Goal: Task Accomplishment & Management: Manage account settings

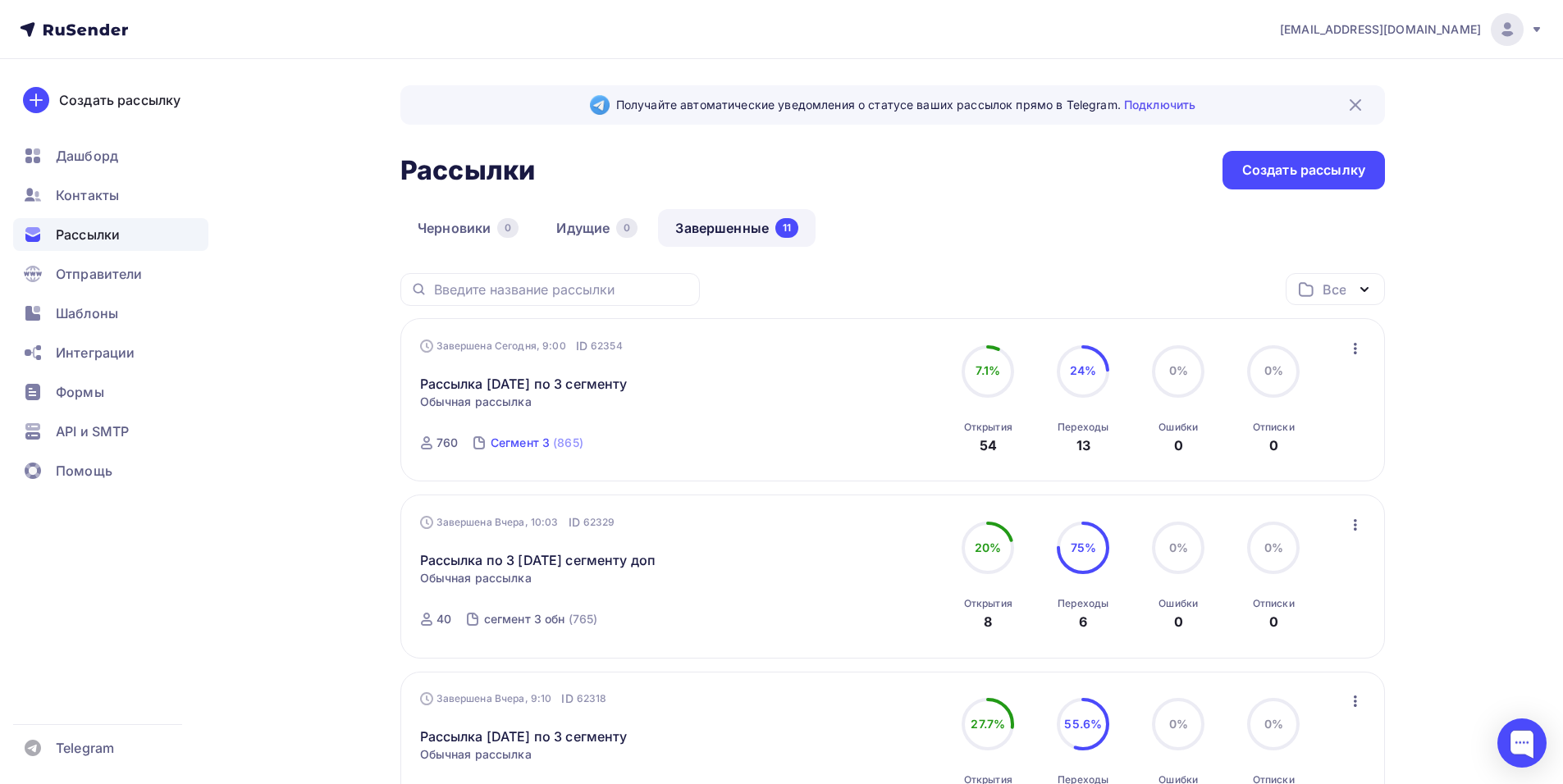
scroll to position [247, 0]
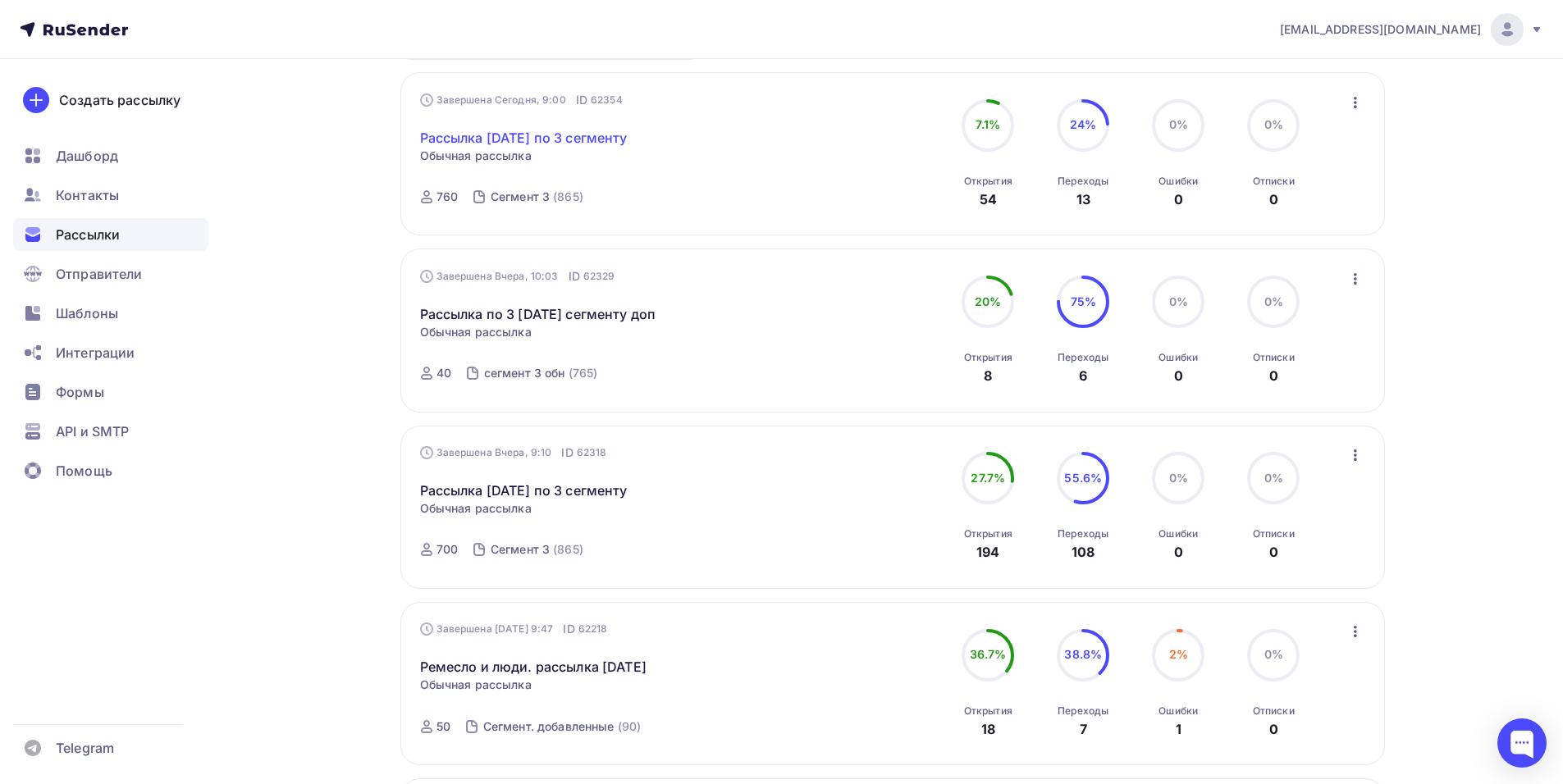
click at [505, 131] on link "Рассылка [DATE] по 3 сегменту" at bounding box center [524, 138] width 208 height 19
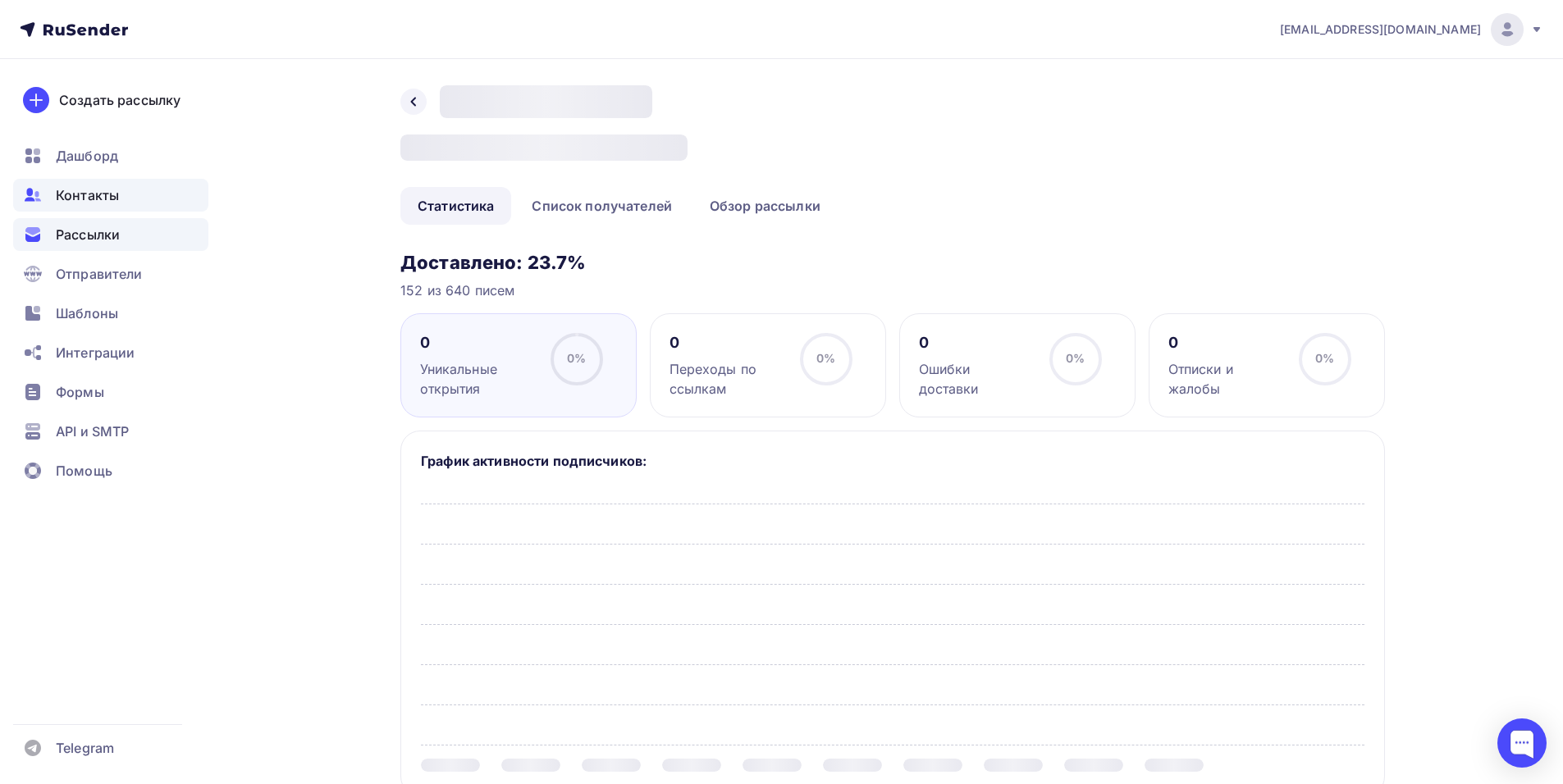
click at [109, 192] on span "Контакты" at bounding box center [87, 195] width 63 height 19
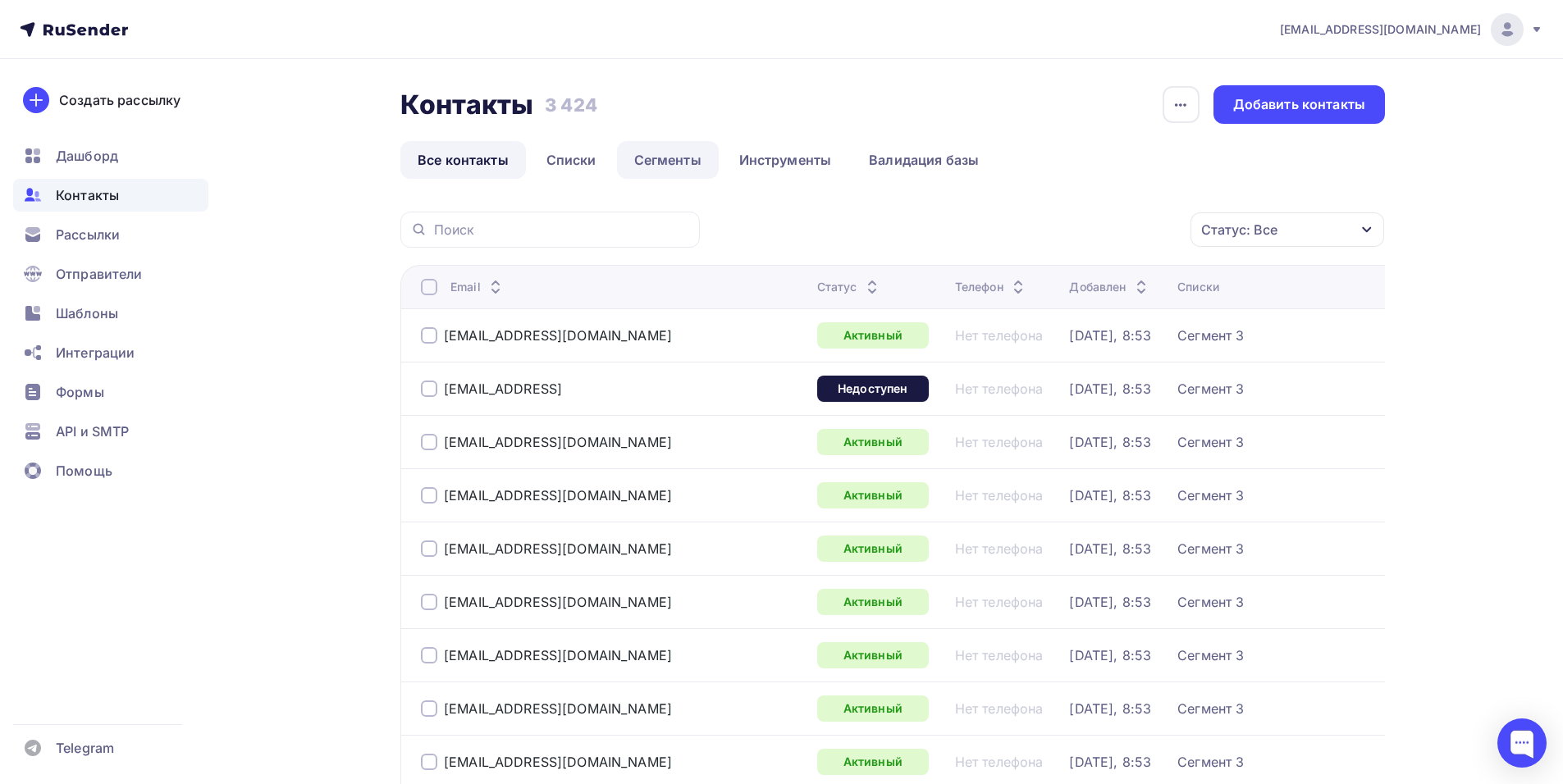
click at [668, 160] on link "Сегменты" at bounding box center [667, 159] width 101 height 38
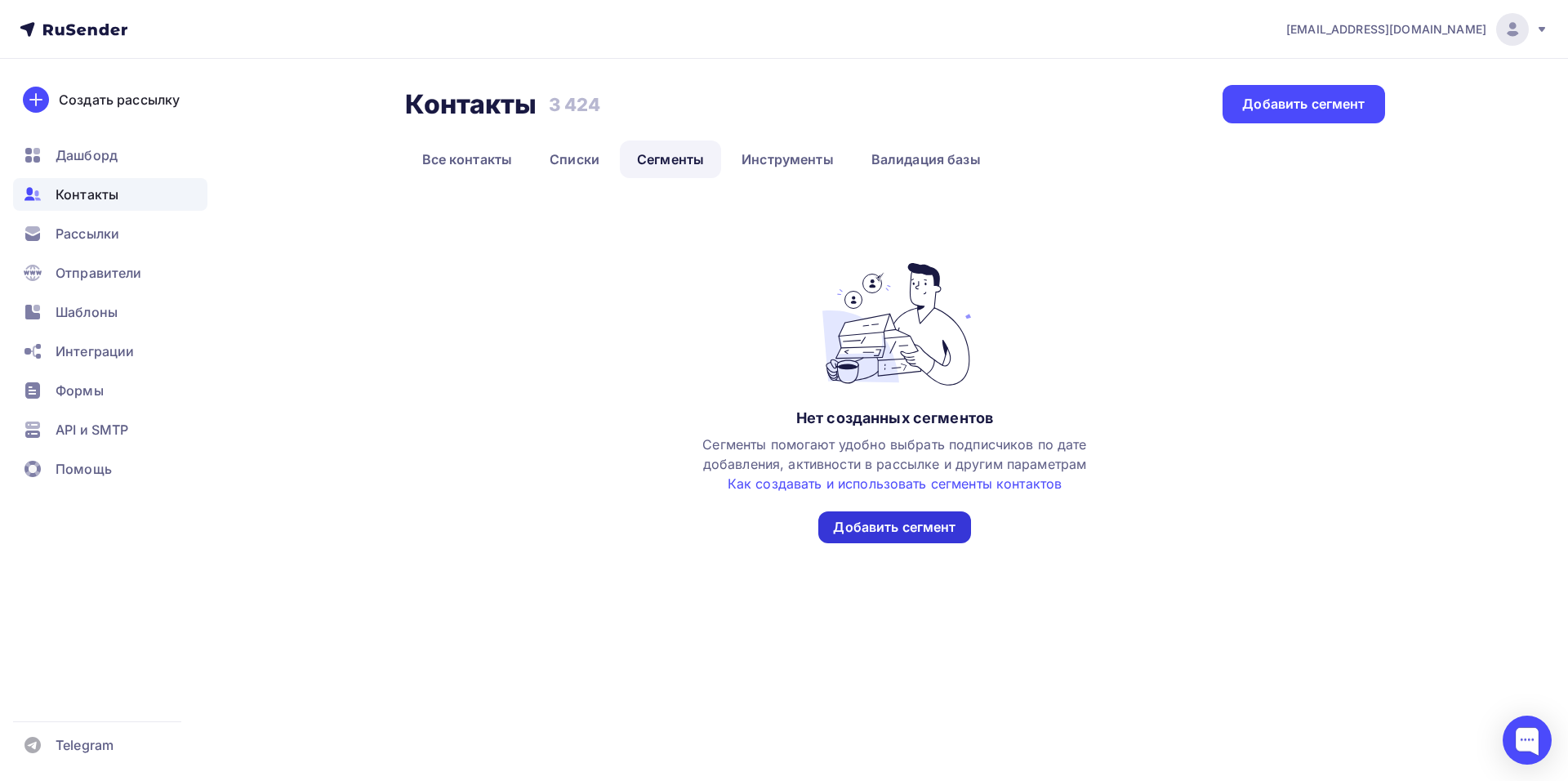
click at [899, 527] on div "Добавить сегмент" at bounding box center [894, 527] width 123 height 19
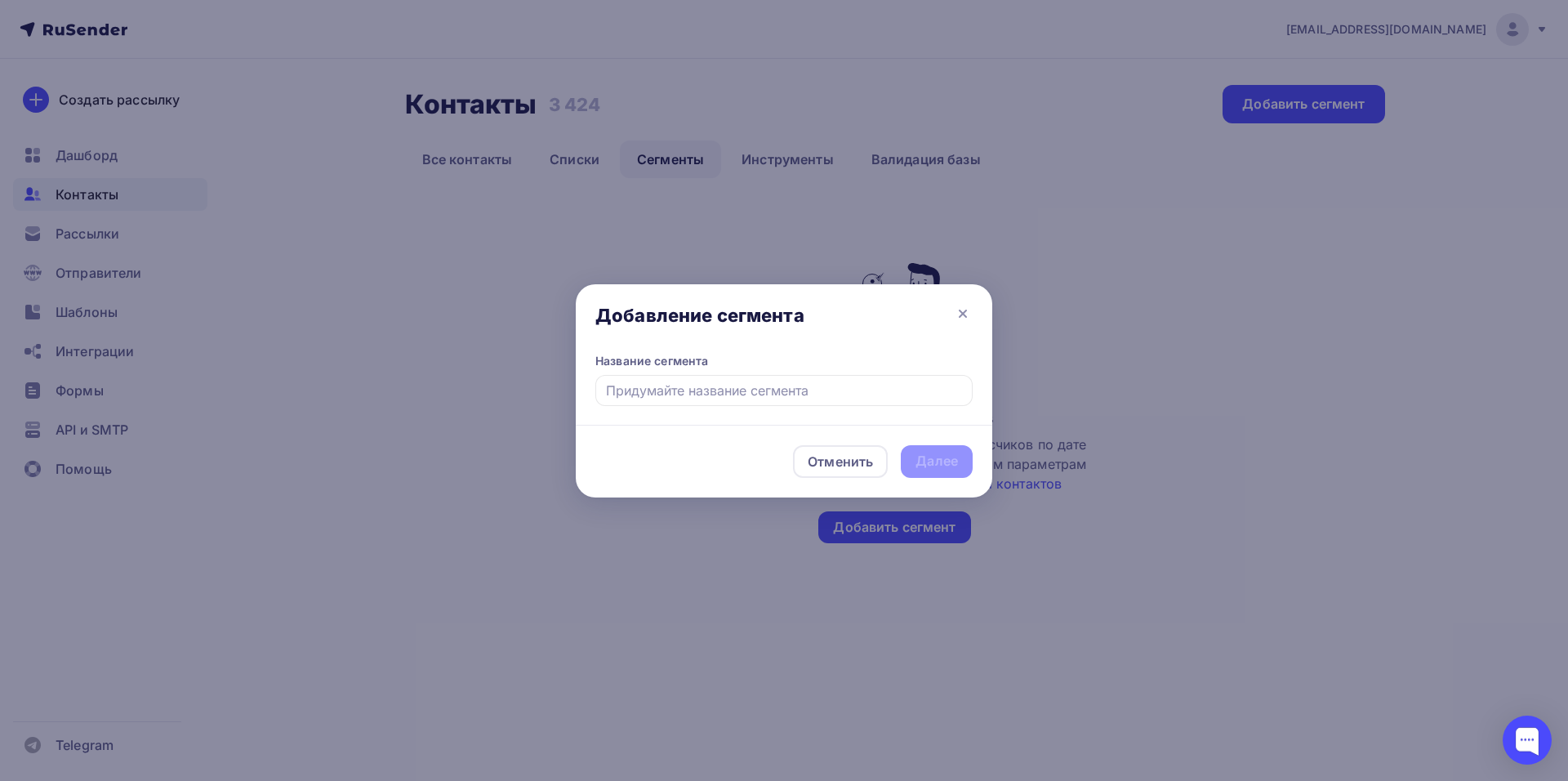
click at [789, 398] on input "text" at bounding box center [784, 390] width 377 height 31
type input "У"
type input "Участник"
click at [913, 464] on div "Далее" at bounding box center [937, 461] width 72 height 33
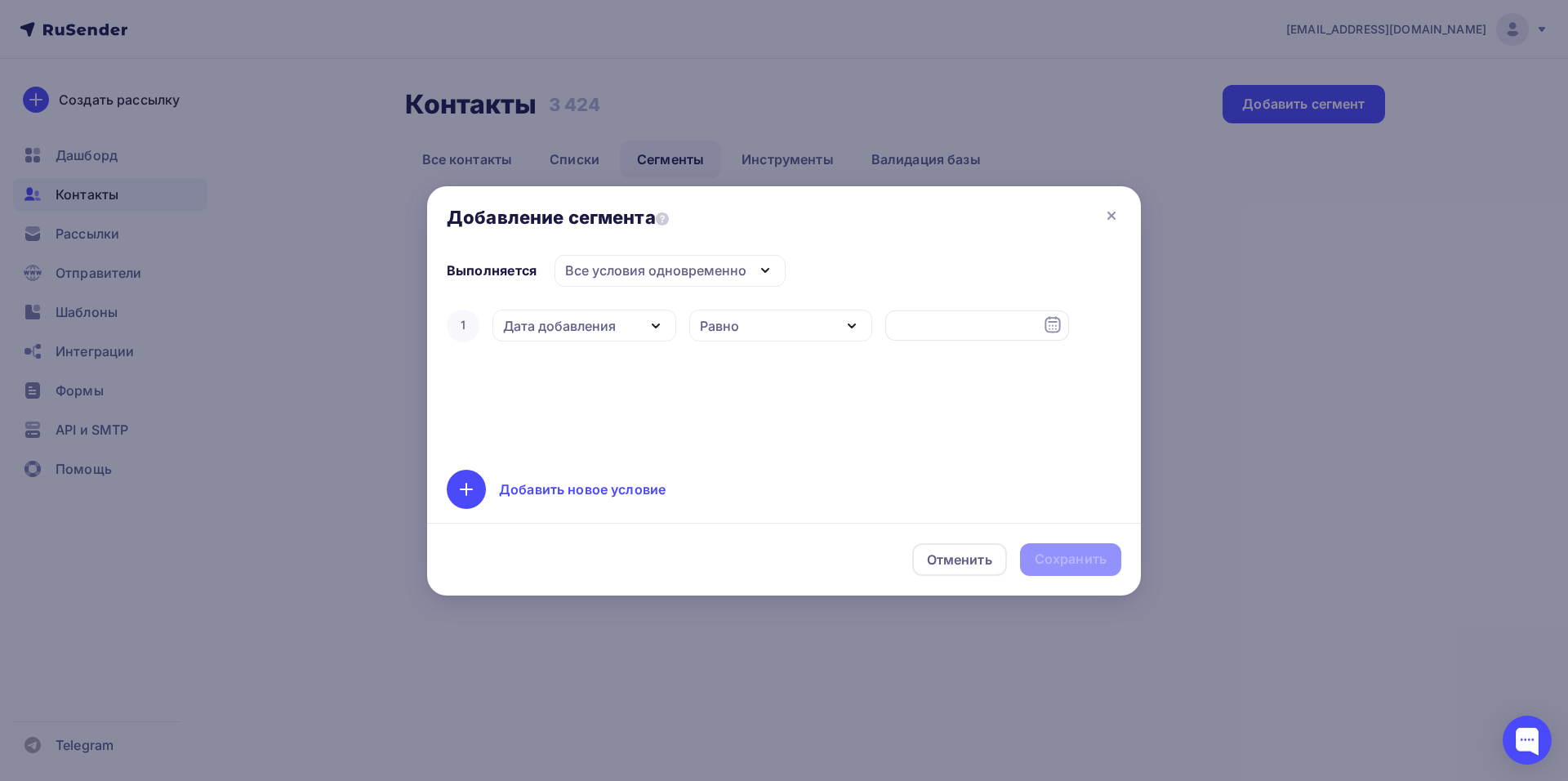
click at [659, 281] on div "Все условия одновременно" at bounding box center [670, 271] width 231 height 32
click at [646, 333] on icon "button" at bounding box center [655, 326] width 19 height 19
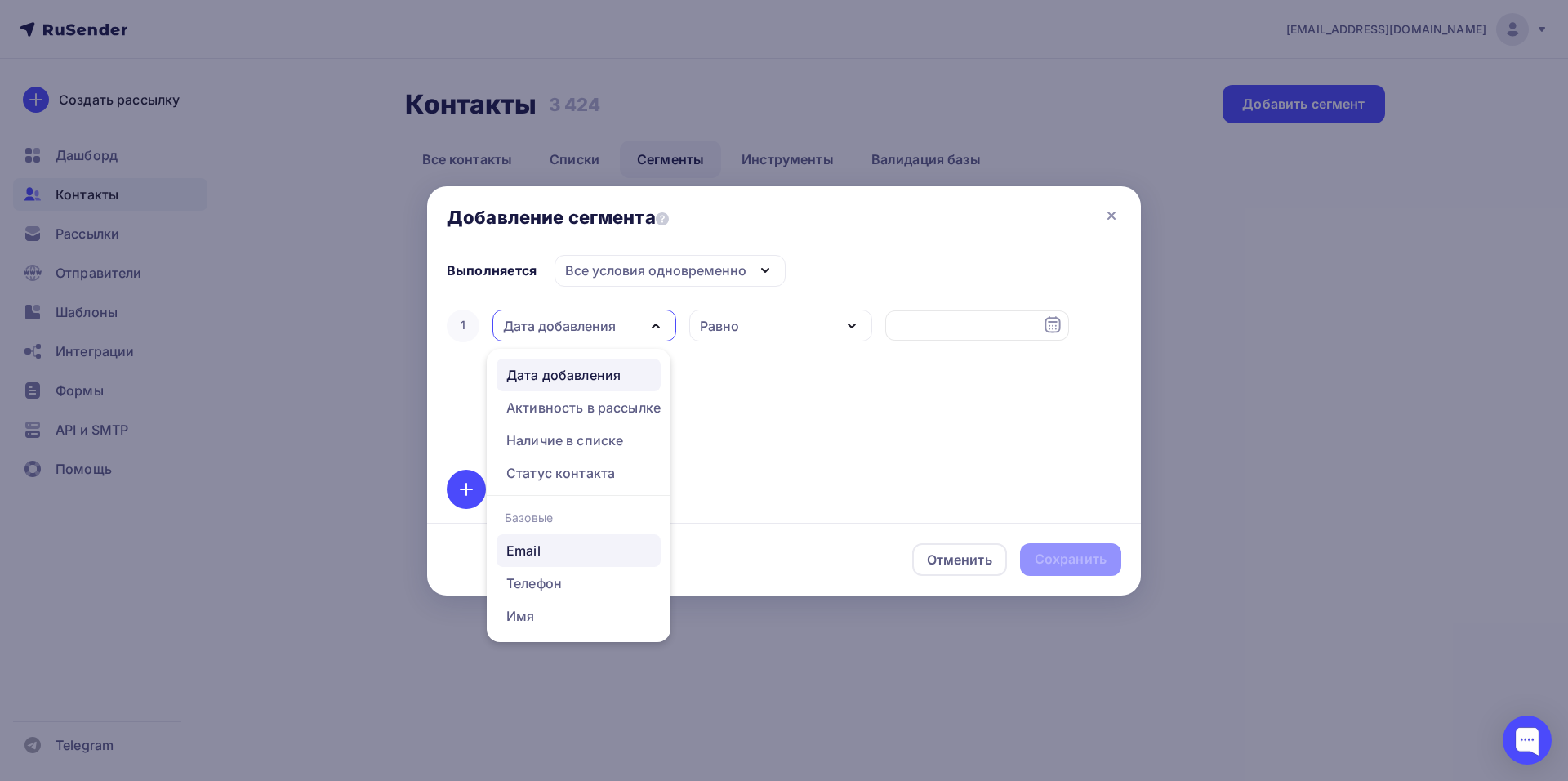
click at [537, 555] on div "Email" at bounding box center [524, 550] width 34 height 19
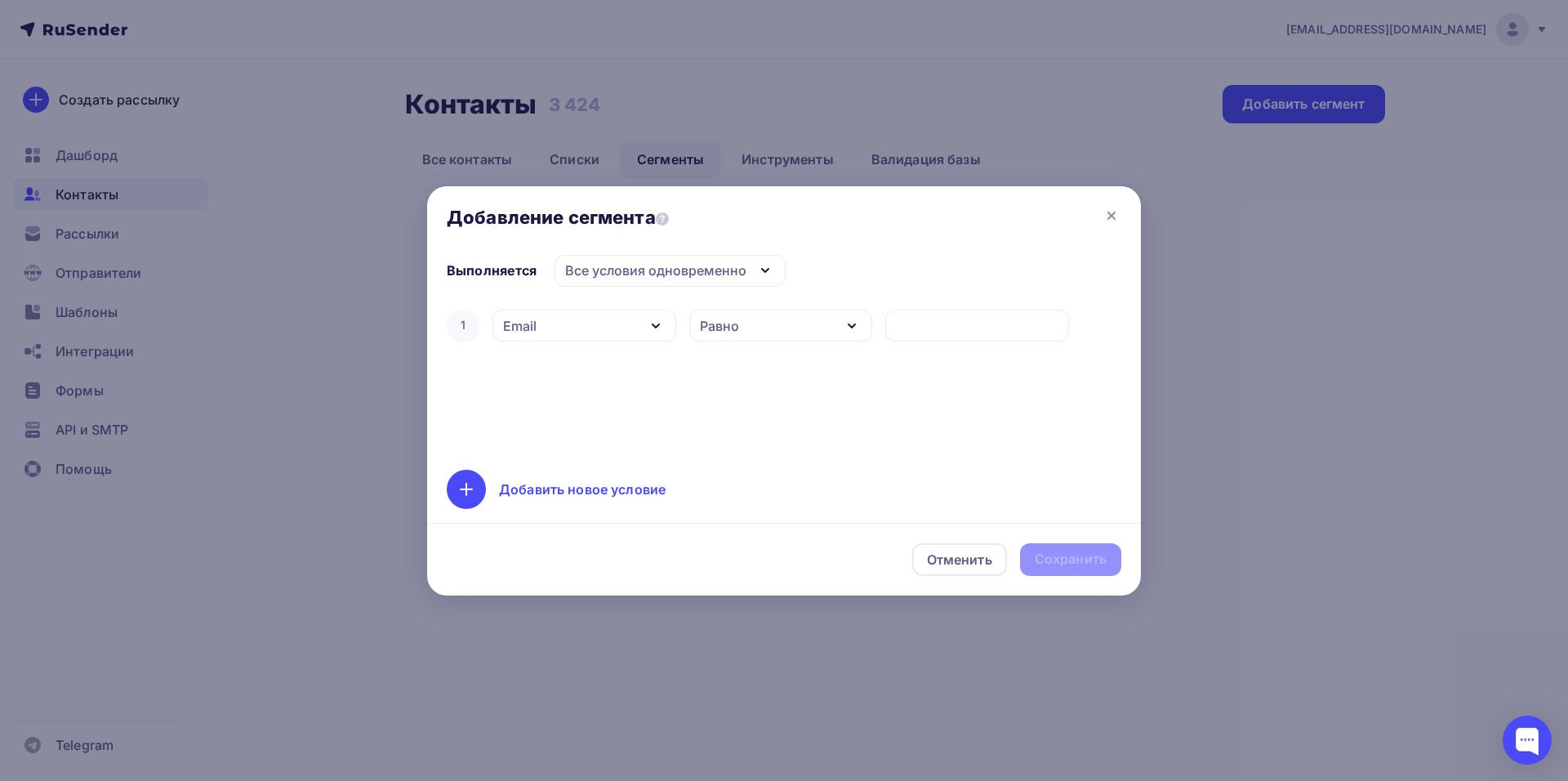
click at [820, 337] on div "Равно" at bounding box center [781, 326] width 184 height 32
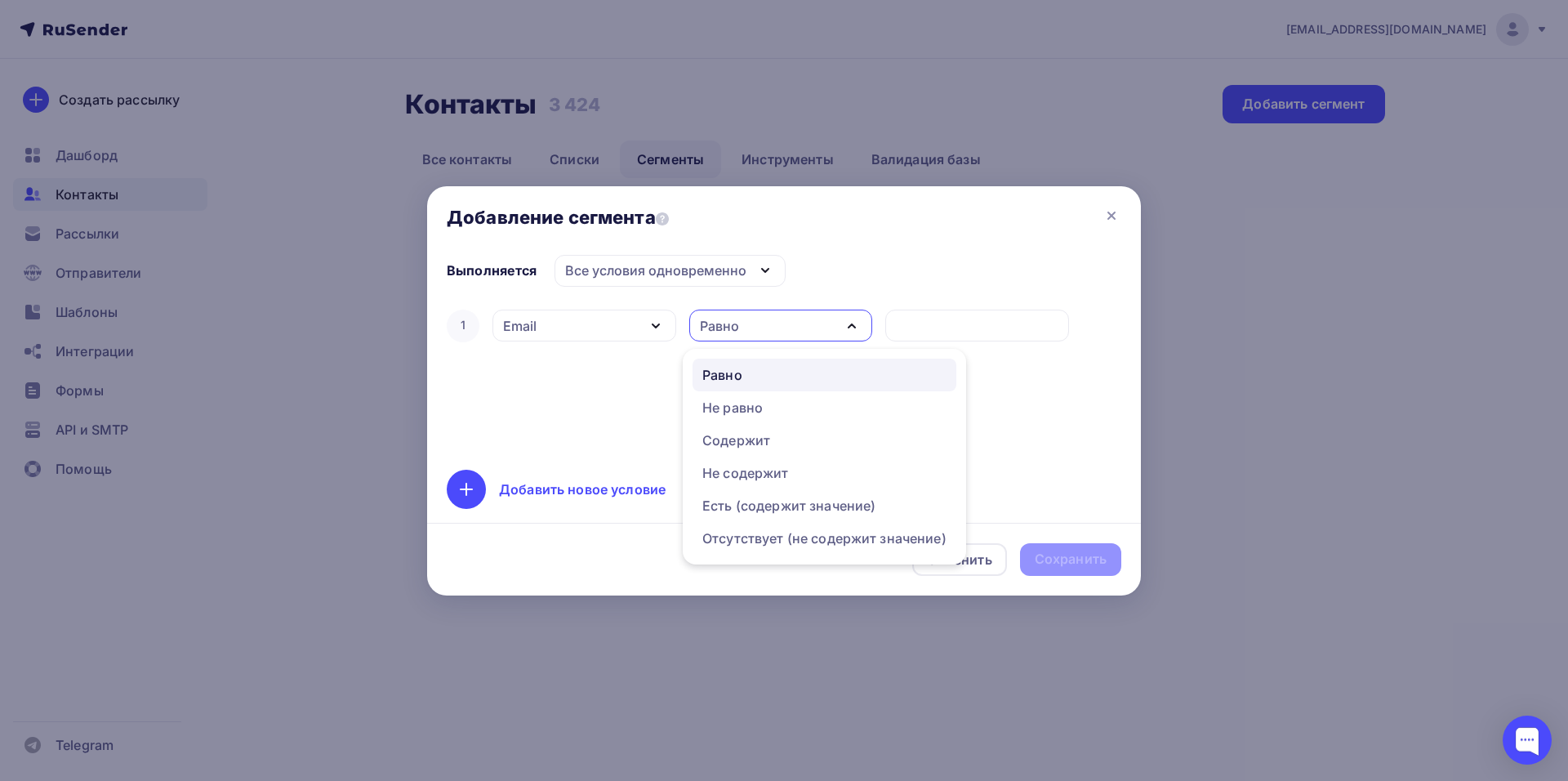
click at [807, 338] on div "Равно" at bounding box center [781, 326] width 184 height 32
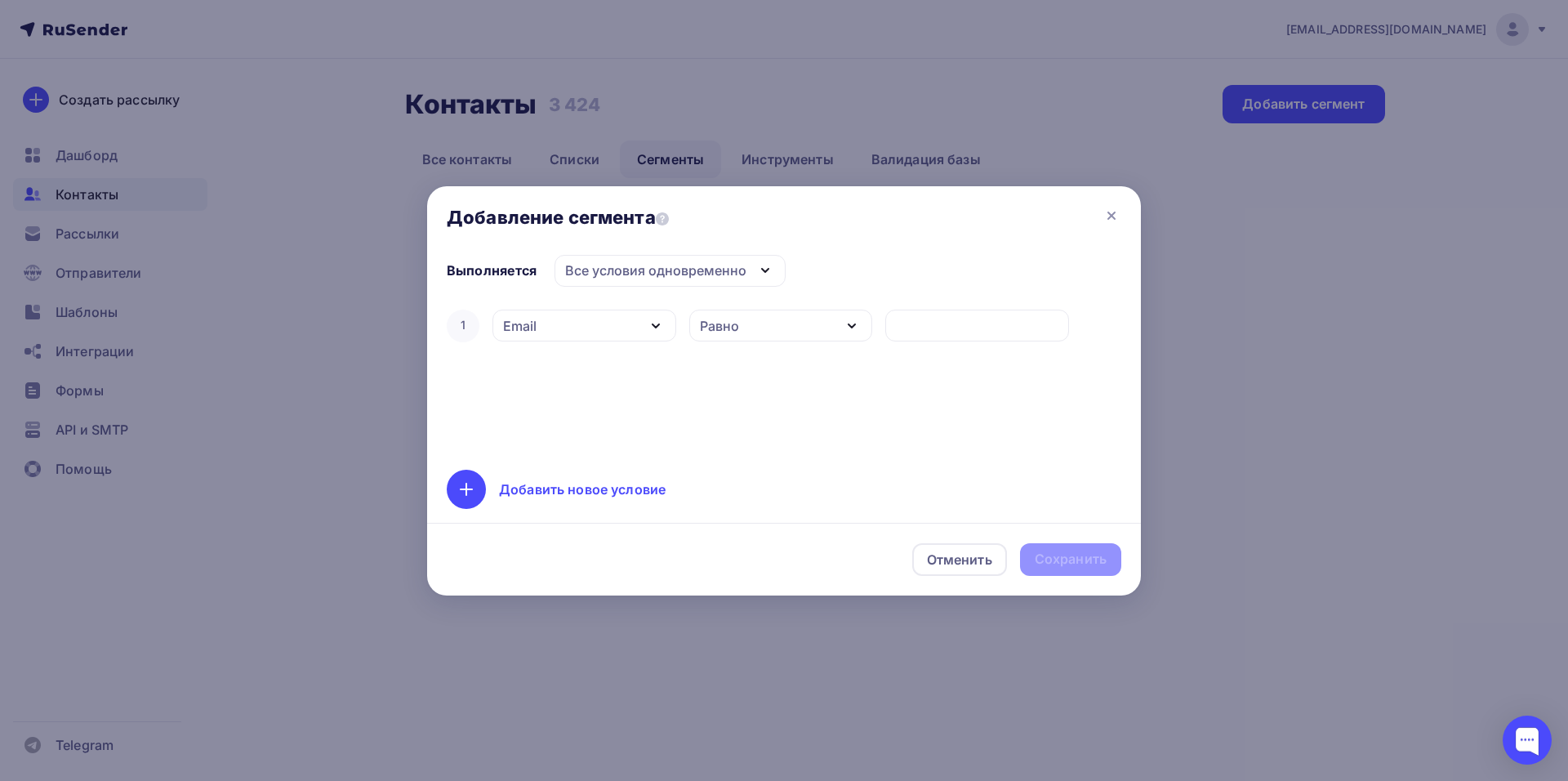
click at [647, 322] on icon "button" at bounding box center [655, 326] width 19 height 19
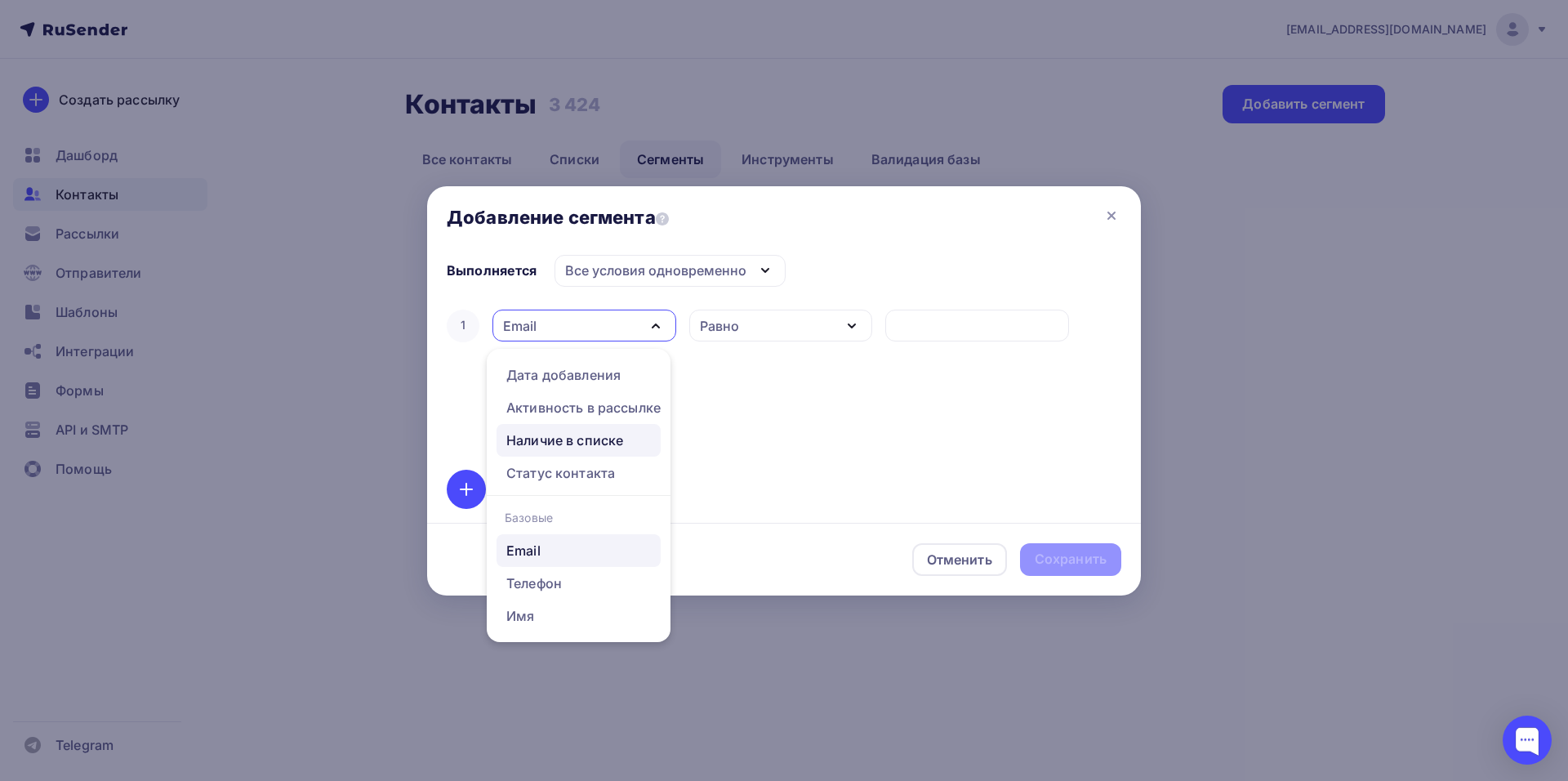
click at [561, 443] on div "Наличие в списке" at bounding box center [565, 440] width 117 height 19
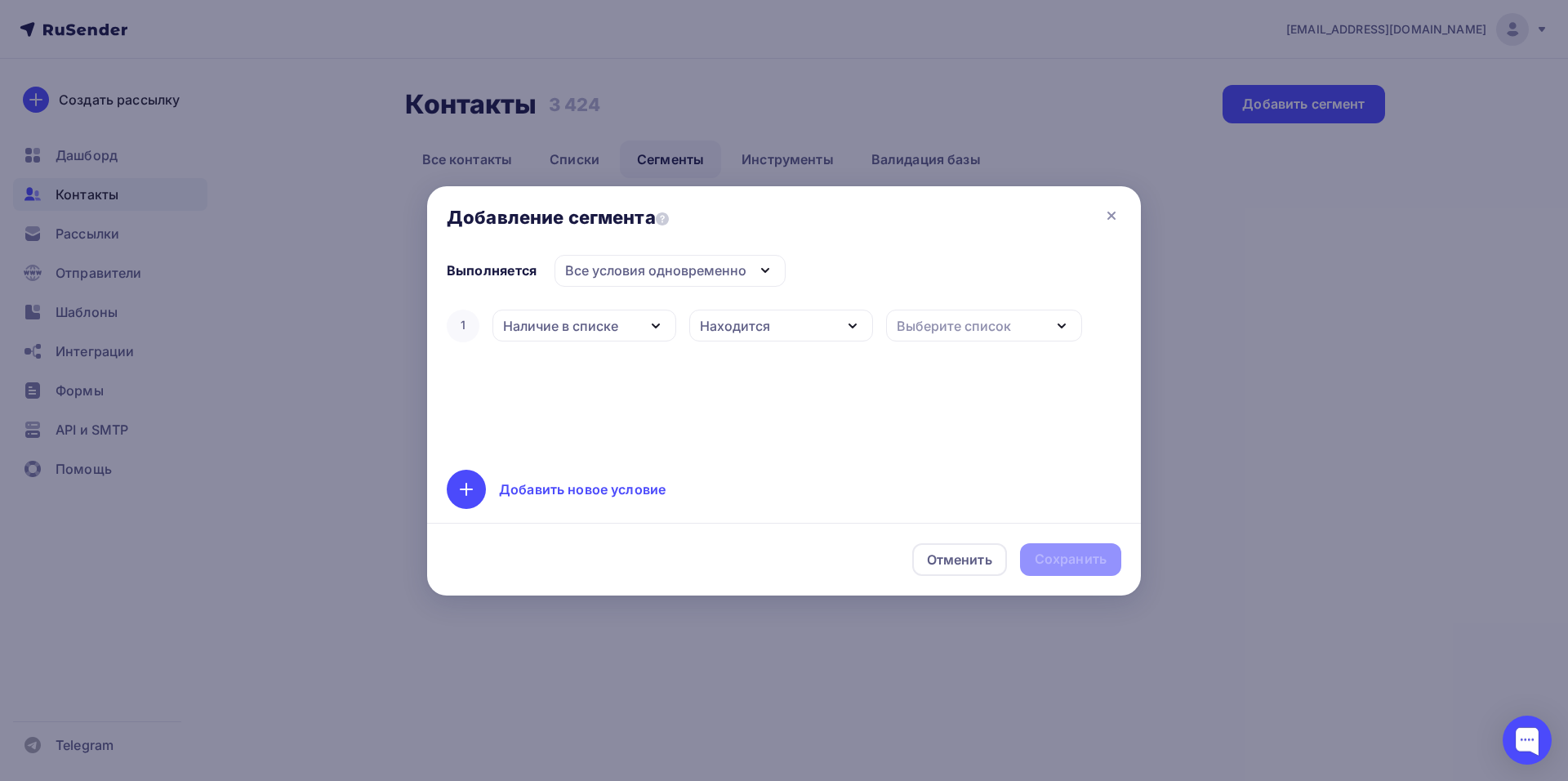
click at [787, 327] on div "Находится" at bounding box center [781, 326] width 184 height 32
click at [741, 379] on div "Находится" at bounding box center [738, 373] width 71 height 19
click at [1021, 317] on div "Выберите список" at bounding box center [984, 326] width 196 height 32
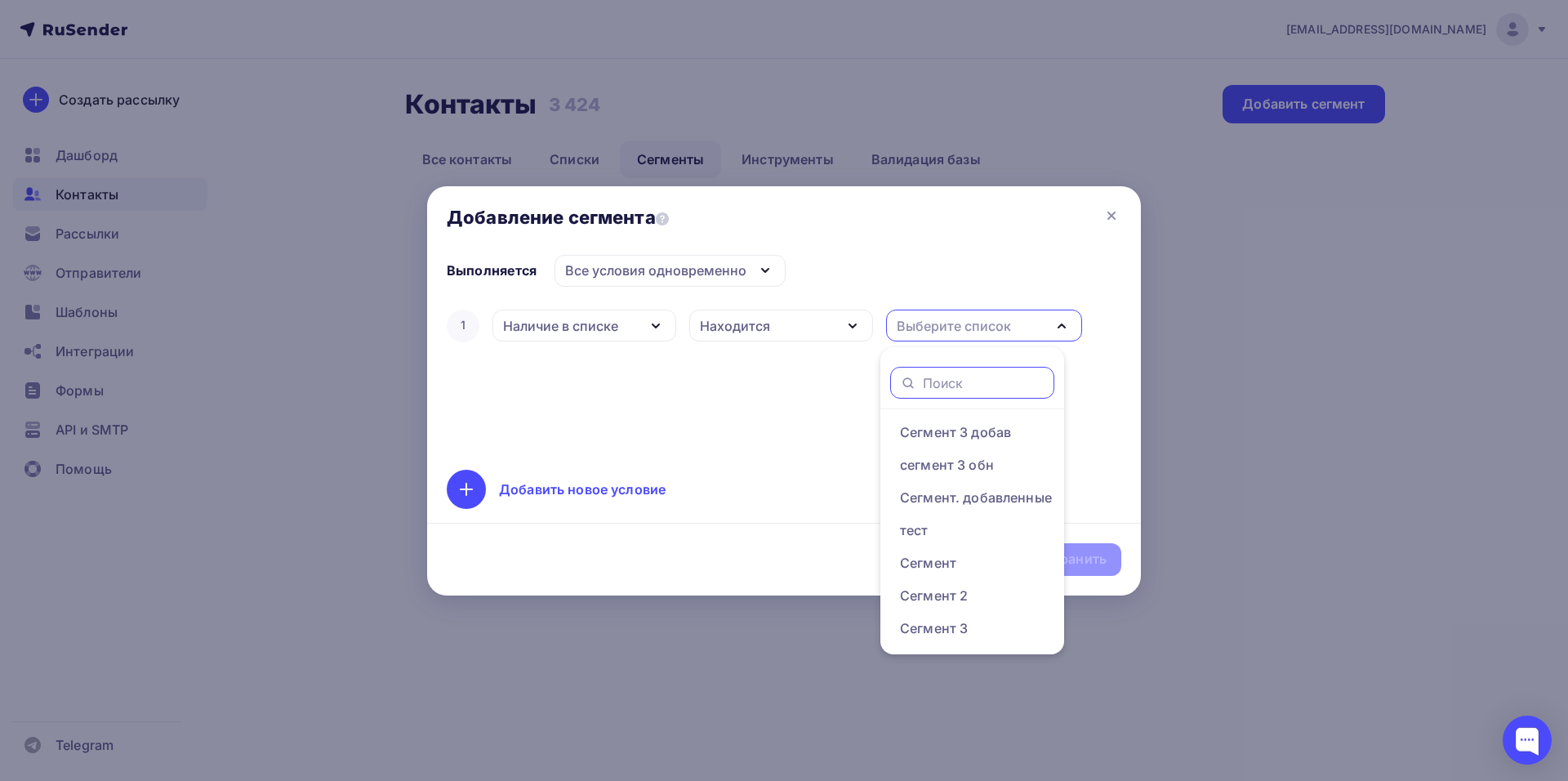
click at [967, 386] on input "text" at bounding box center [984, 383] width 123 height 18
click at [756, 355] on div "1 Наличие в списке Дата добавления Активность в рассылке Наличие в списке Стату…" at bounding box center [784, 378] width 675 height 144
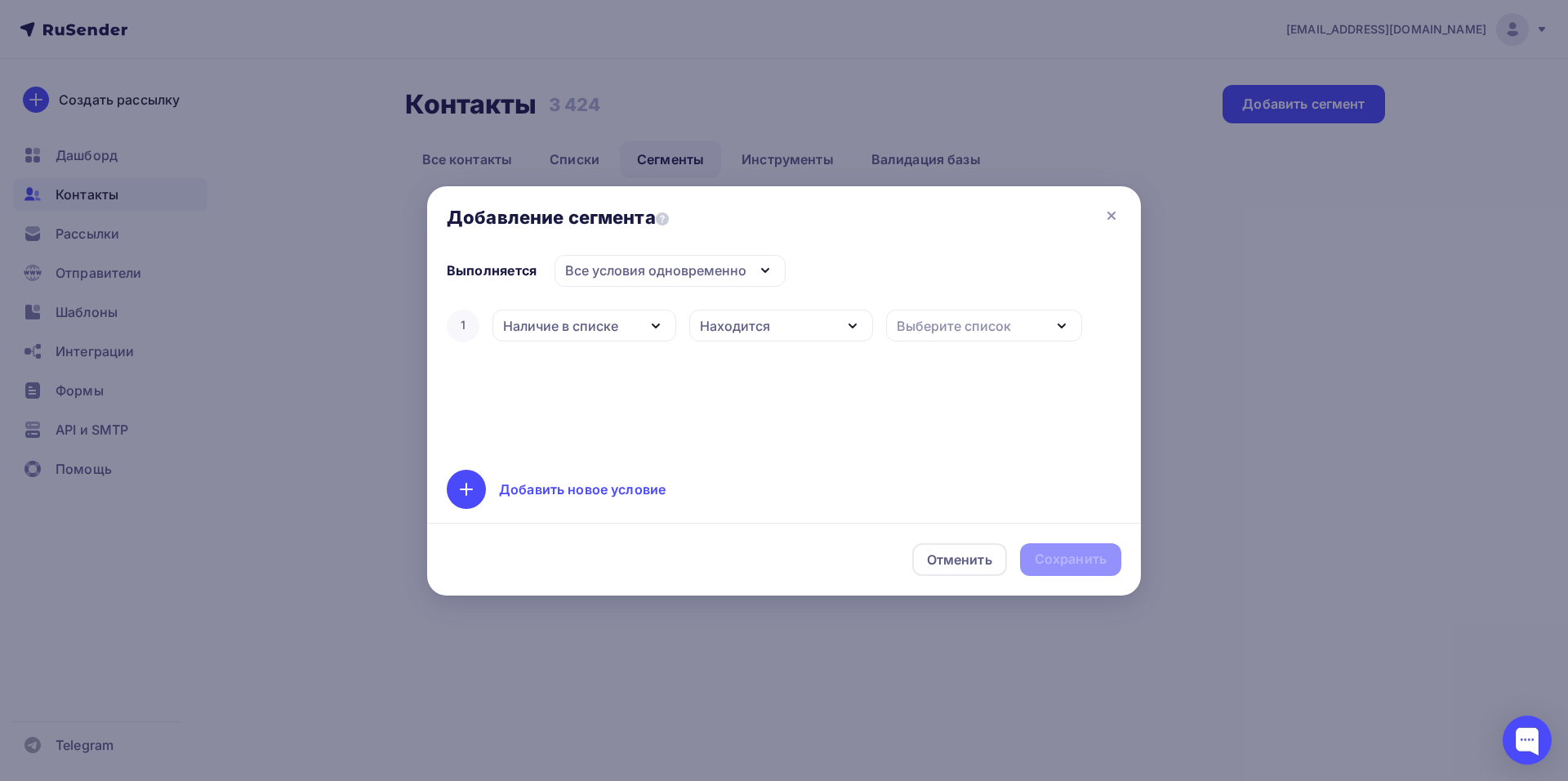
click at [671, 280] on div "Все условия одновременно" at bounding box center [655, 270] width 181 height 19
click at [646, 350] on div "Хотя бы одно из условий" at bounding box center [657, 351] width 166 height 19
click at [582, 318] on div "Наличие в списке" at bounding box center [561, 326] width 115 height 19
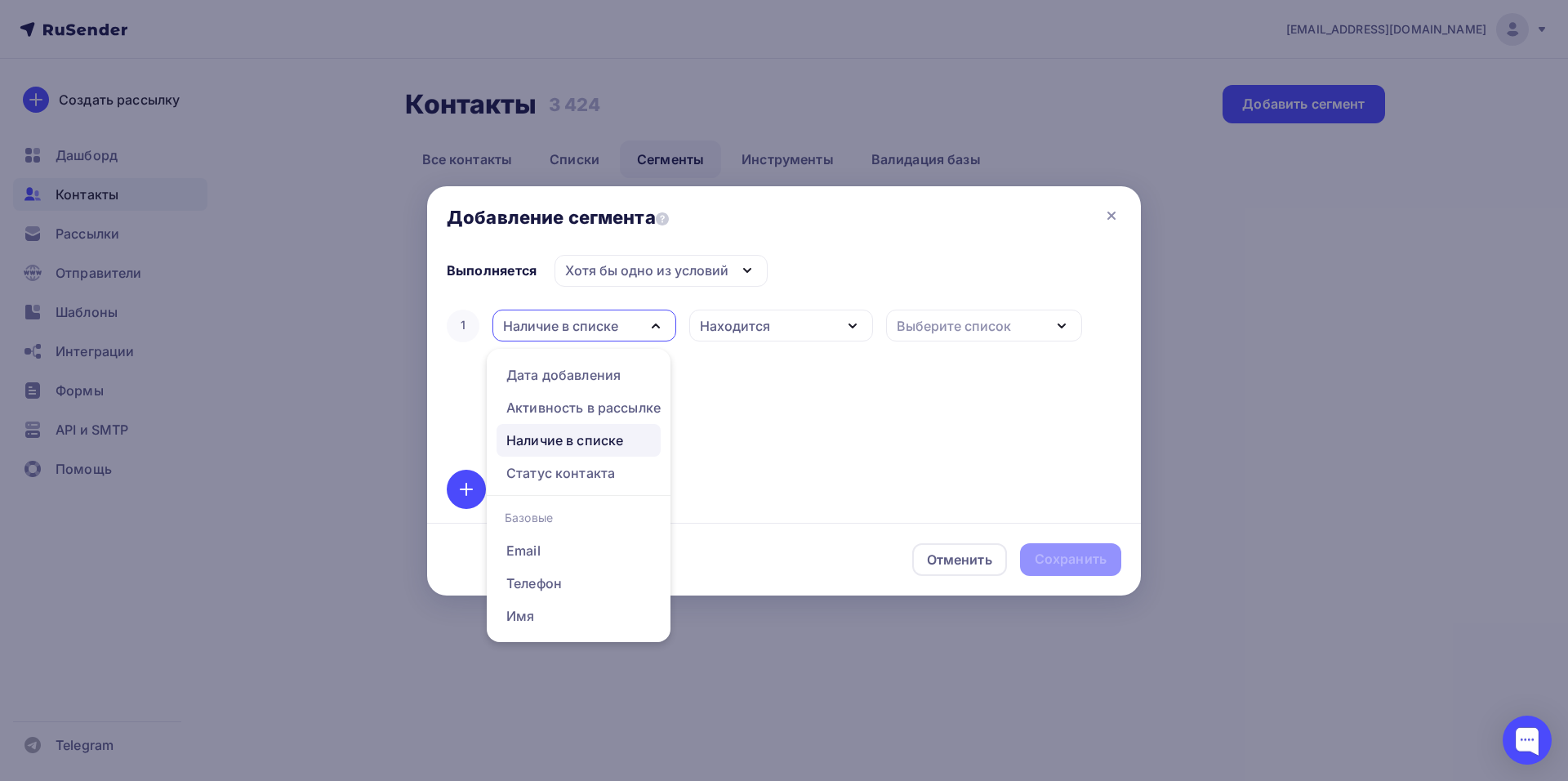
click at [817, 429] on div "1 Наличие в списке Дата добавления Активность в рассылке Наличие в списке Стату…" at bounding box center [784, 378] width 675 height 144
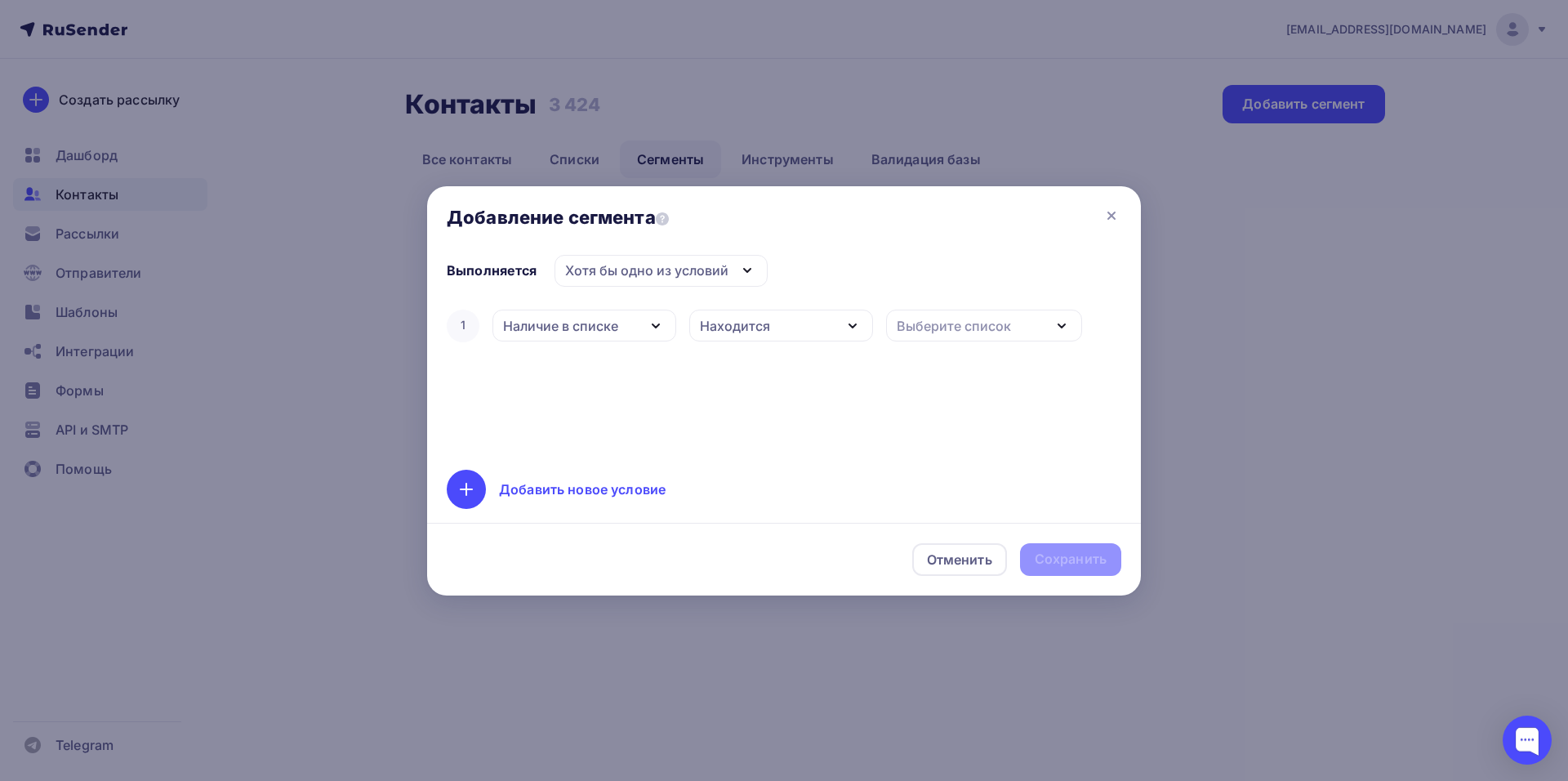
click at [638, 322] on div "Наличие в списке" at bounding box center [584, 326] width 184 height 32
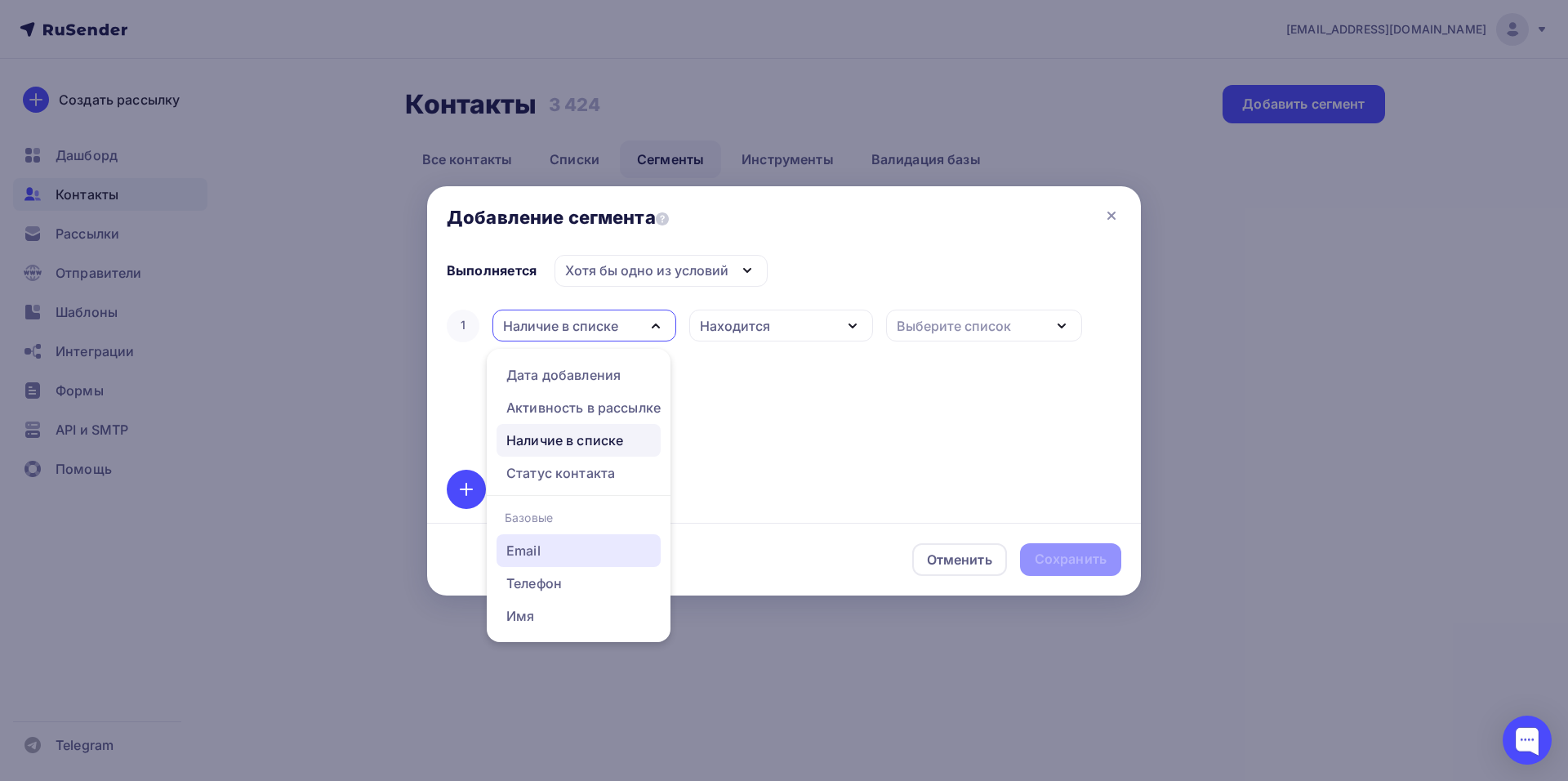
click at [536, 549] on div "Email" at bounding box center [524, 550] width 34 height 19
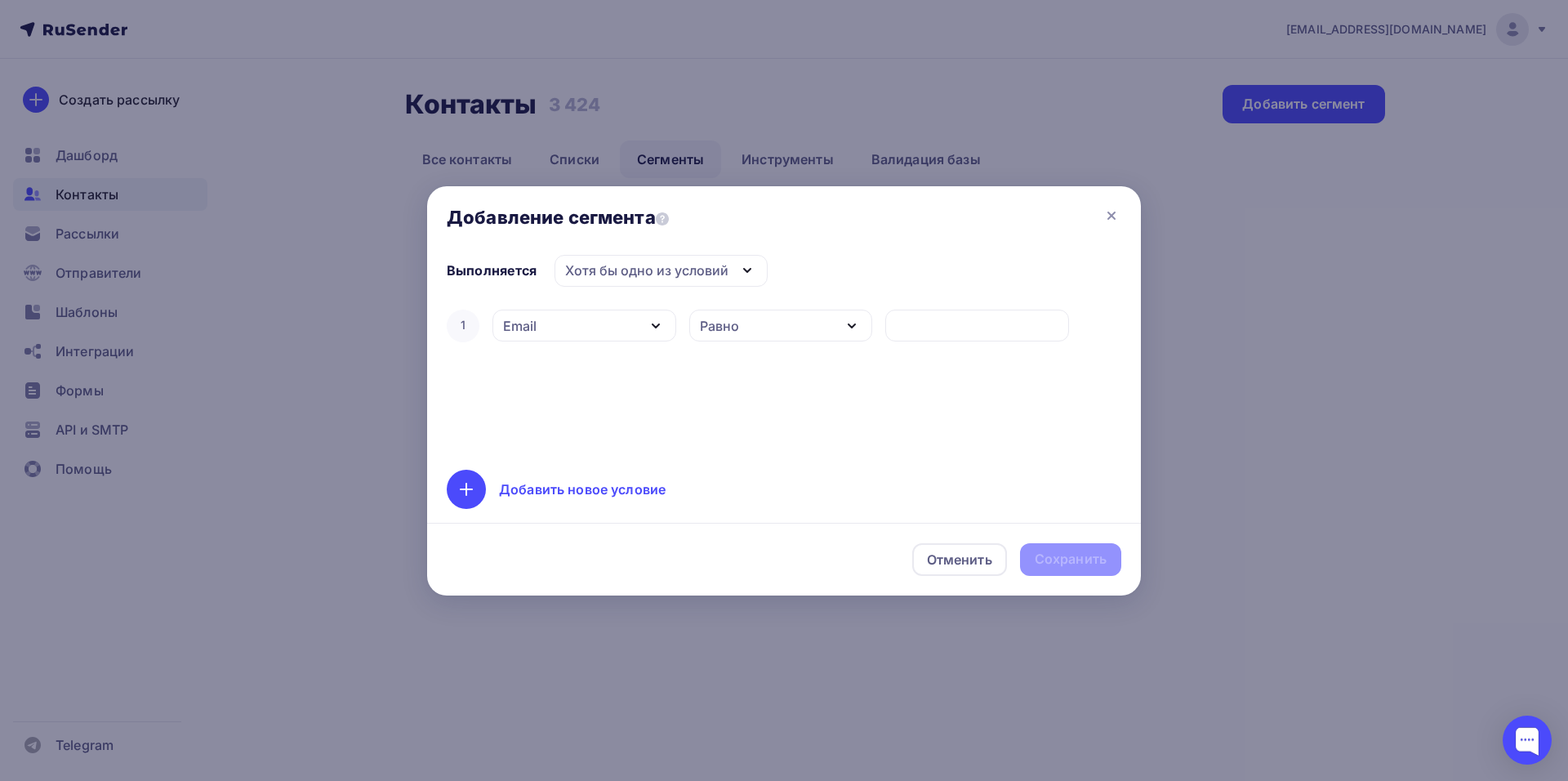
click at [837, 320] on div "Равно" at bounding box center [781, 326] width 184 height 32
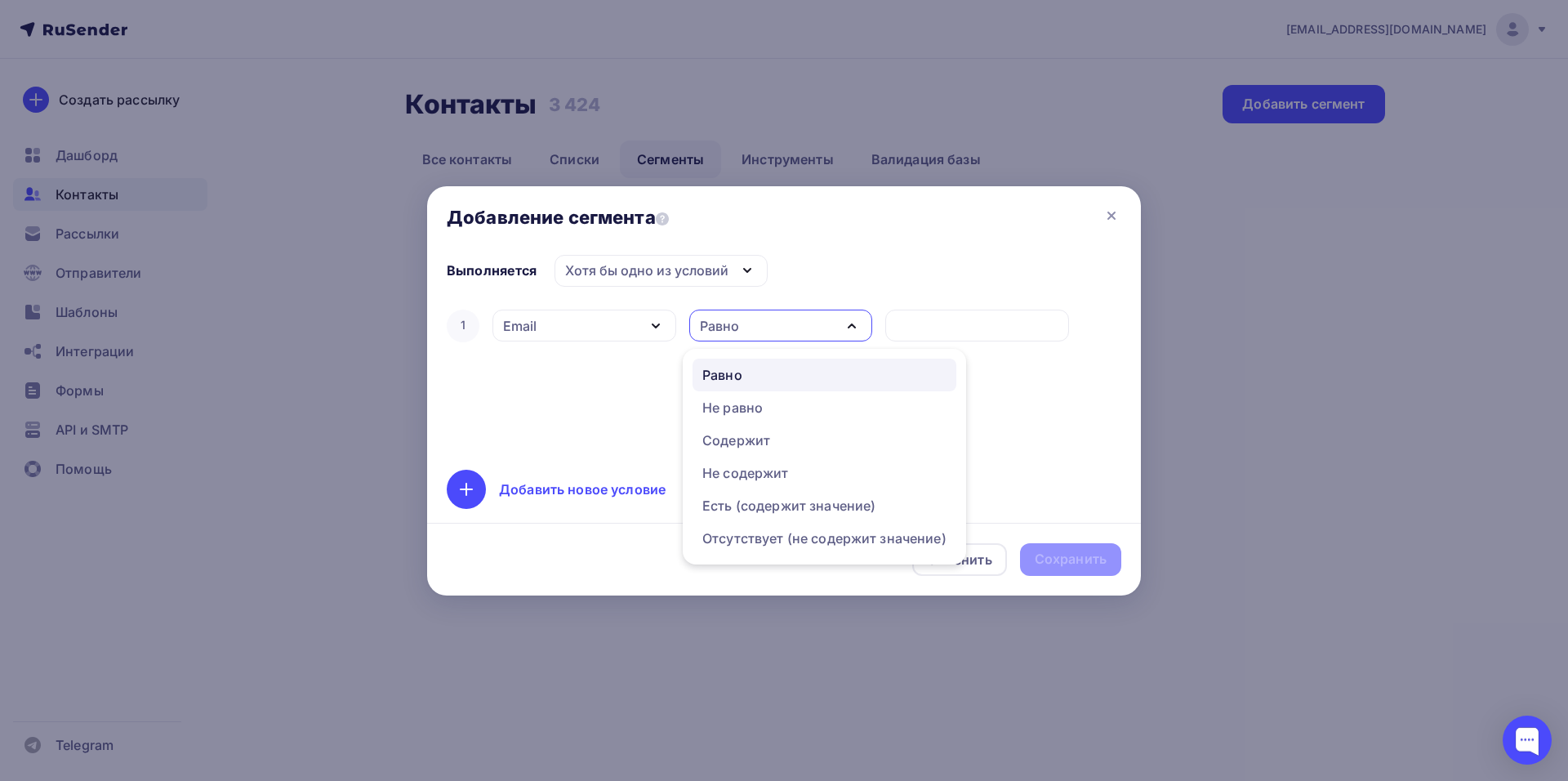
click at [620, 403] on div "1 Email Дата добавления Активность в рассылке Наличие в списке Статус контакта …" at bounding box center [784, 378] width 675 height 144
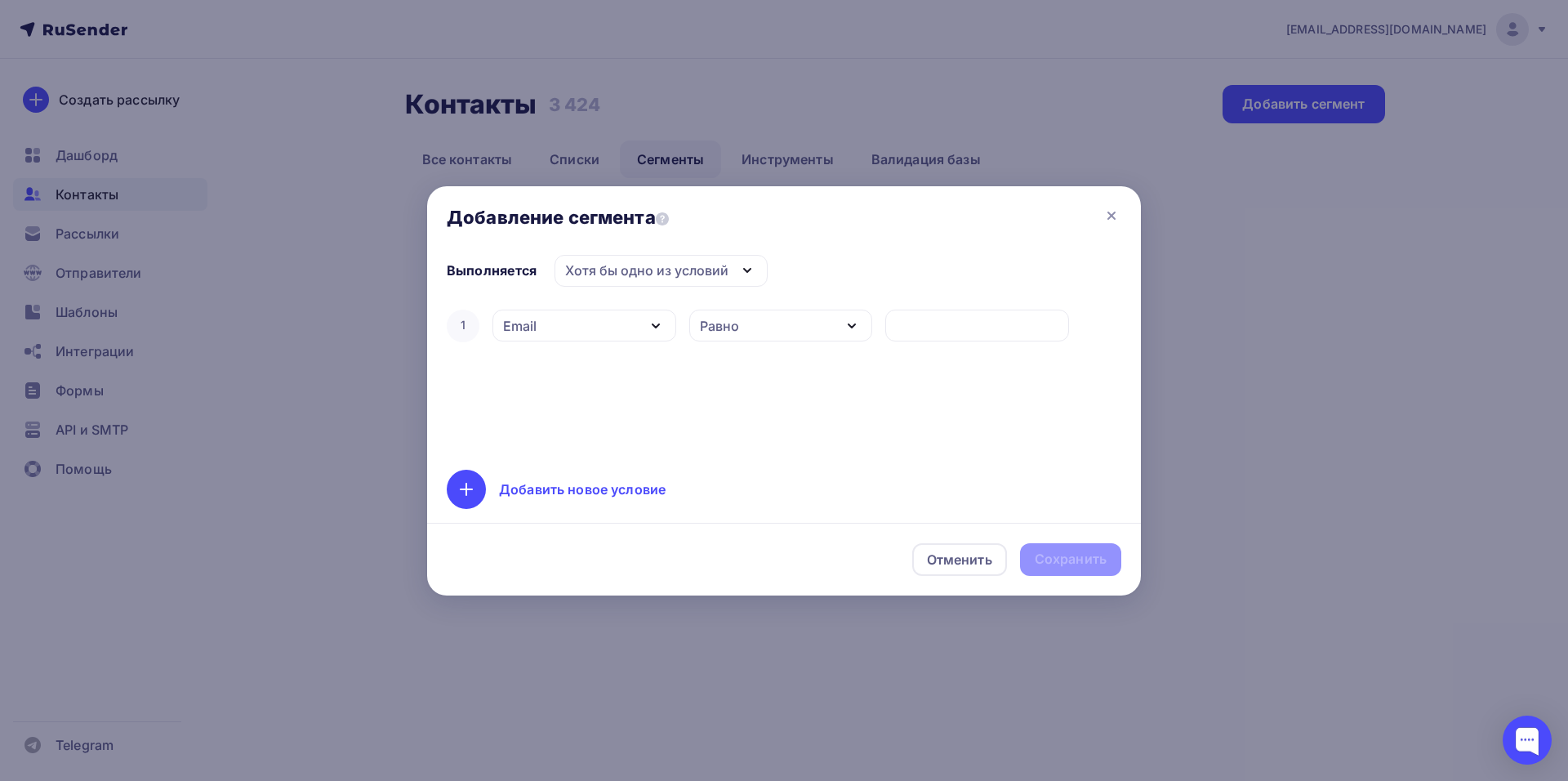
click at [655, 332] on icon "button" at bounding box center [655, 326] width 19 height 19
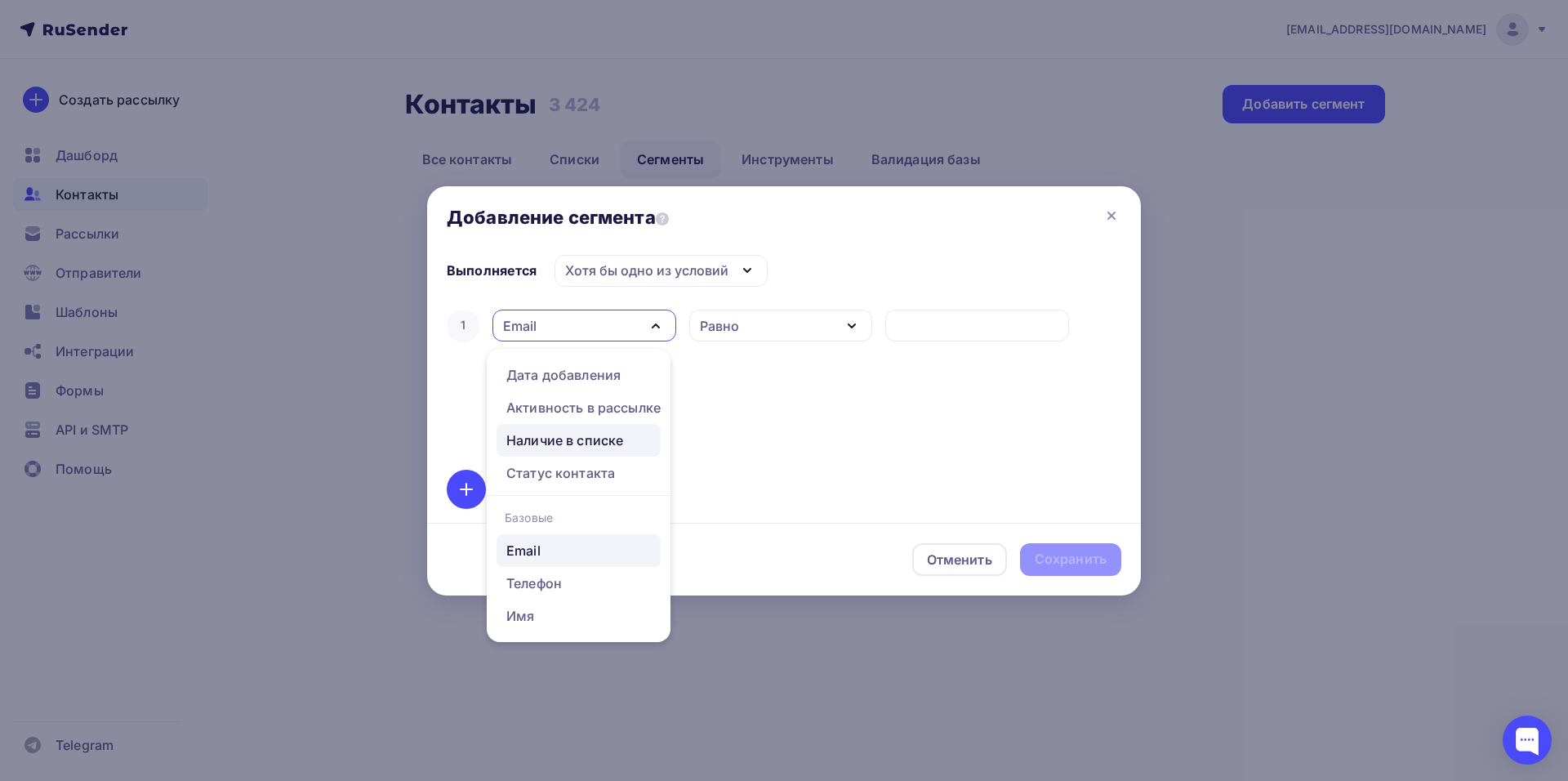
click at [560, 442] on div "Наличие в списке" at bounding box center [565, 440] width 117 height 19
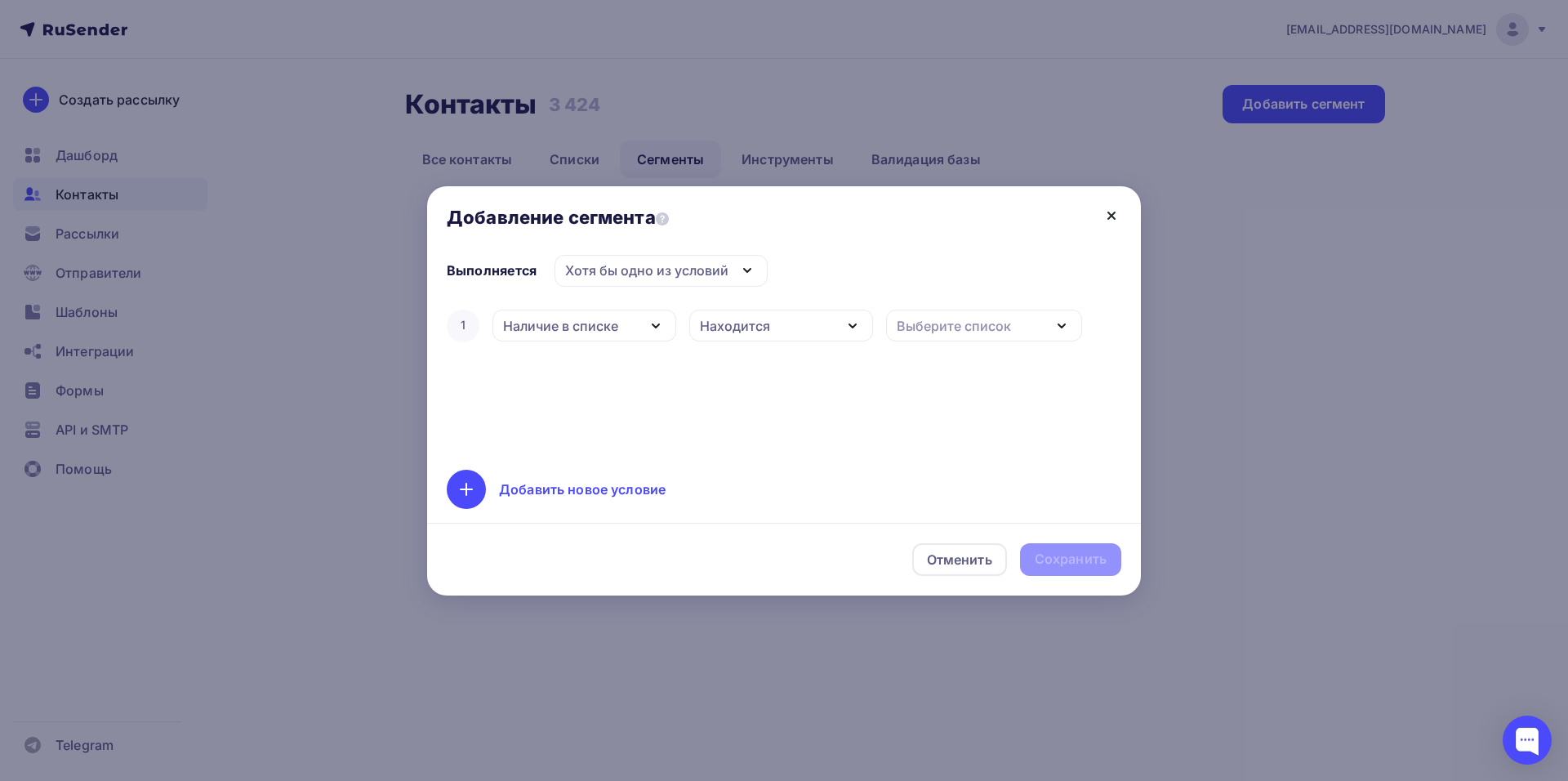
click at [1115, 216] on icon at bounding box center [1111, 216] width 19 height 19
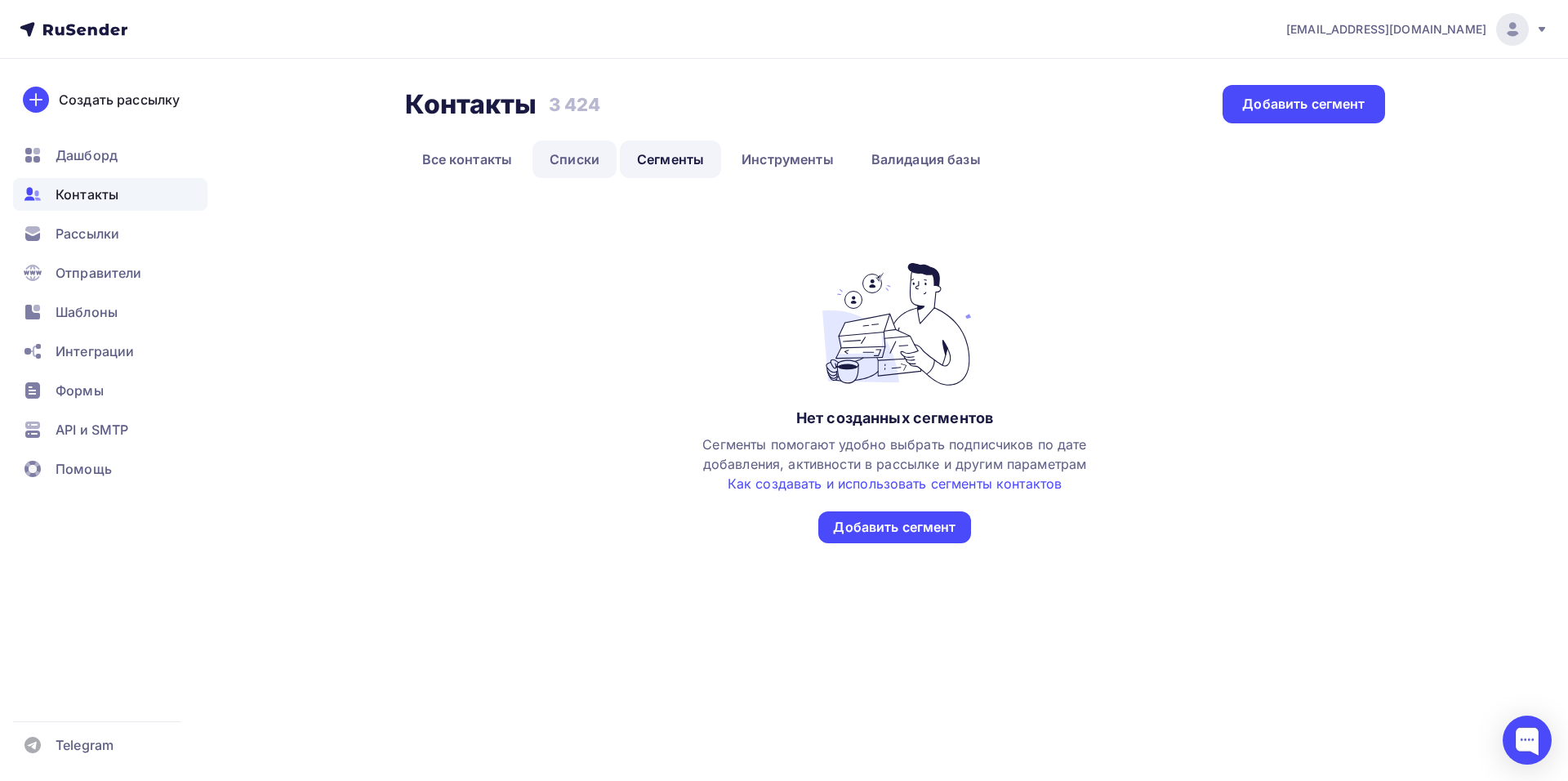
click at [579, 171] on link "Списки" at bounding box center [574, 159] width 84 height 38
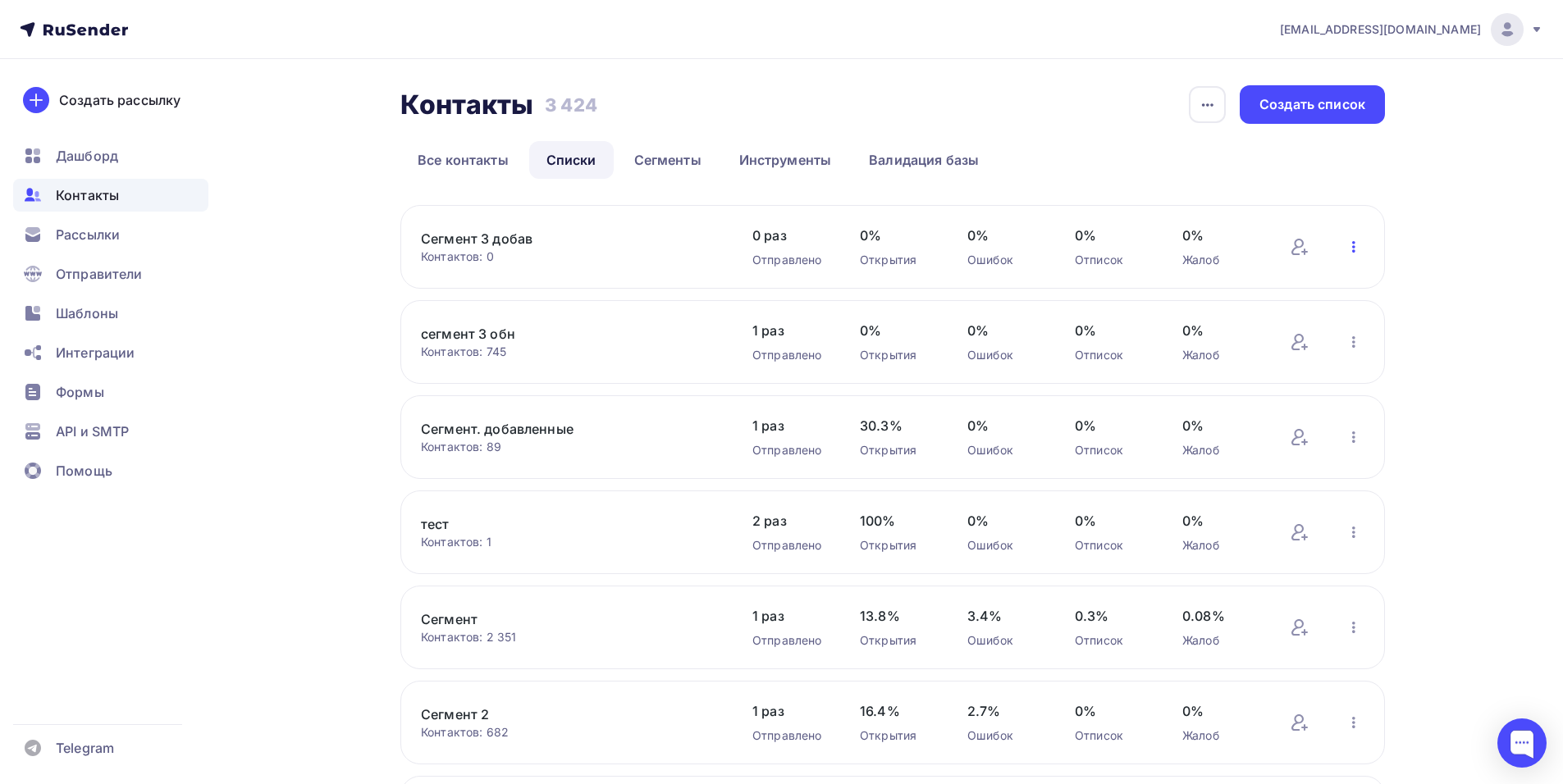
click at [1349, 247] on icon "button" at bounding box center [1353, 247] width 19 height 19
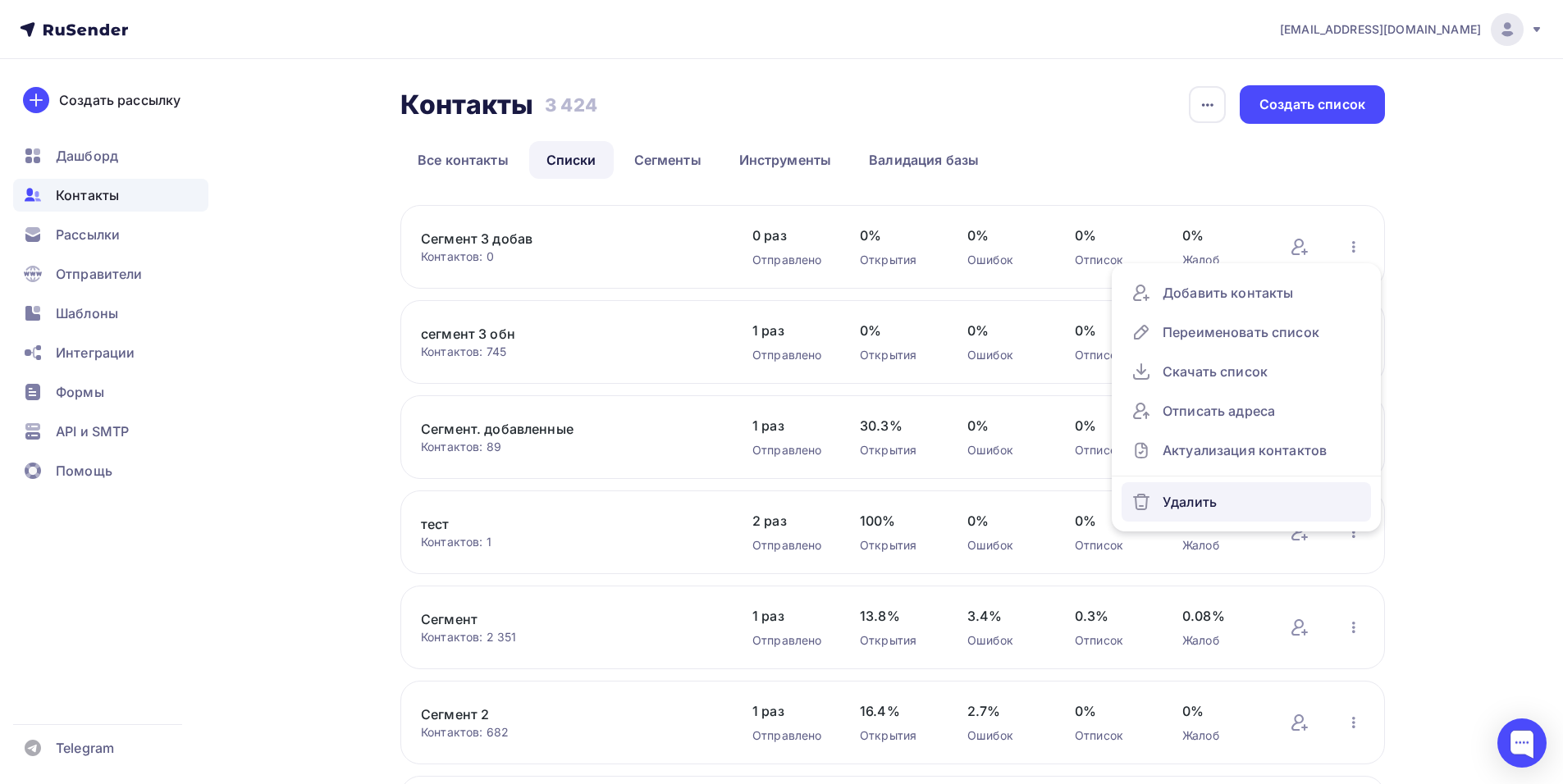
click at [1202, 505] on div "Удалить" at bounding box center [1246, 501] width 230 height 26
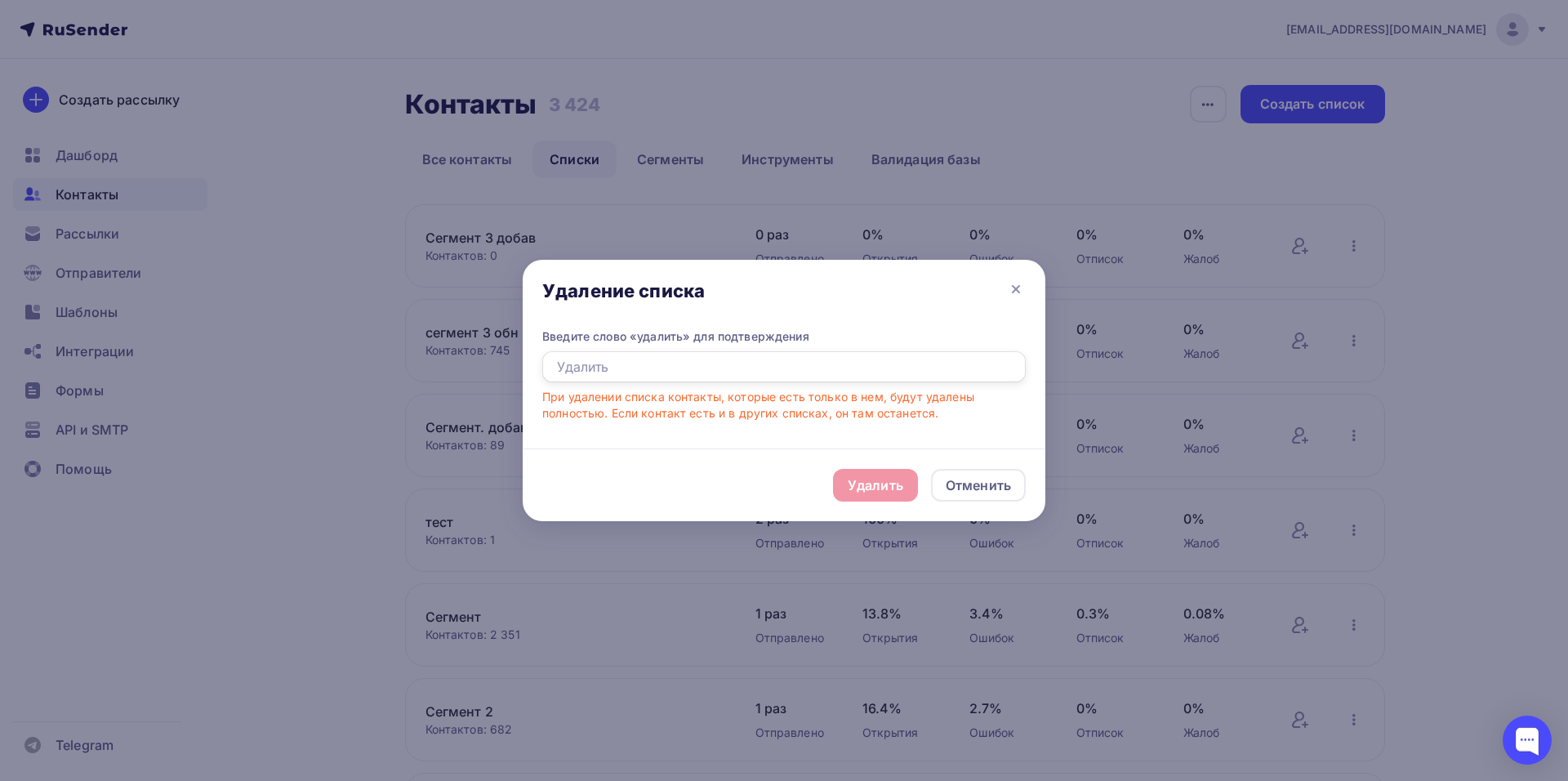
click at [711, 366] on input "text" at bounding box center [784, 367] width 483 height 31
type input "УДАЛИТЬ"
click at [896, 489] on div "Удалить" at bounding box center [876, 484] width 56 height 19
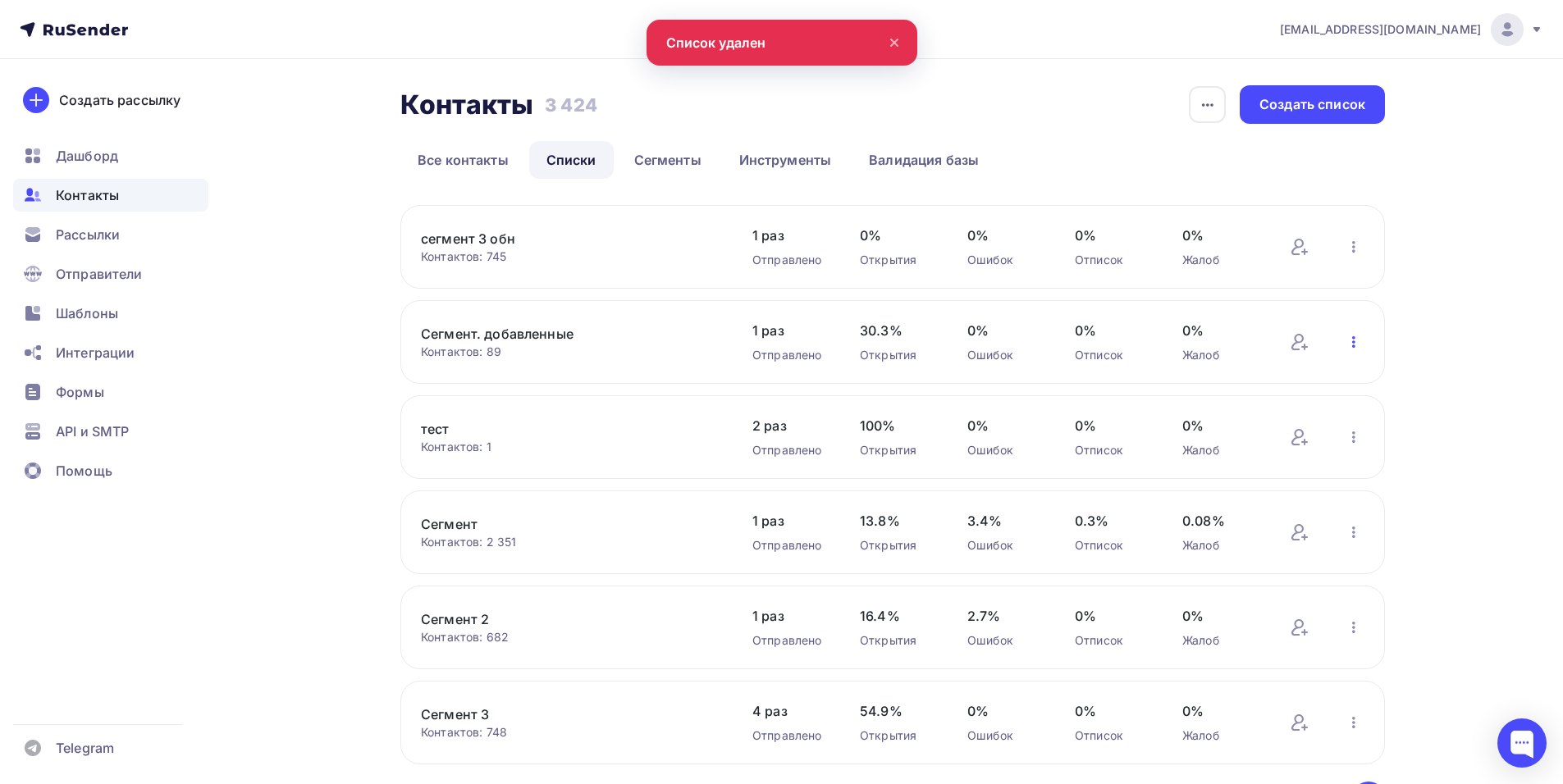
click at [1350, 342] on icon "button" at bounding box center [1353, 341] width 19 height 19
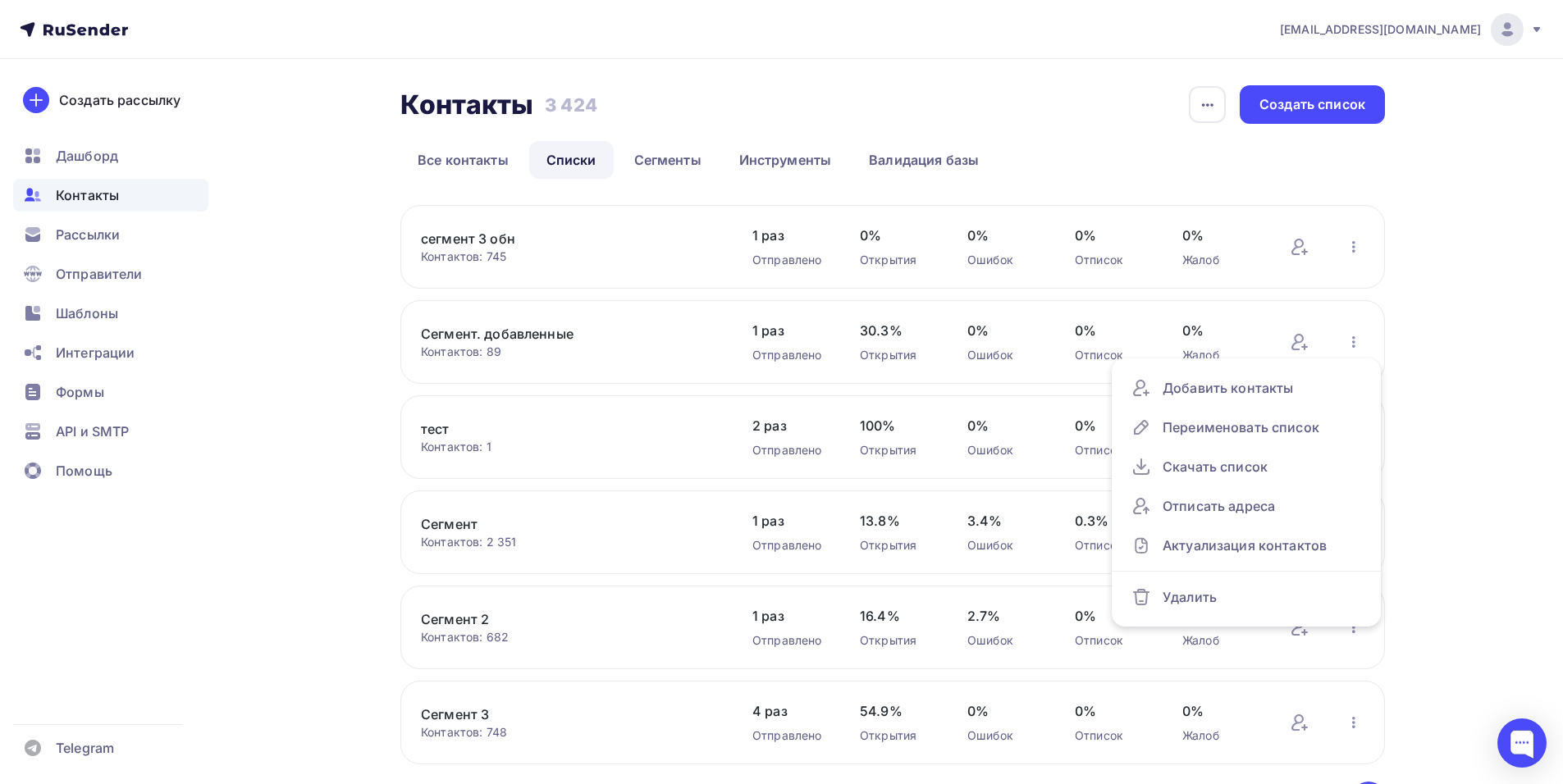
click at [252, 335] on div "Контакты Контакты 3 424 3 424 История импорта Создать список Все контакты Списк…" at bounding box center [782, 475] width 1345 height 833
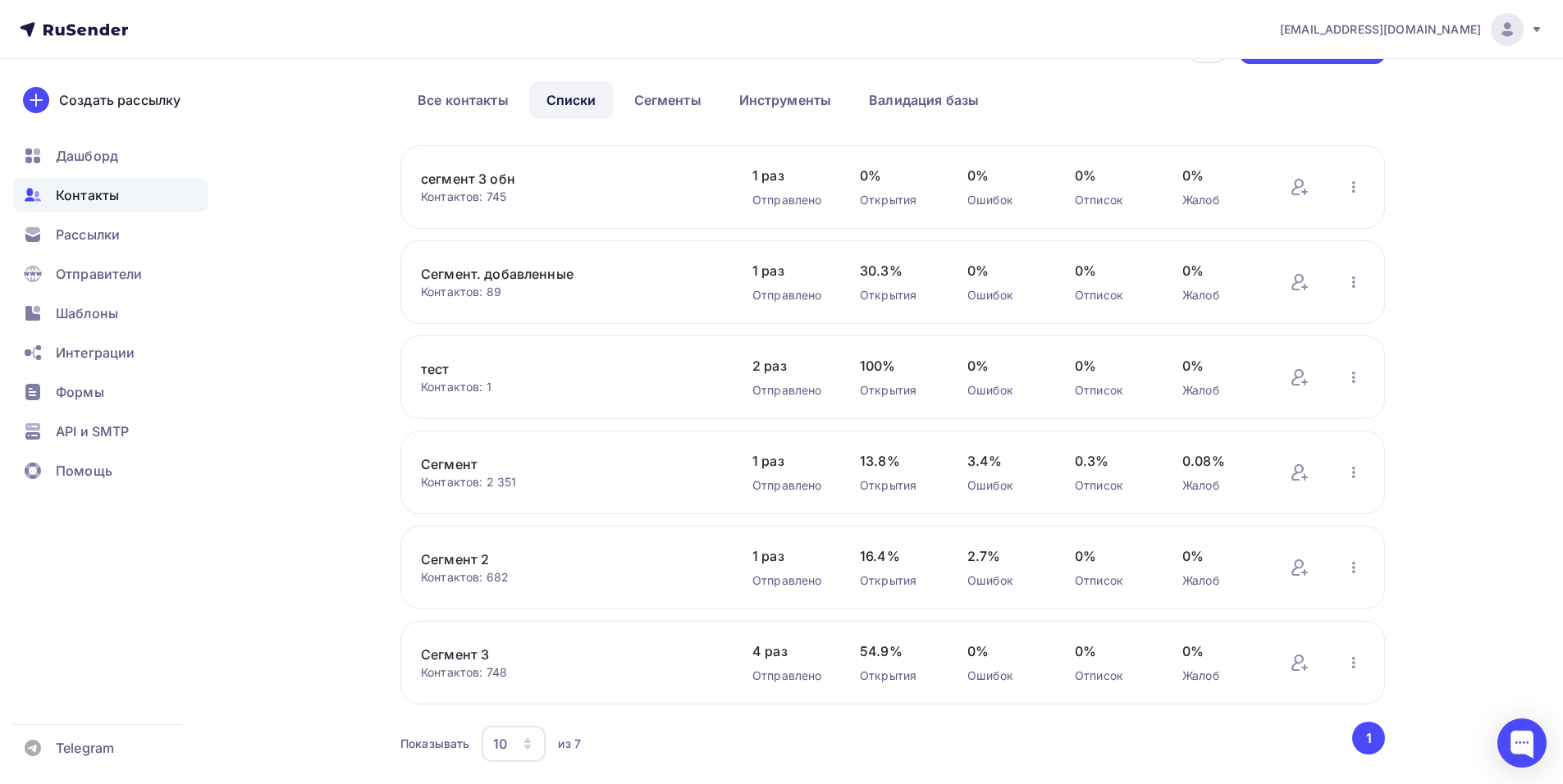
scroll to position [107, 0]
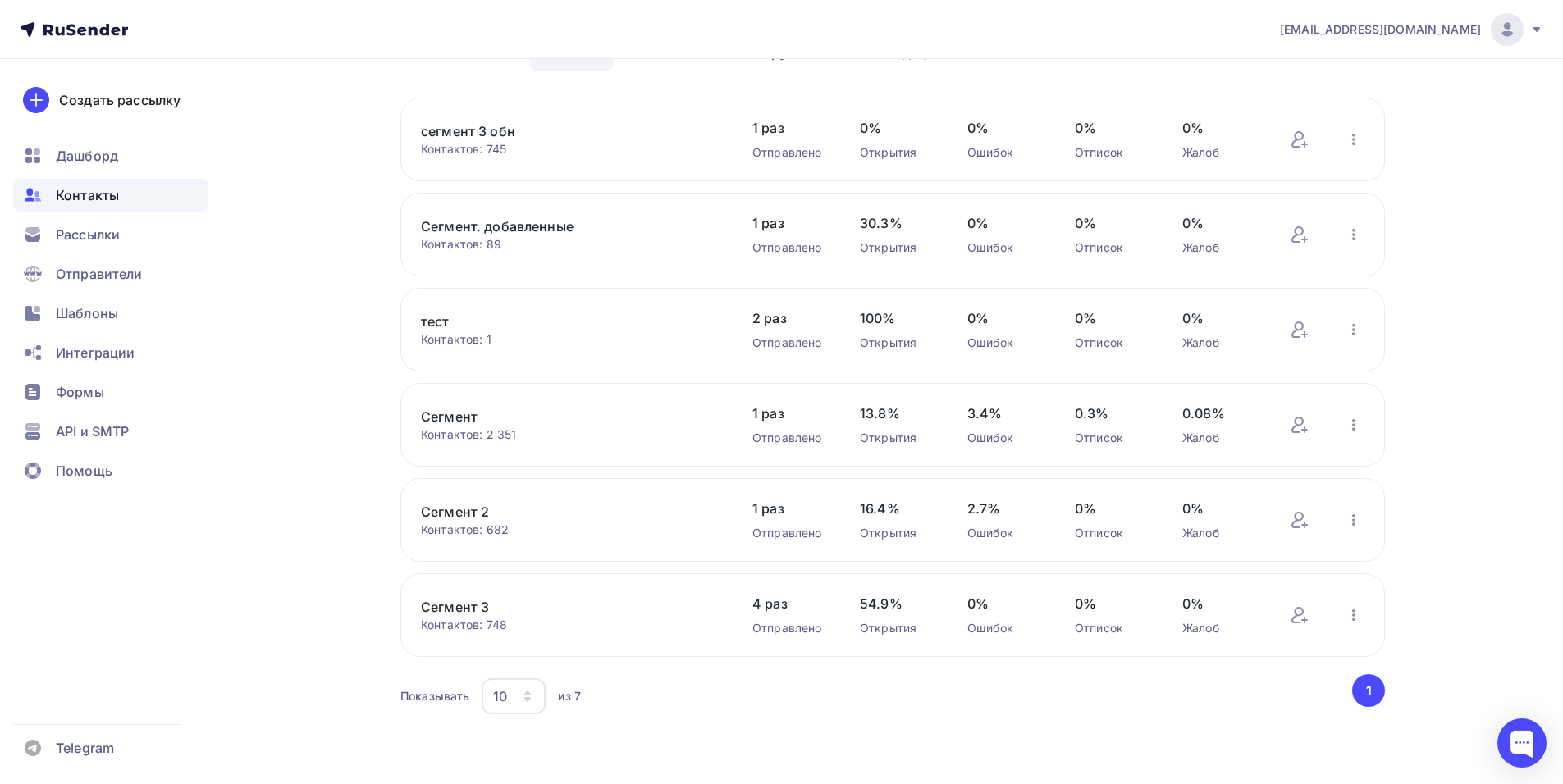
click at [470, 605] on link "Сегмент 3" at bounding box center [560, 606] width 279 height 19
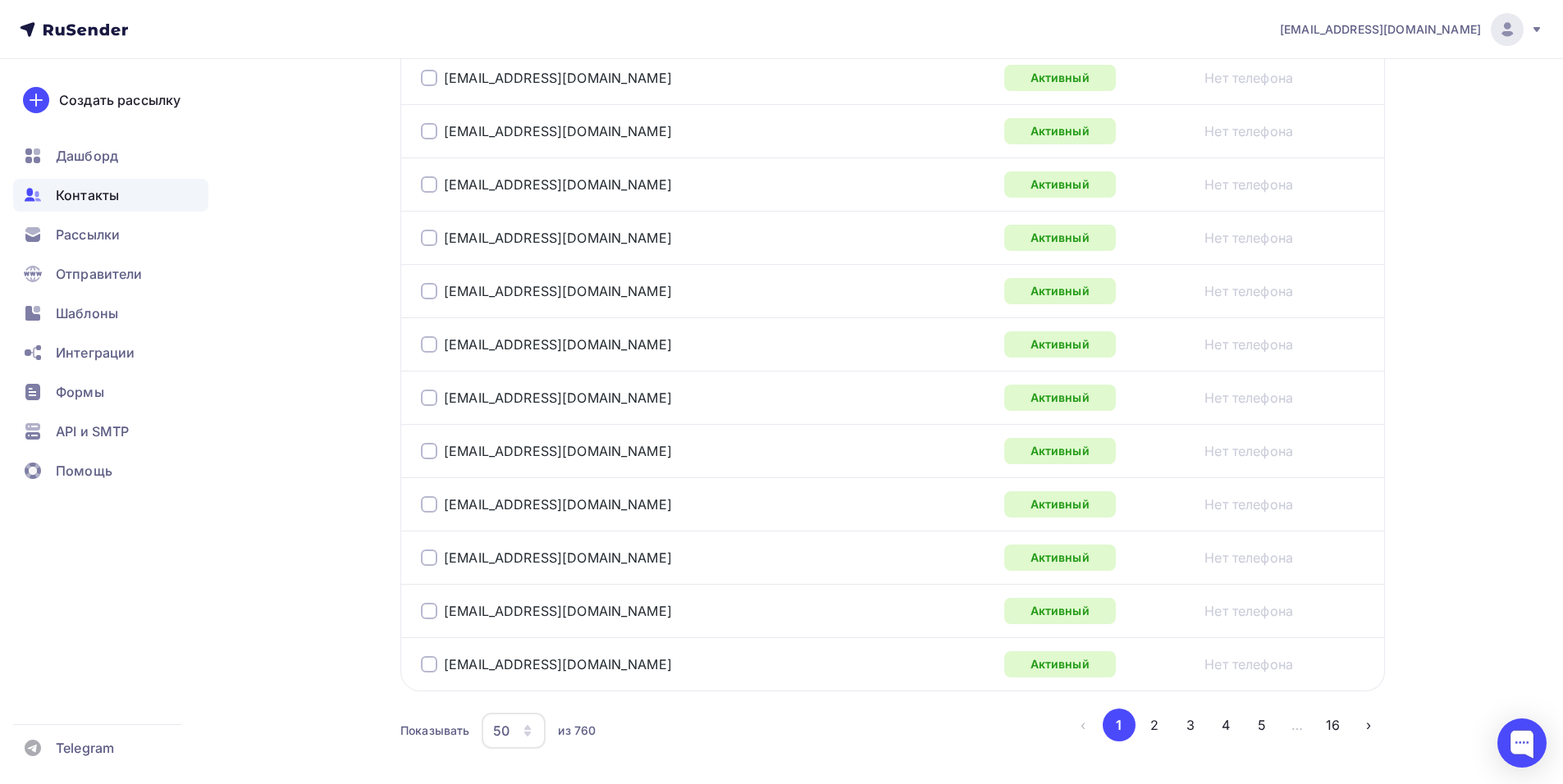
scroll to position [2628, 0]
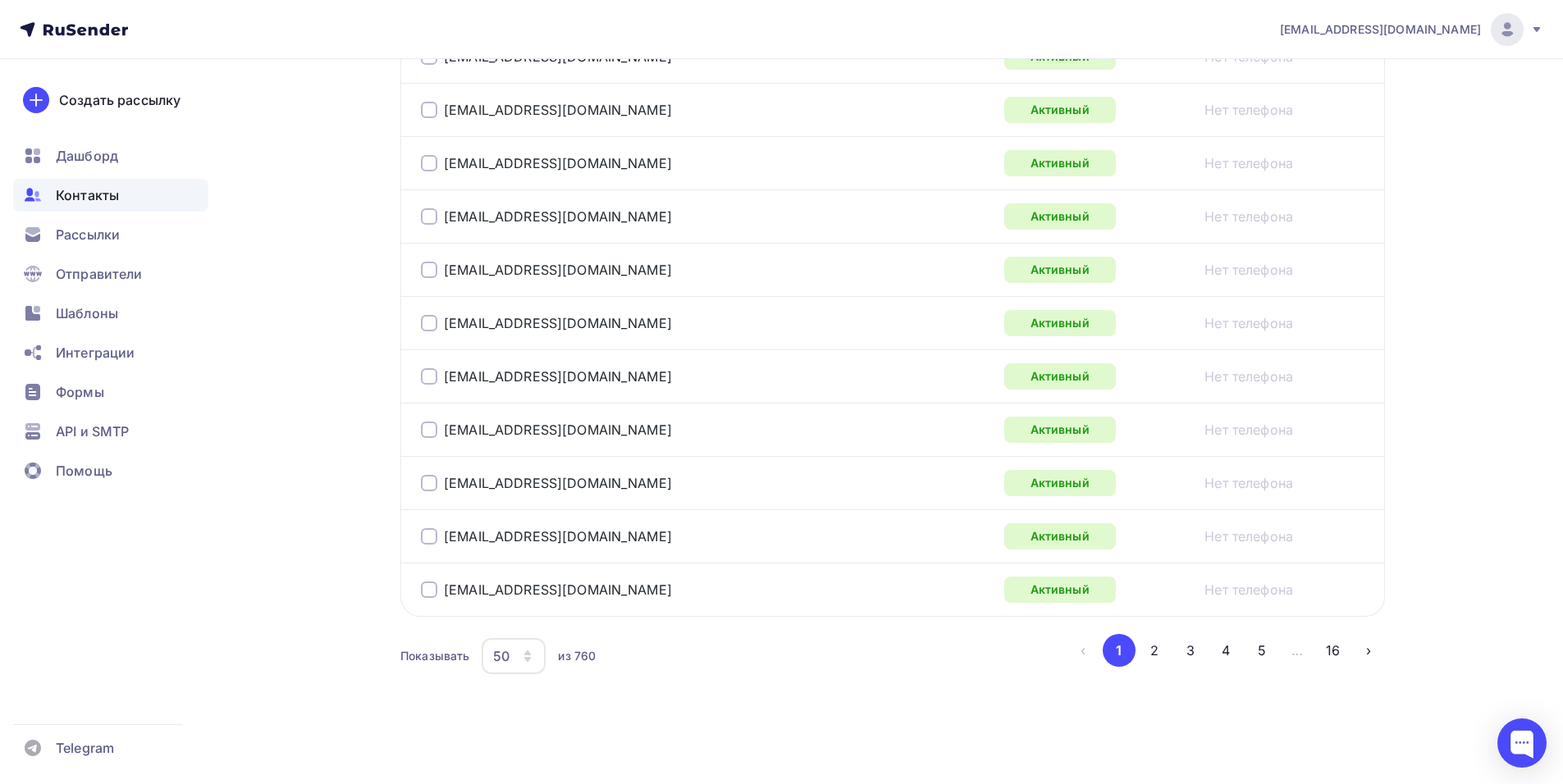
click at [523, 662] on icon "button" at bounding box center [527, 657] width 13 height 13
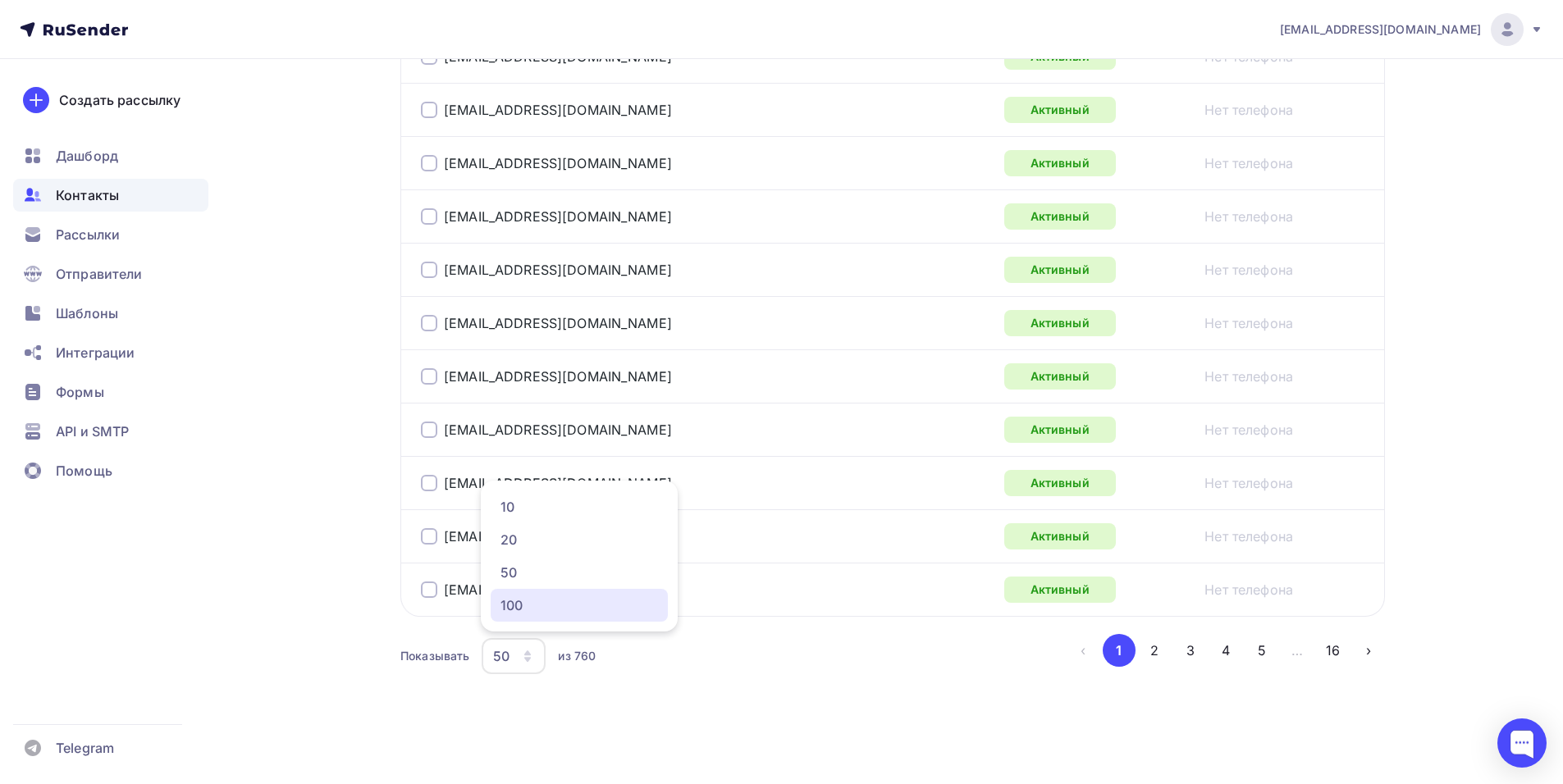
click at [526, 617] on link "100" at bounding box center [579, 605] width 177 height 33
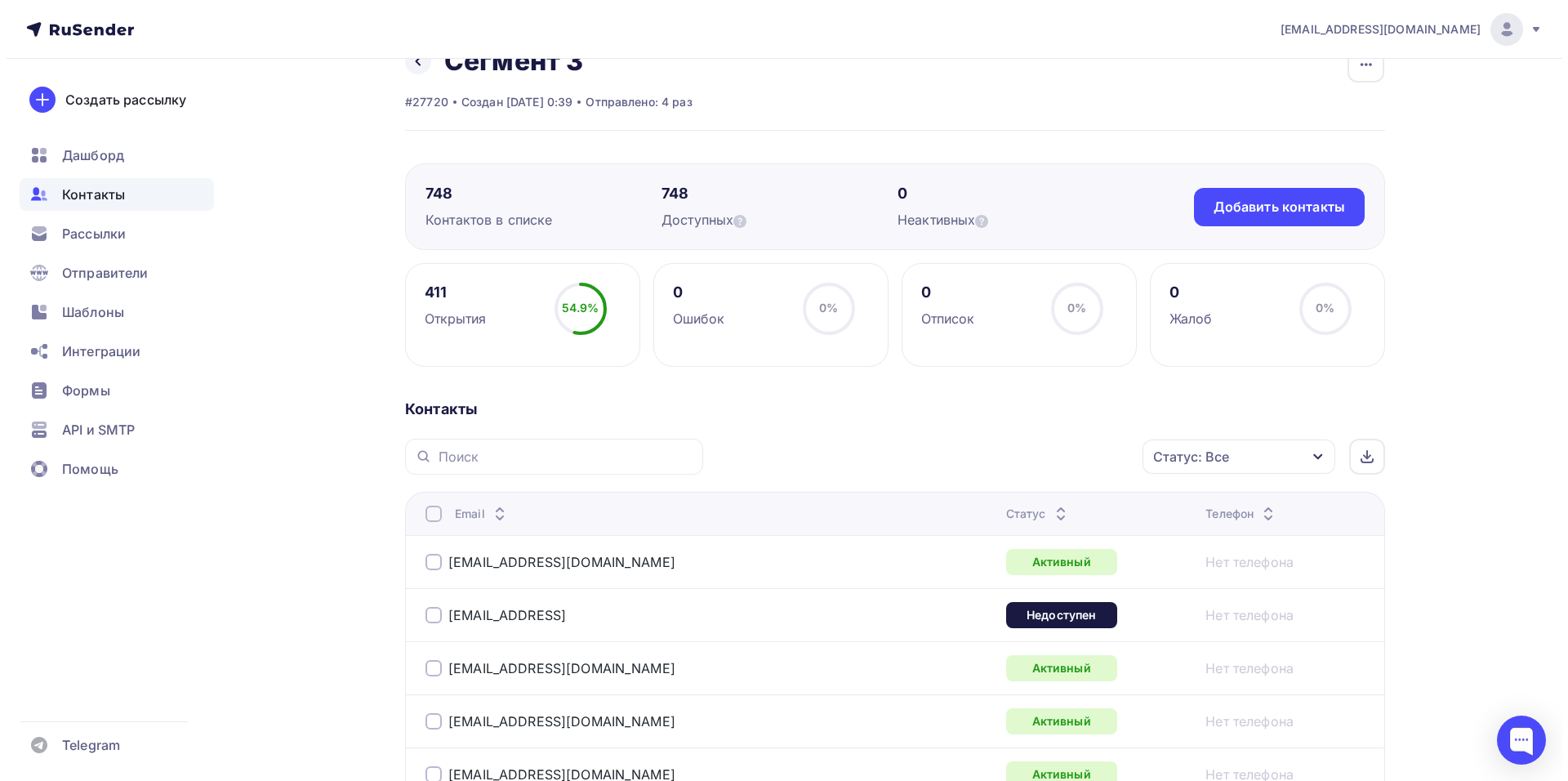
scroll to position [0, 0]
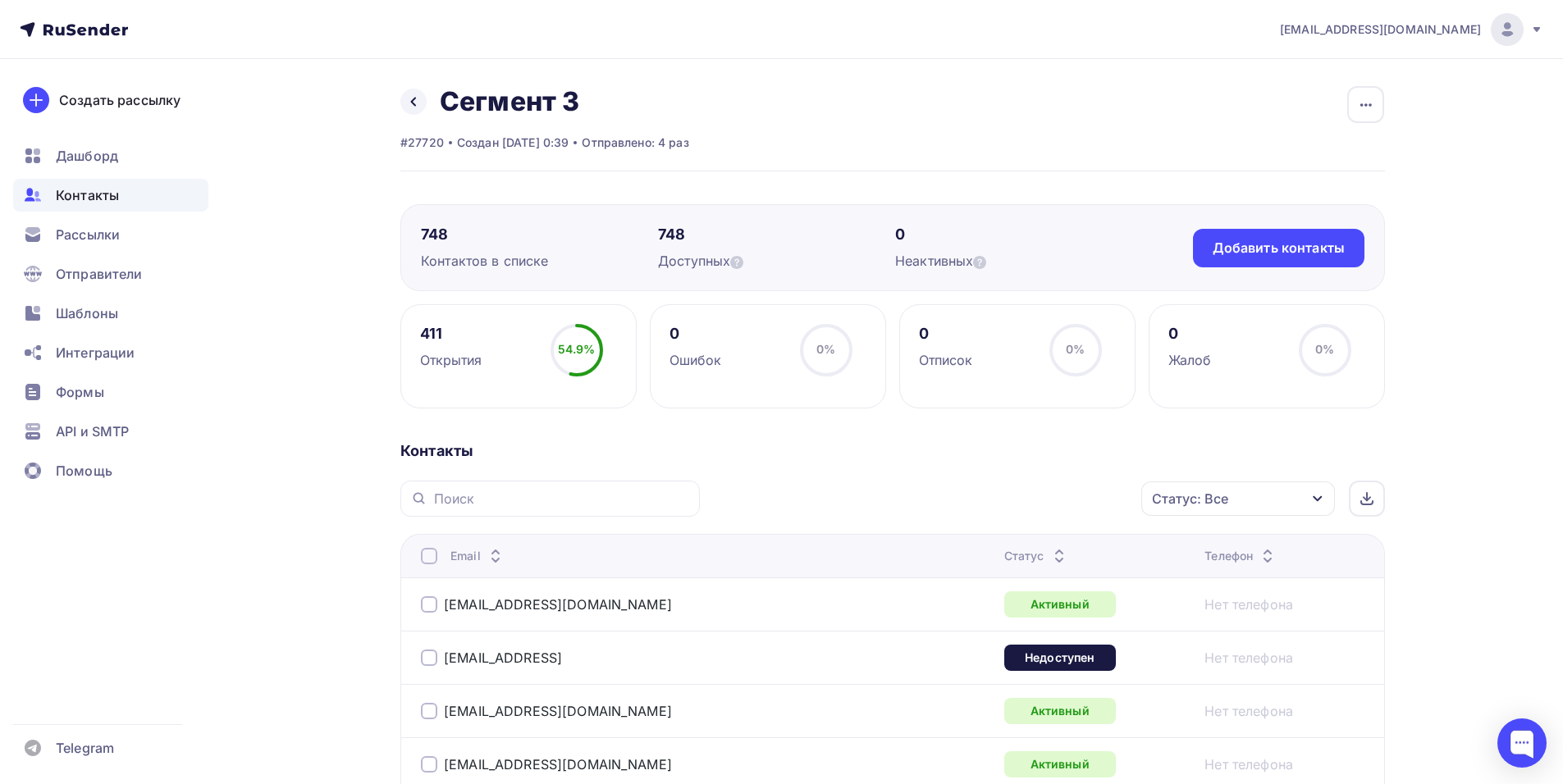
click at [95, 189] on span "Контакты" at bounding box center [87, 195] width 63 height 19
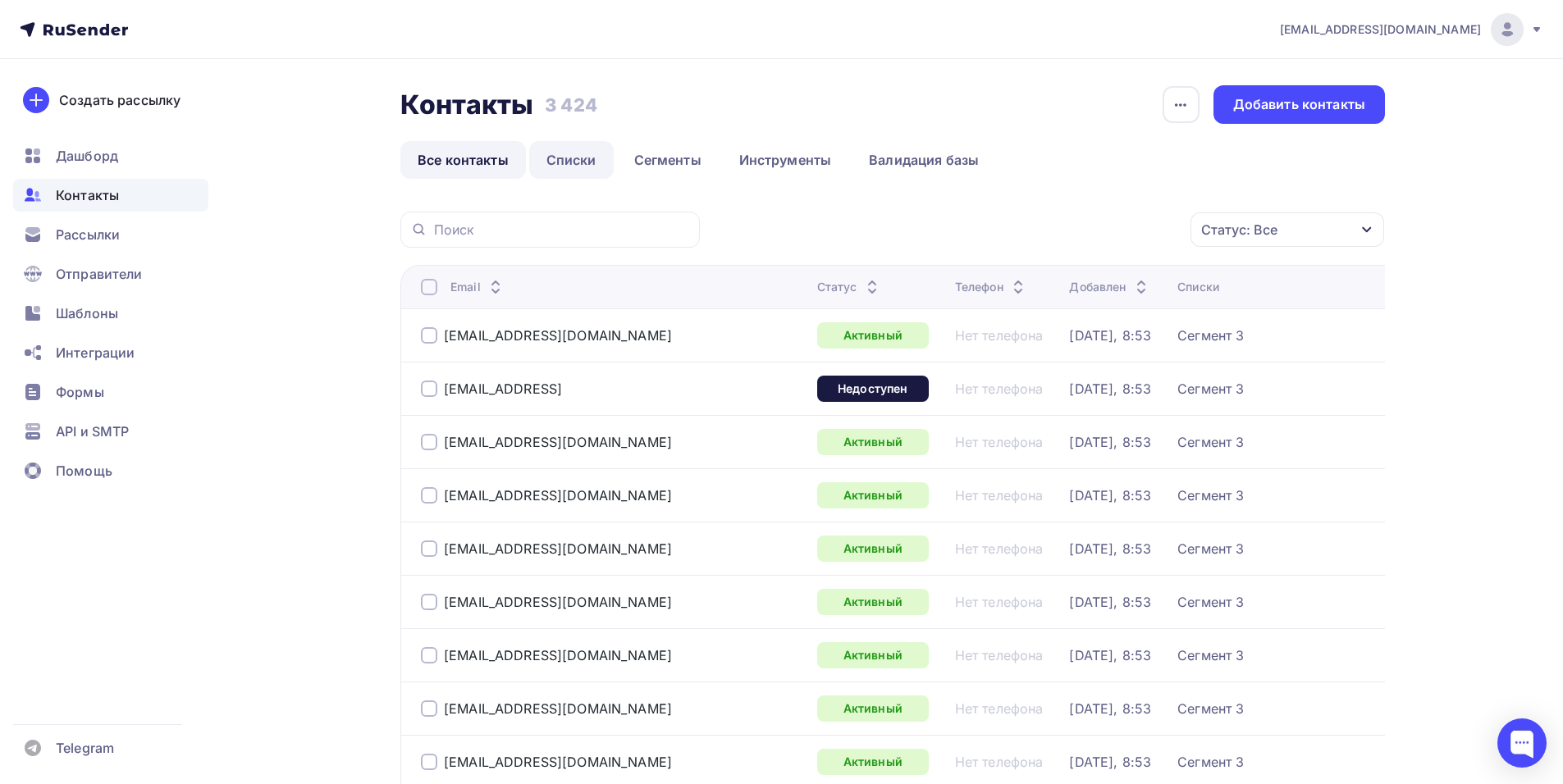
click at [581, 155] on link "Списки" at bounding box center [571, 159] width 85 height 38
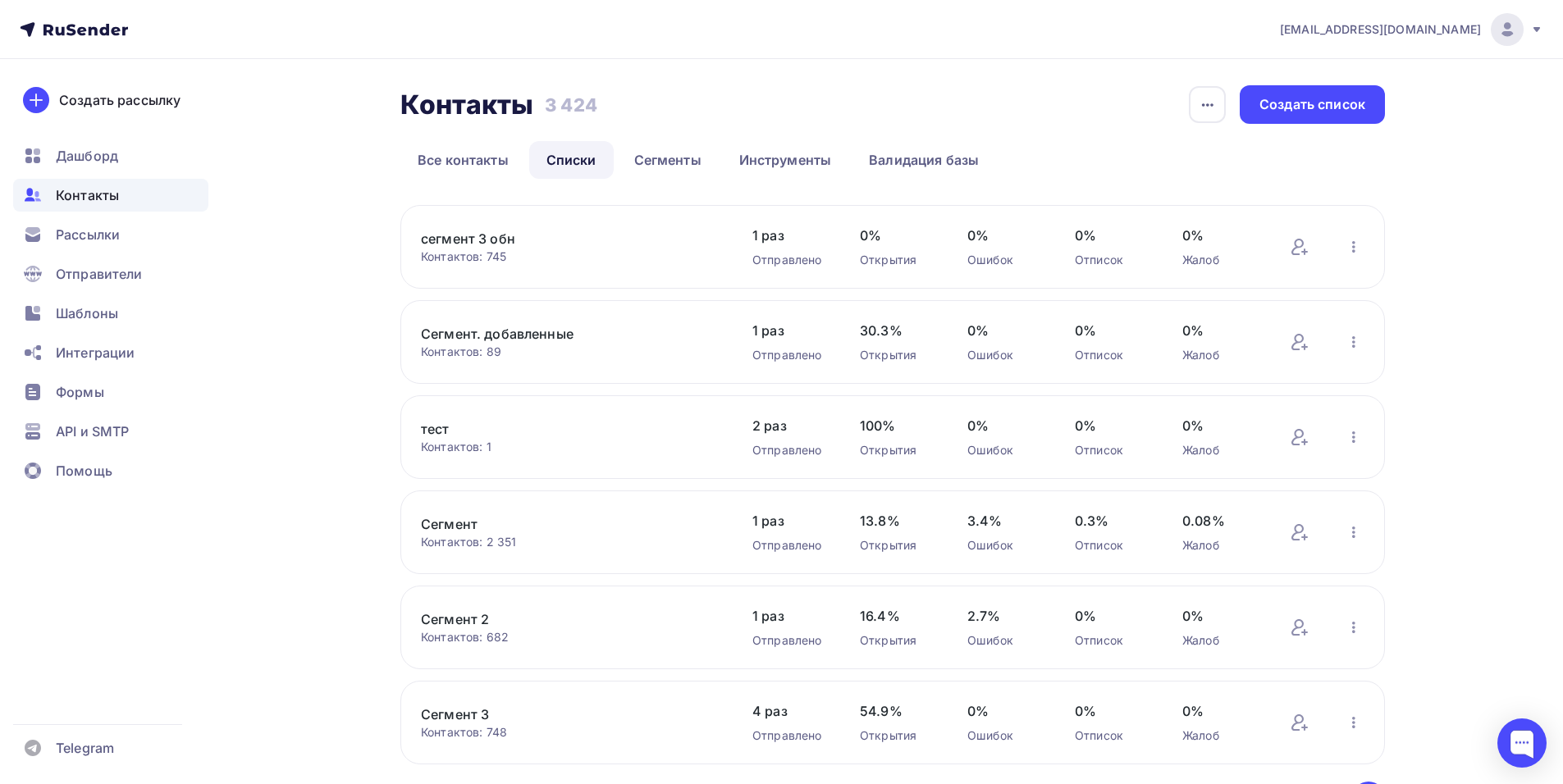
click at [559, 147] on link "Списки" at bounding box center [571, 159] width 85 height 38
click at [1311, 106] on div "Создать список" at bounding box center [1312, 104] width 106 height 19
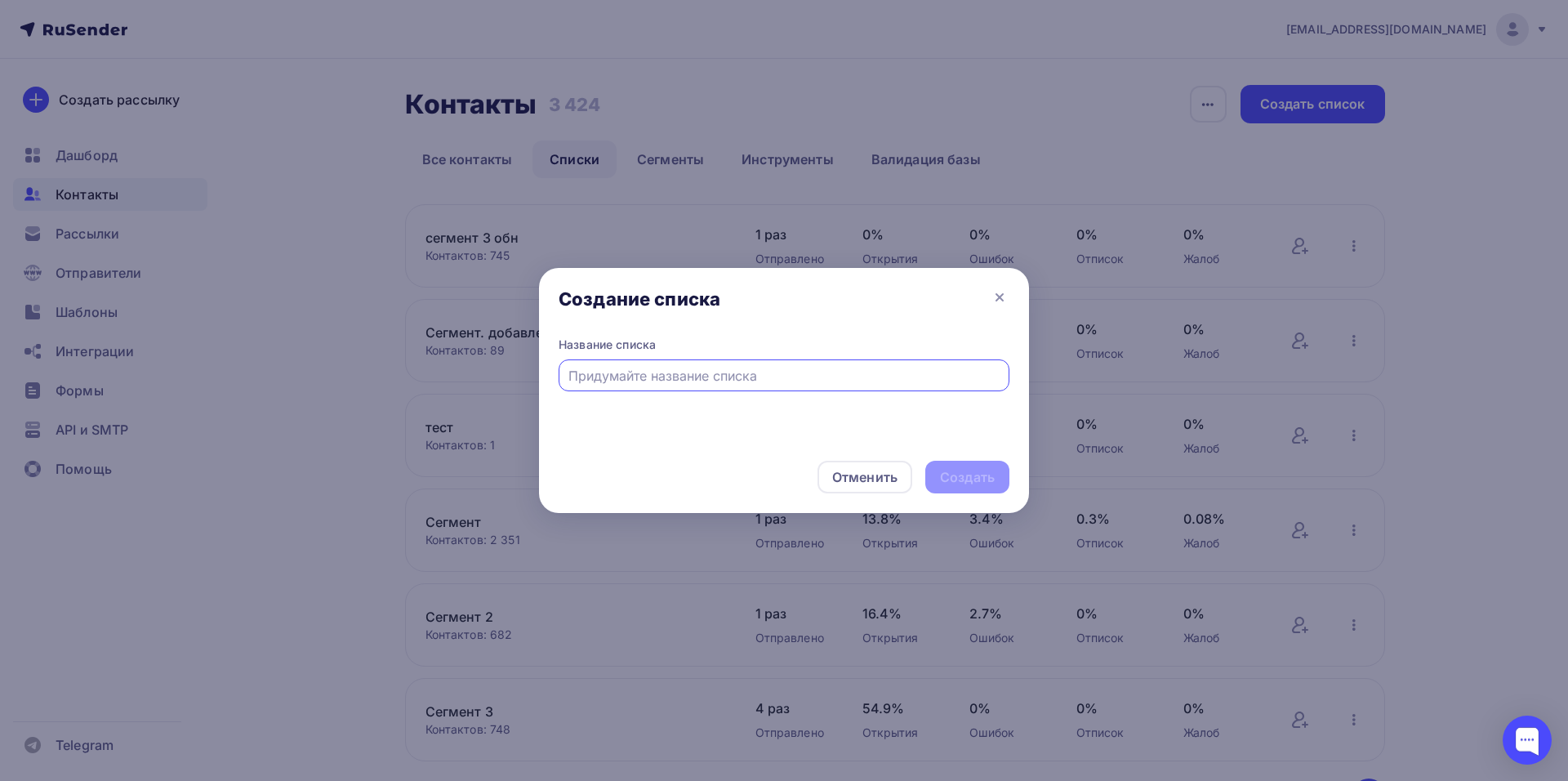
type input "lor.ipsumdol4452@sitame.co Adip Elits Doeiusmod Tem_i@utla.et Dolore magnaa@eni…"
type input "Участники конференции 10-12.20.2025"
click at [964, 479] on div "Создать" at bounding box center [968, 478] width 55 height 19
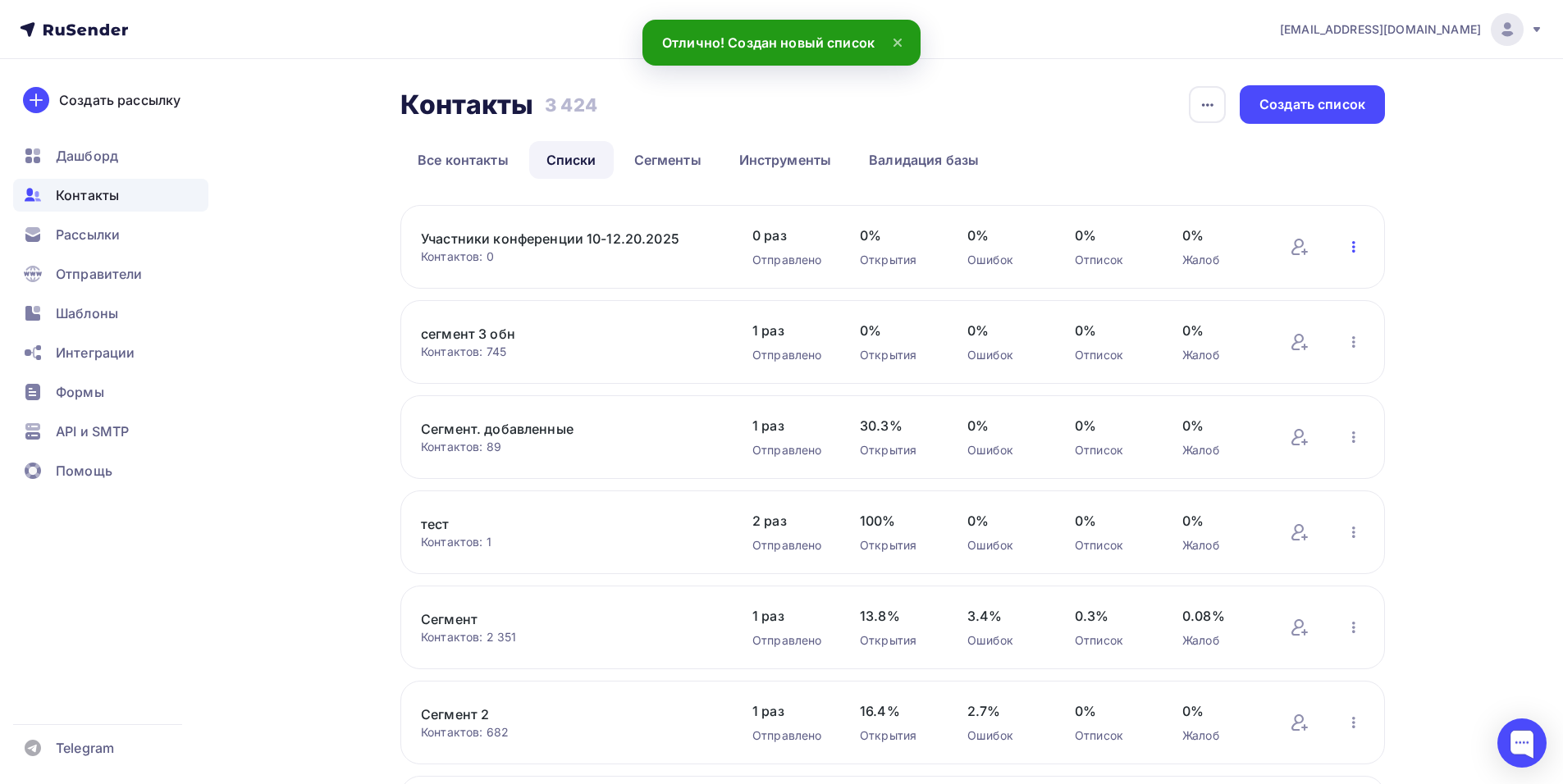
click at [1355, 244] on icon "button" at bounding box center [1353, 247] width 19 height 19
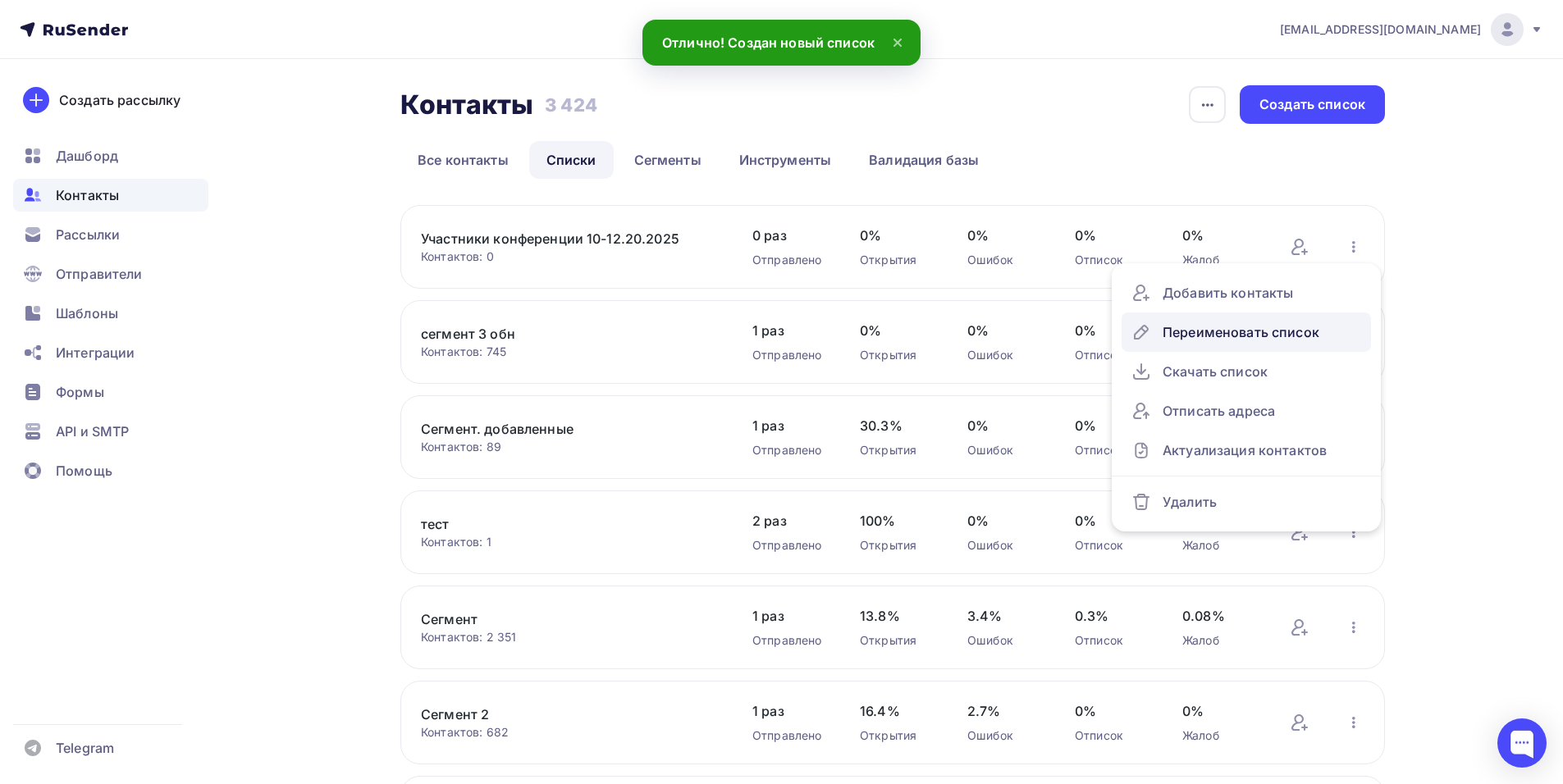
click at [1187, 336] on div "Переименовать список" at bounding box center [1246, 332] width 230 height 26
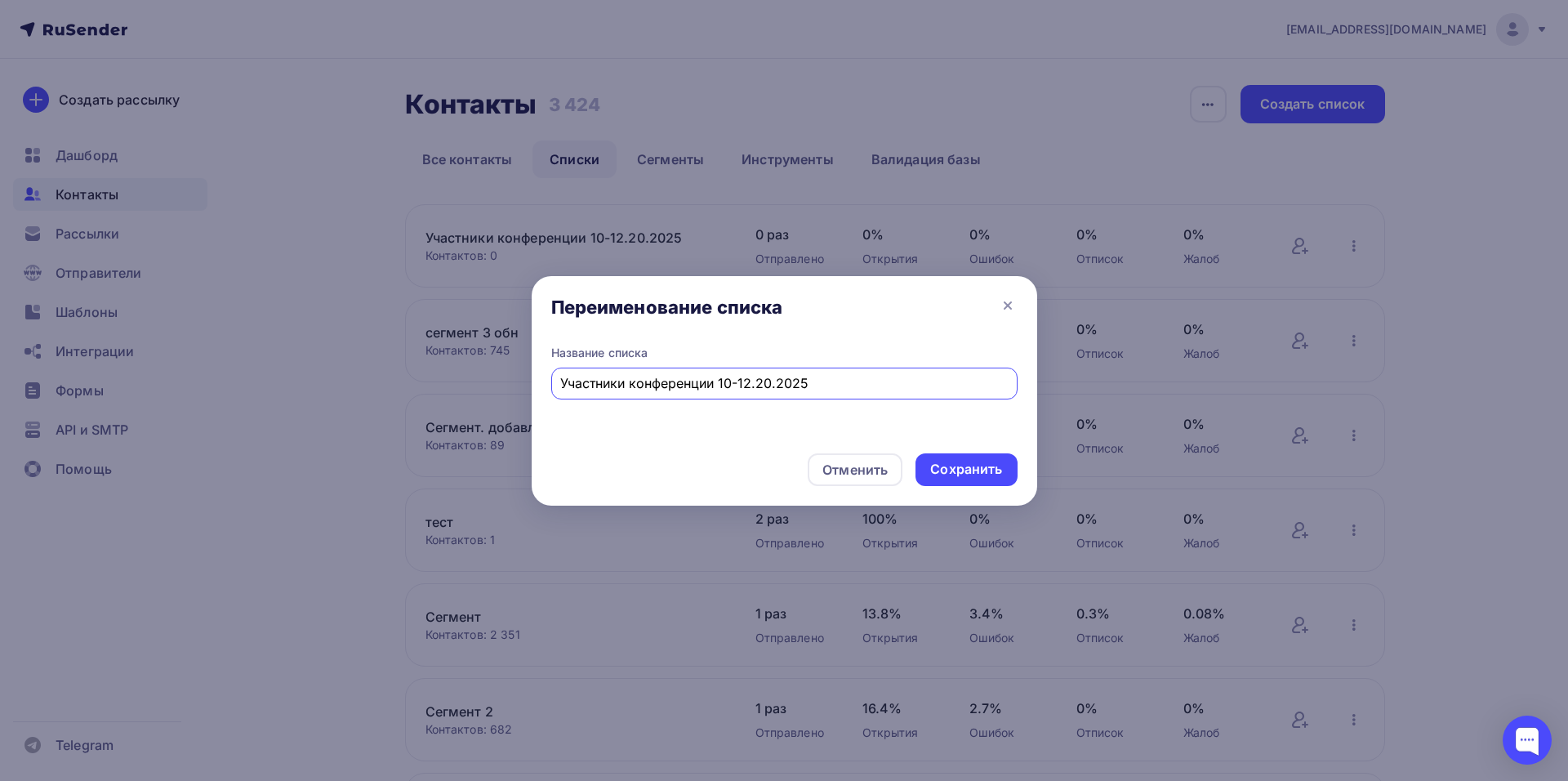
click at [766, 383] on input "Участники конференции 10-12.20.2025" at bounding box center [784, 383] width 448 height 19
click at [850, 383] on input "Участники конференции 10-12.10.2025" at bounding box center [784, 383] width 448 height 19
type input "Участники конференции 10-12.10.2025"
click at [956, 465] on div "Сохранить" at bounding box center [966, 469] width 72 height 19
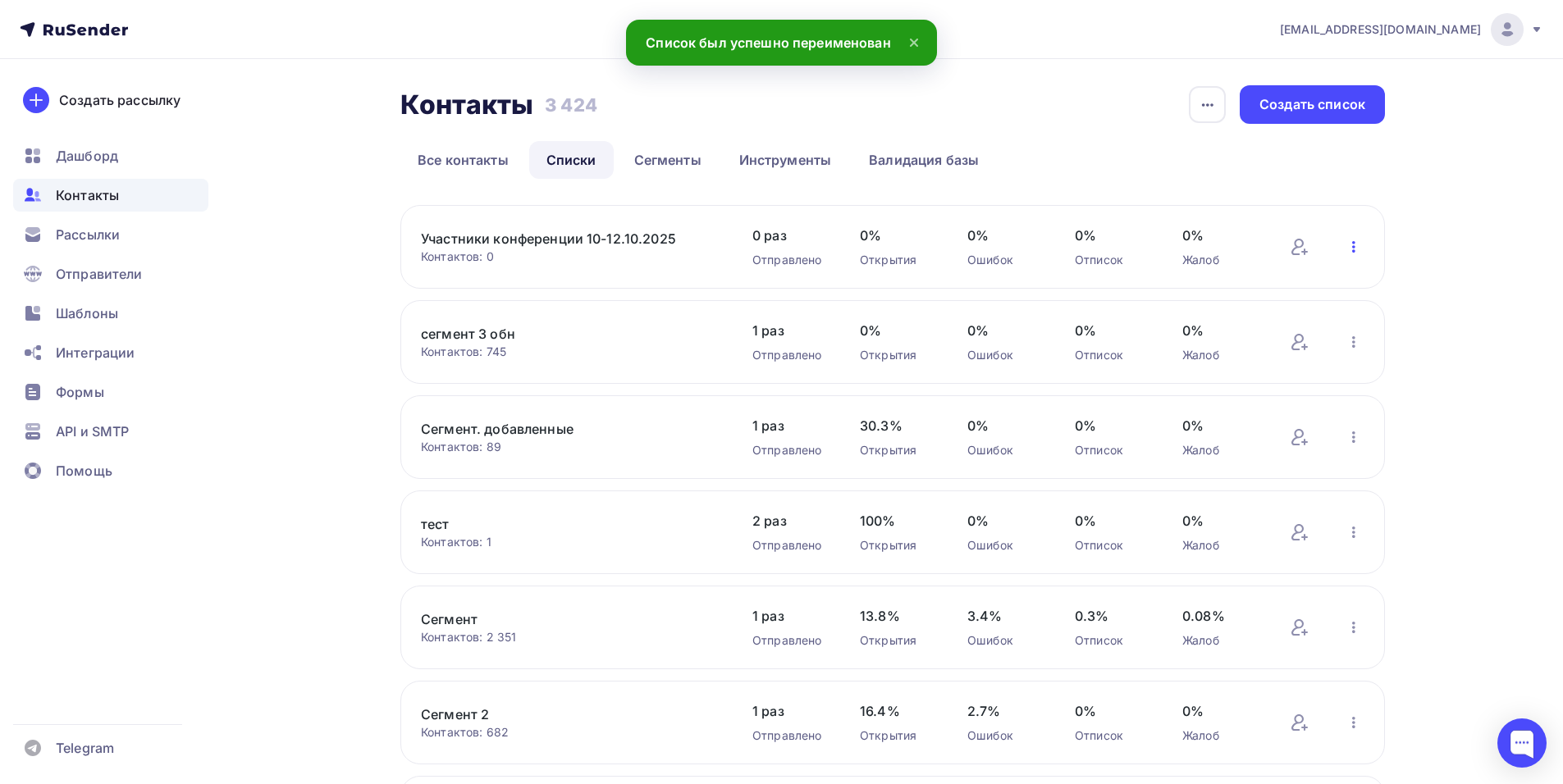
click at [1353, 246] on icon "button" at bounding box center [1353, 247] width 19 height 19
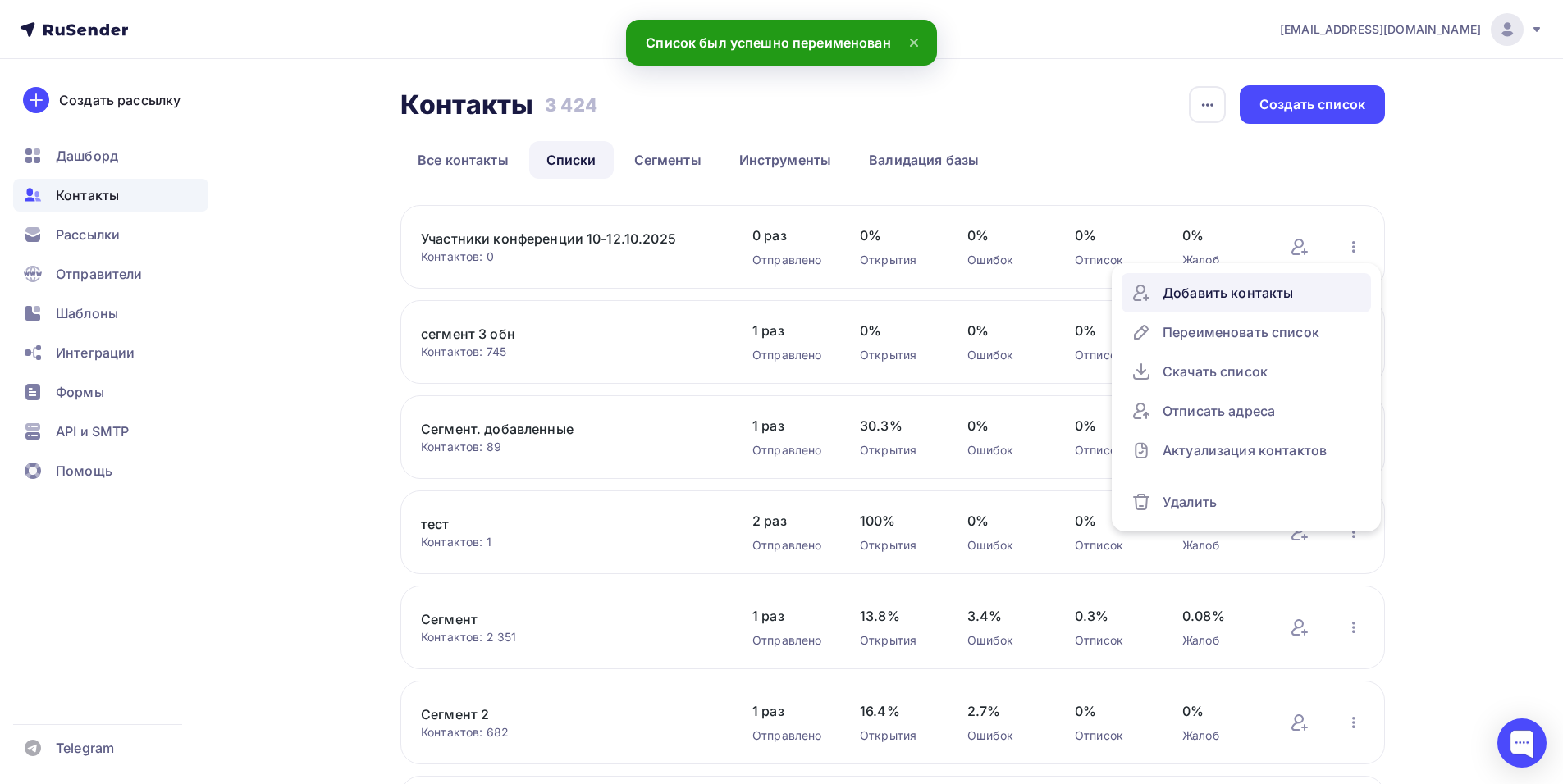
click at [1188, 289] on div "Добавить контакты" at bounding box center [1246, 293] width 230 height 26
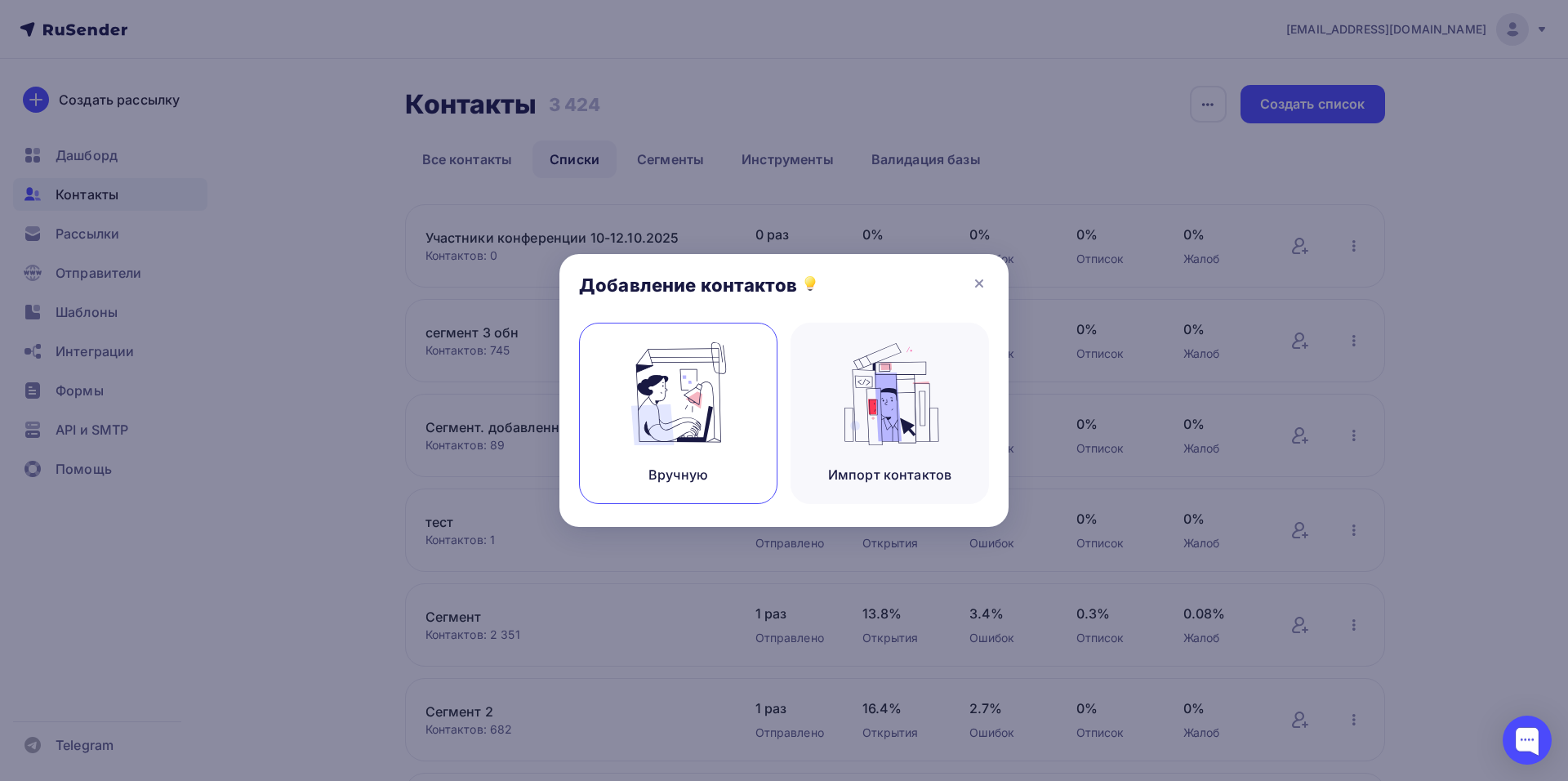
click at [636, 403] on img at bounding box center [678, 393] width 109 height 103
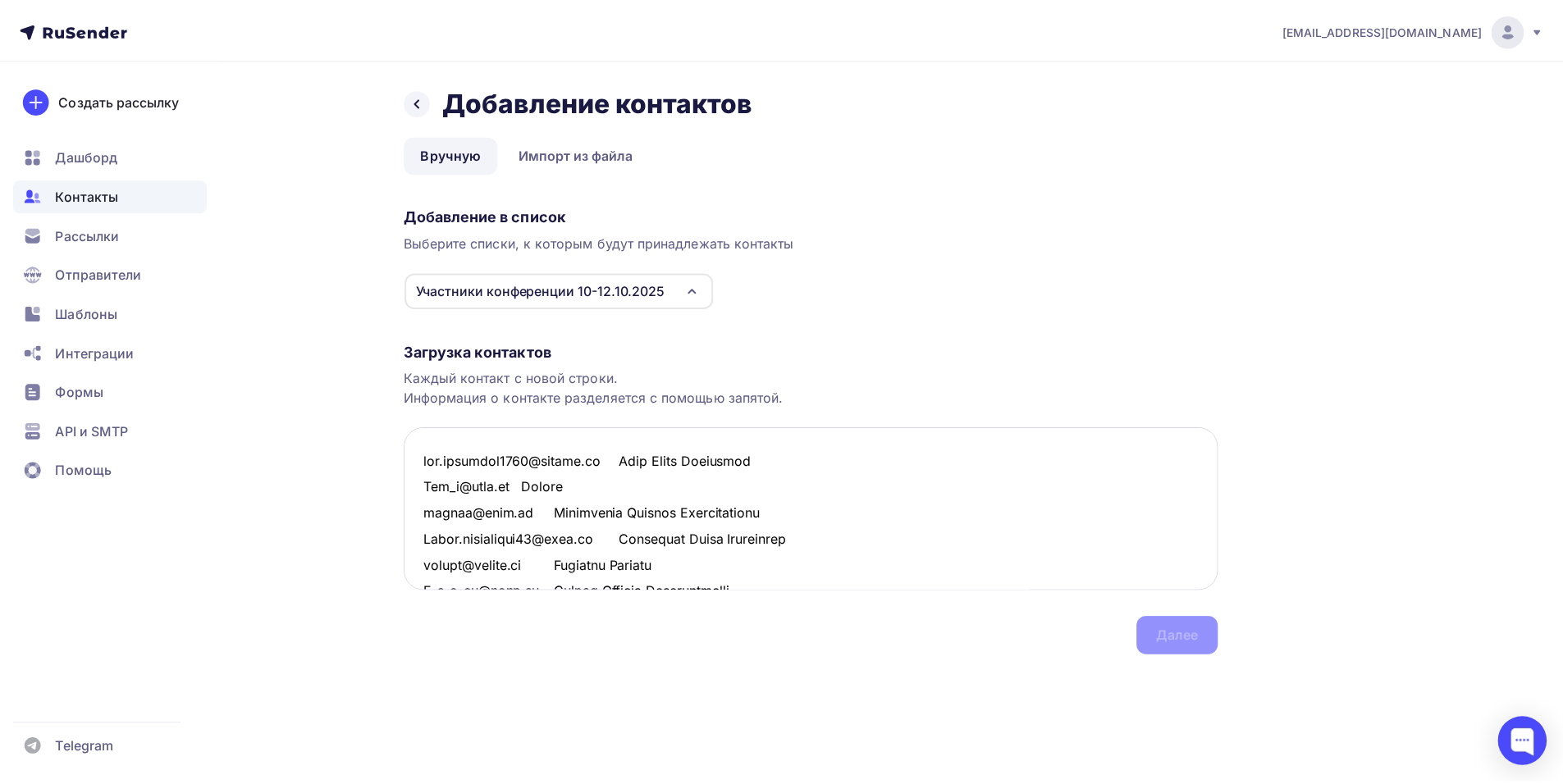
scroll to position [640, 0]
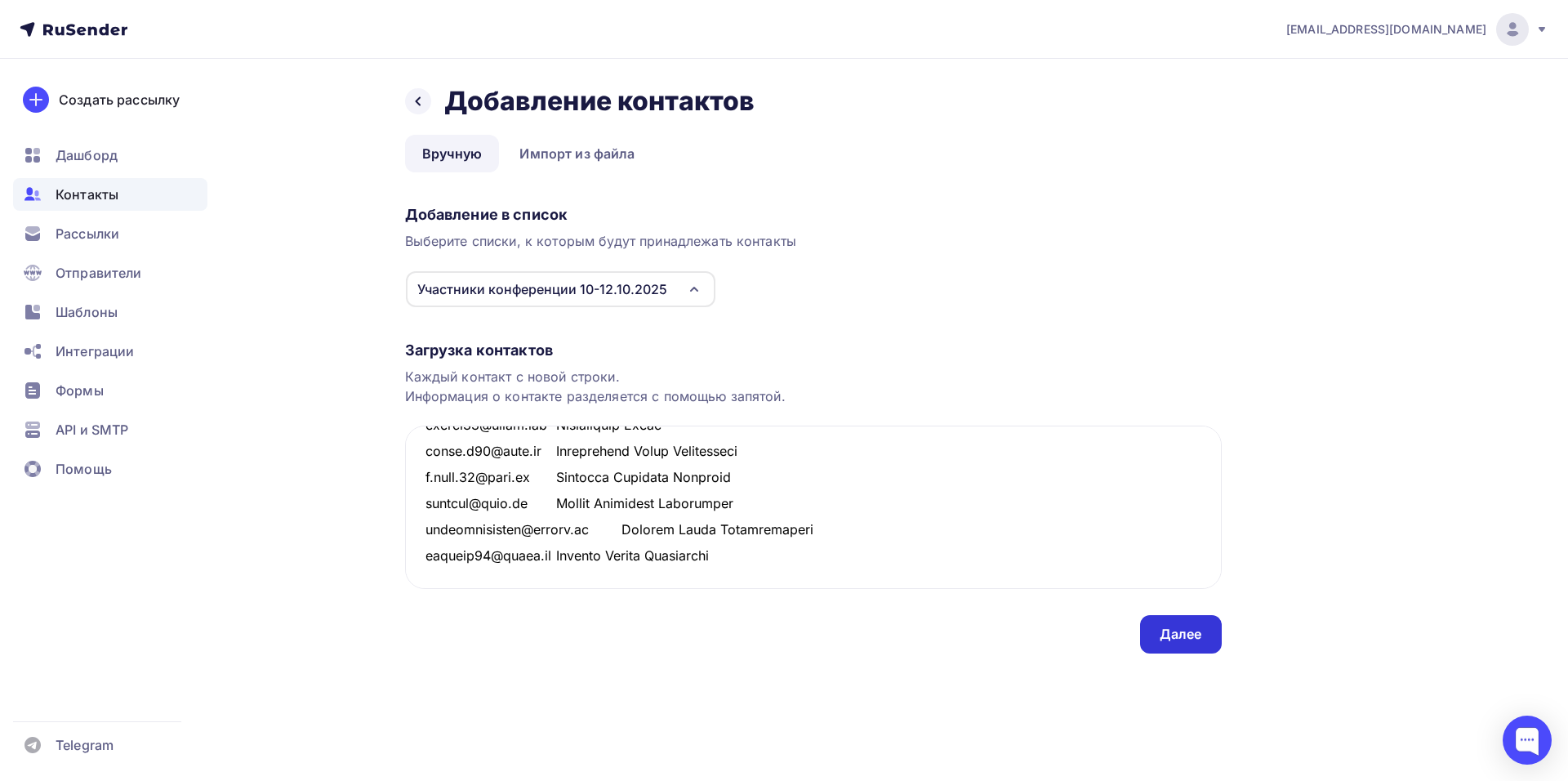
type textarea "lor.ipsumdol6755@sitame.co Adip Elits Doeiusmod Tem_i@utla.et Dolore magnaa@eni…"
click at [1168, 639] on div "Далее" at bounding box center [1181, 634] width 43 height 19
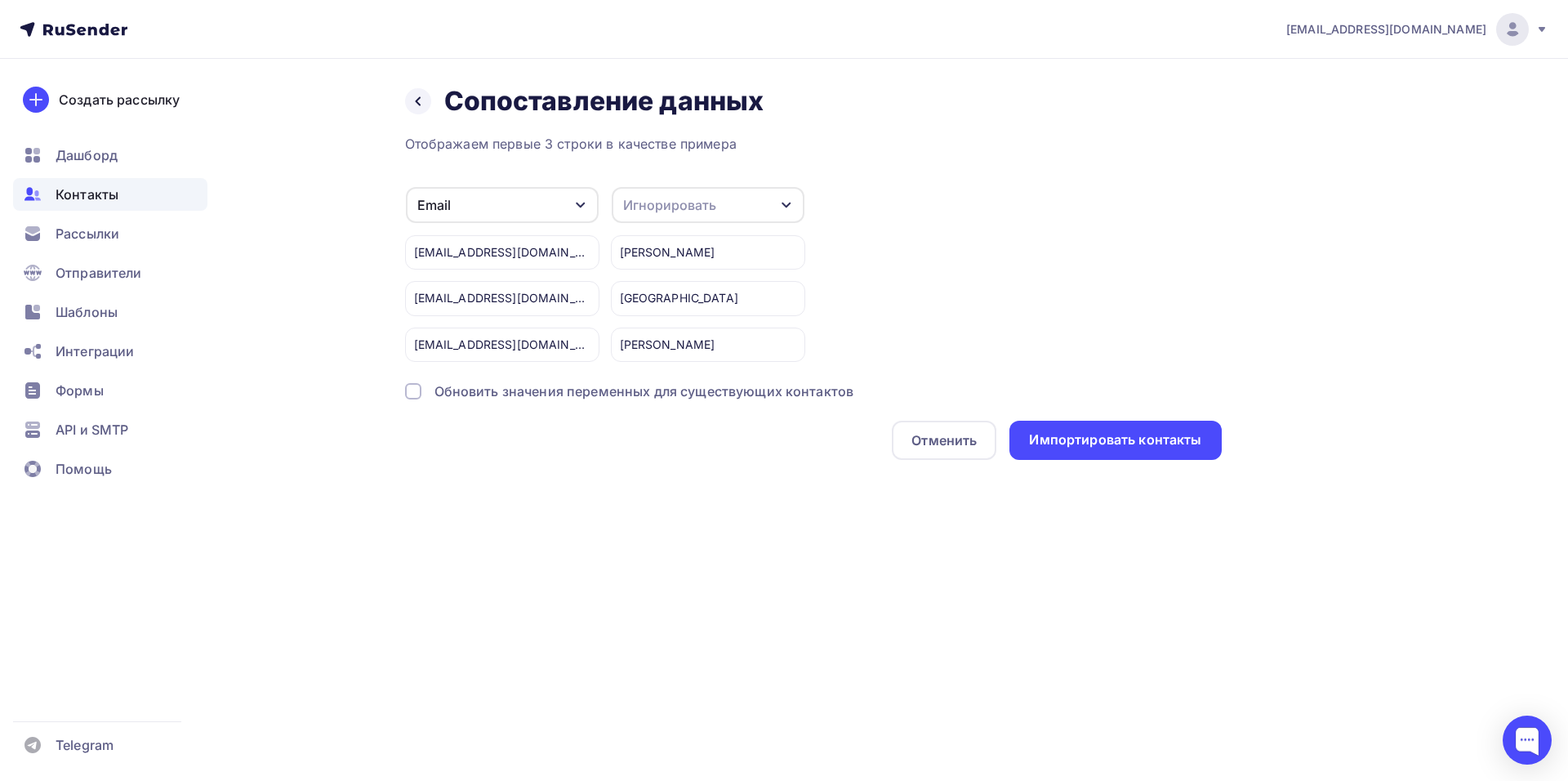
click at [736, 208] on div "Игнорировать" at bounding box center [708, 205] width 193 height 36
click at [660, 297] on div "Имя" at bounding box center [677, 291] width 94 height 19
click at [1105, 435] on div "Импортировать контакты" at bounding box center [1115, 440] width 172 height 19
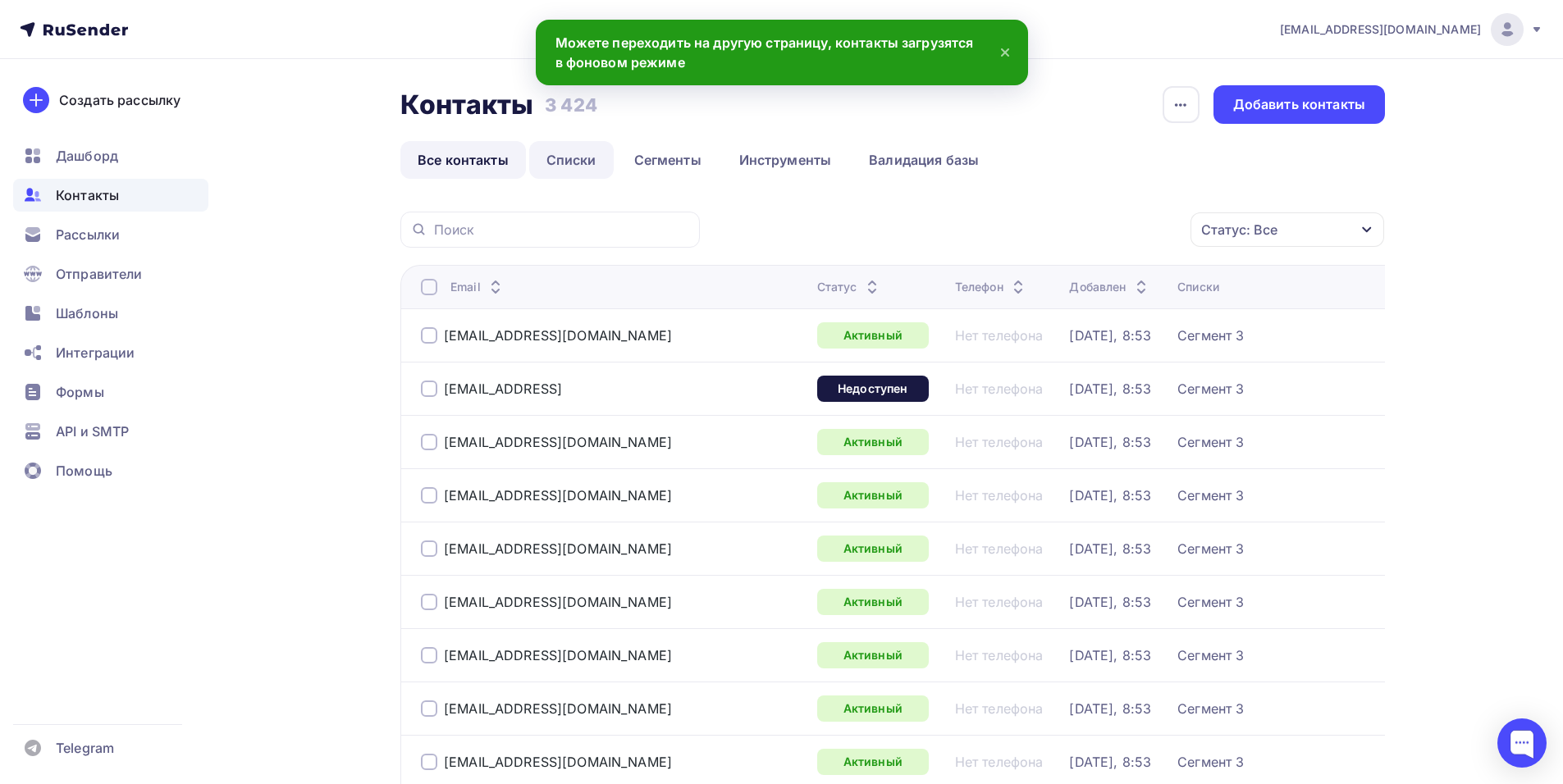
click at [588, 153] on link "Списки" at bounding box center [571, 159] width 85 height 38
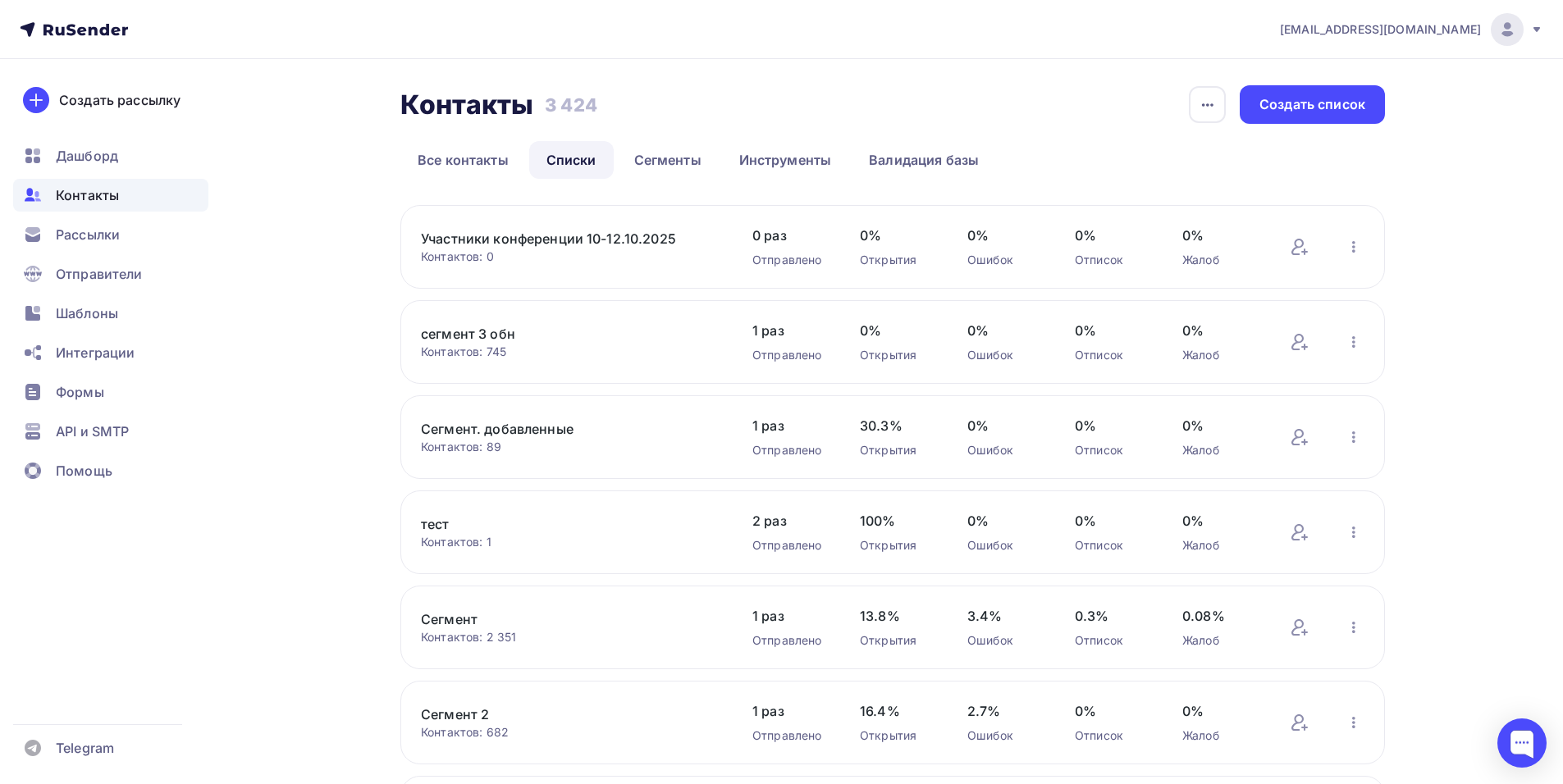
click at [553, 236] on link "Участники конференции 10-12.10.2025" at bounding box center [560, 238] width 279 height 19
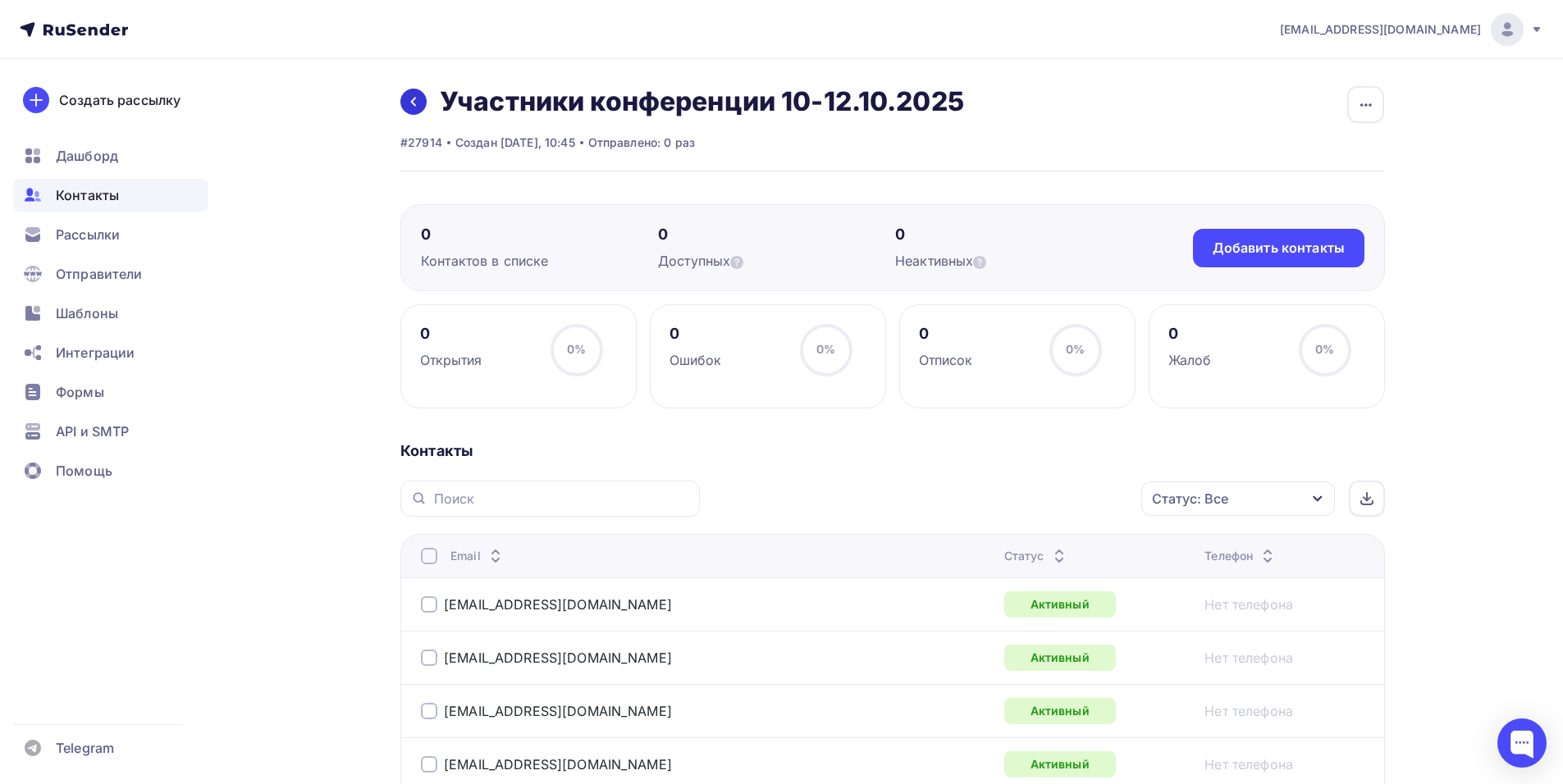
click at [420, 95] on link at bounding box center [413, 101] width 26 height 26
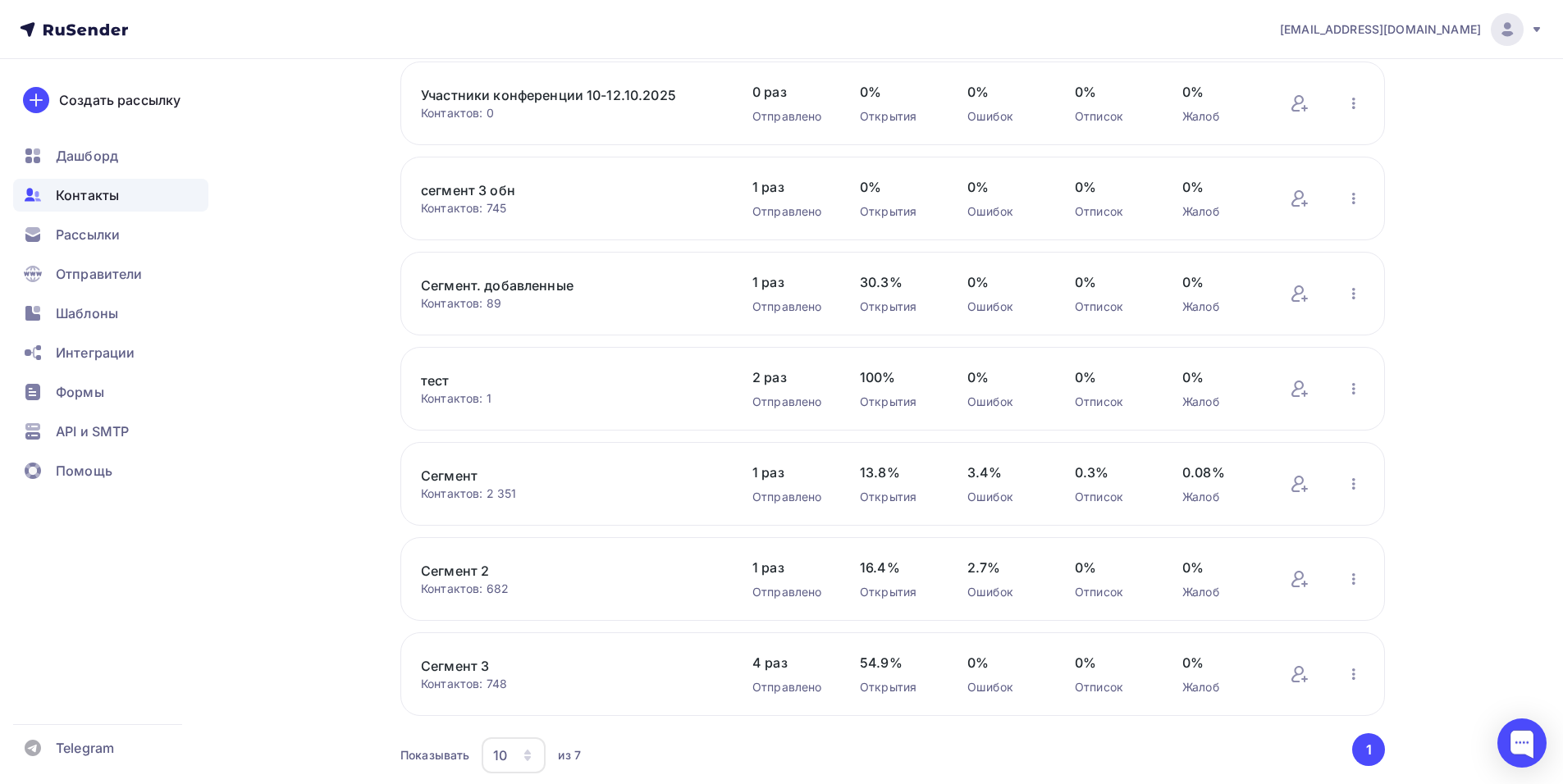
scroll to position [203, 0]
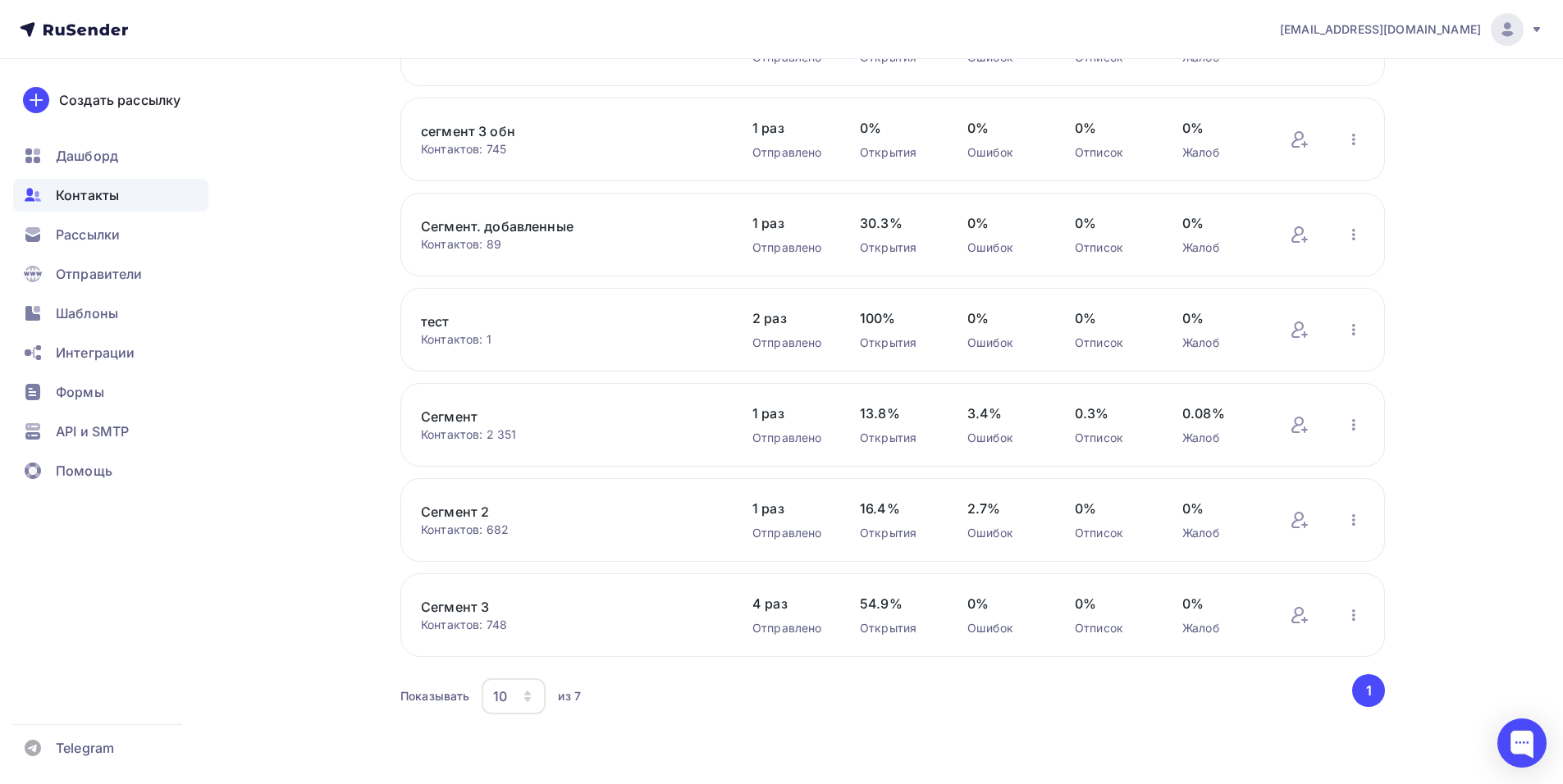
click at [464, 603] on link "Сегмент 3" at bounding box center [560, 606] width 279 height 19
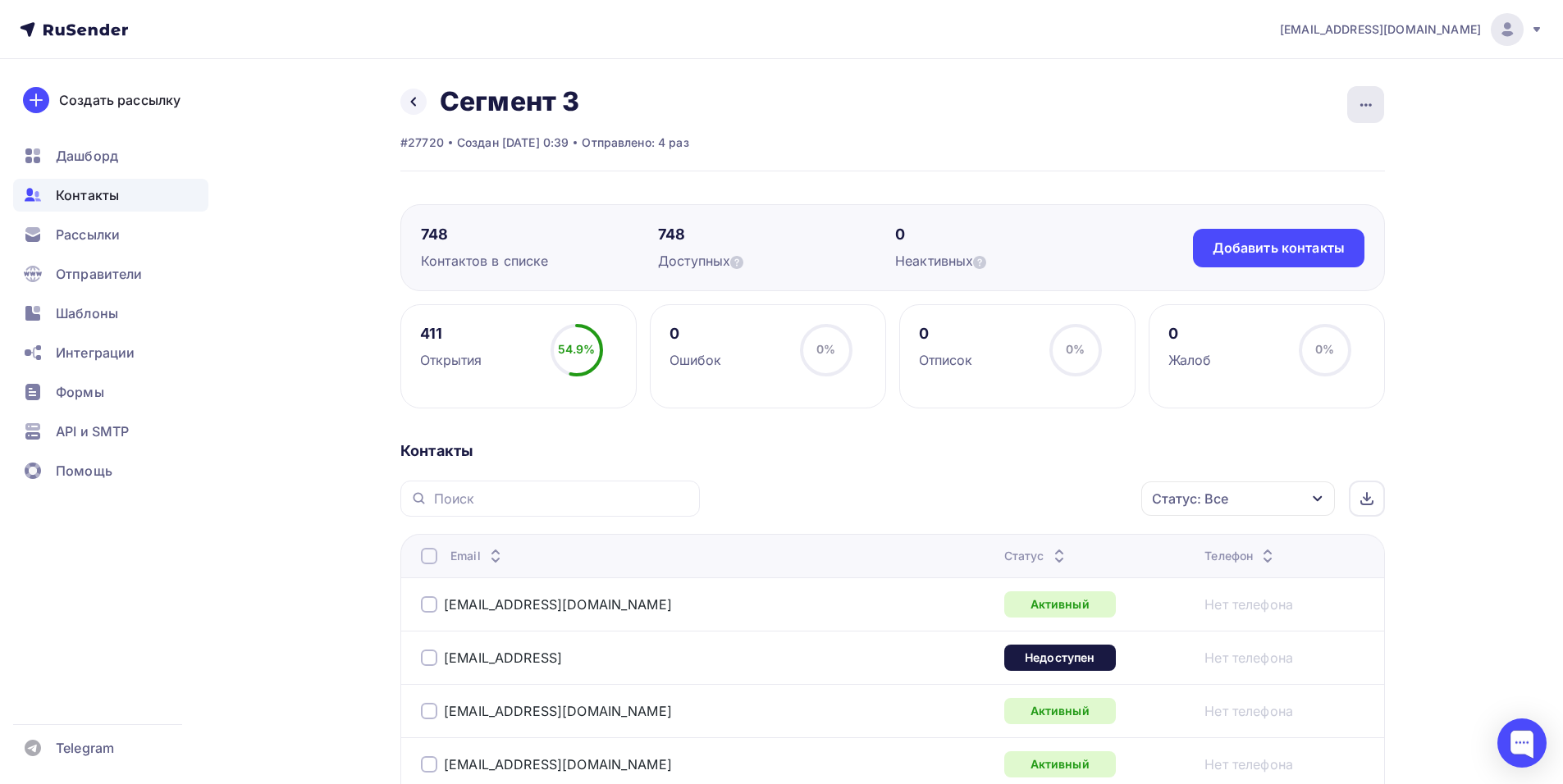
click at [1359, 107] on icon "button" at bounding box center [1365, 104] width 19 height 19
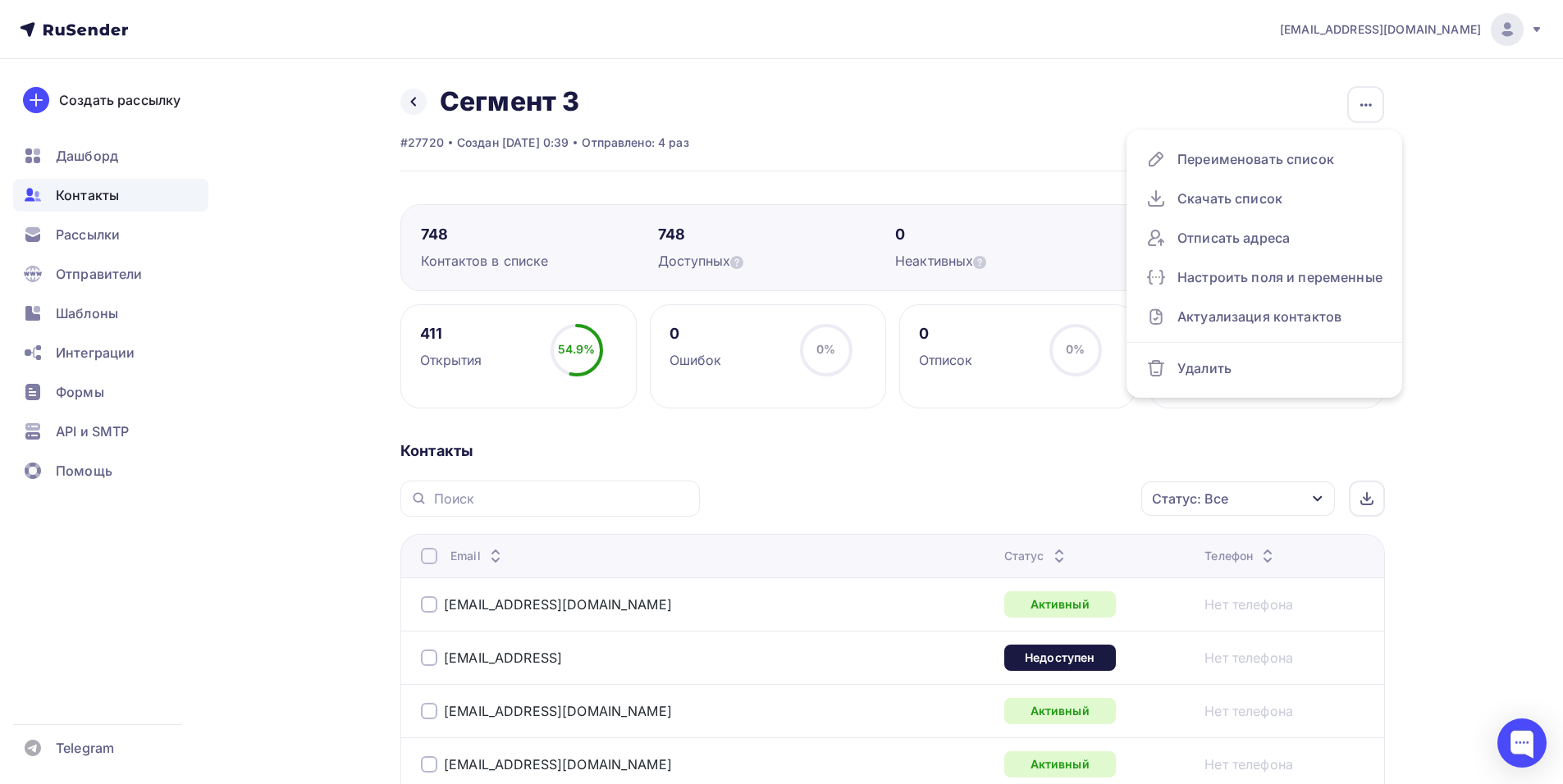
click at [1035, 148] on div "Назад Сегмент 3 Переименовать список Скачать список Отписать адреса Настроить п…" at bounding box center [892, 128] width 984 height 86
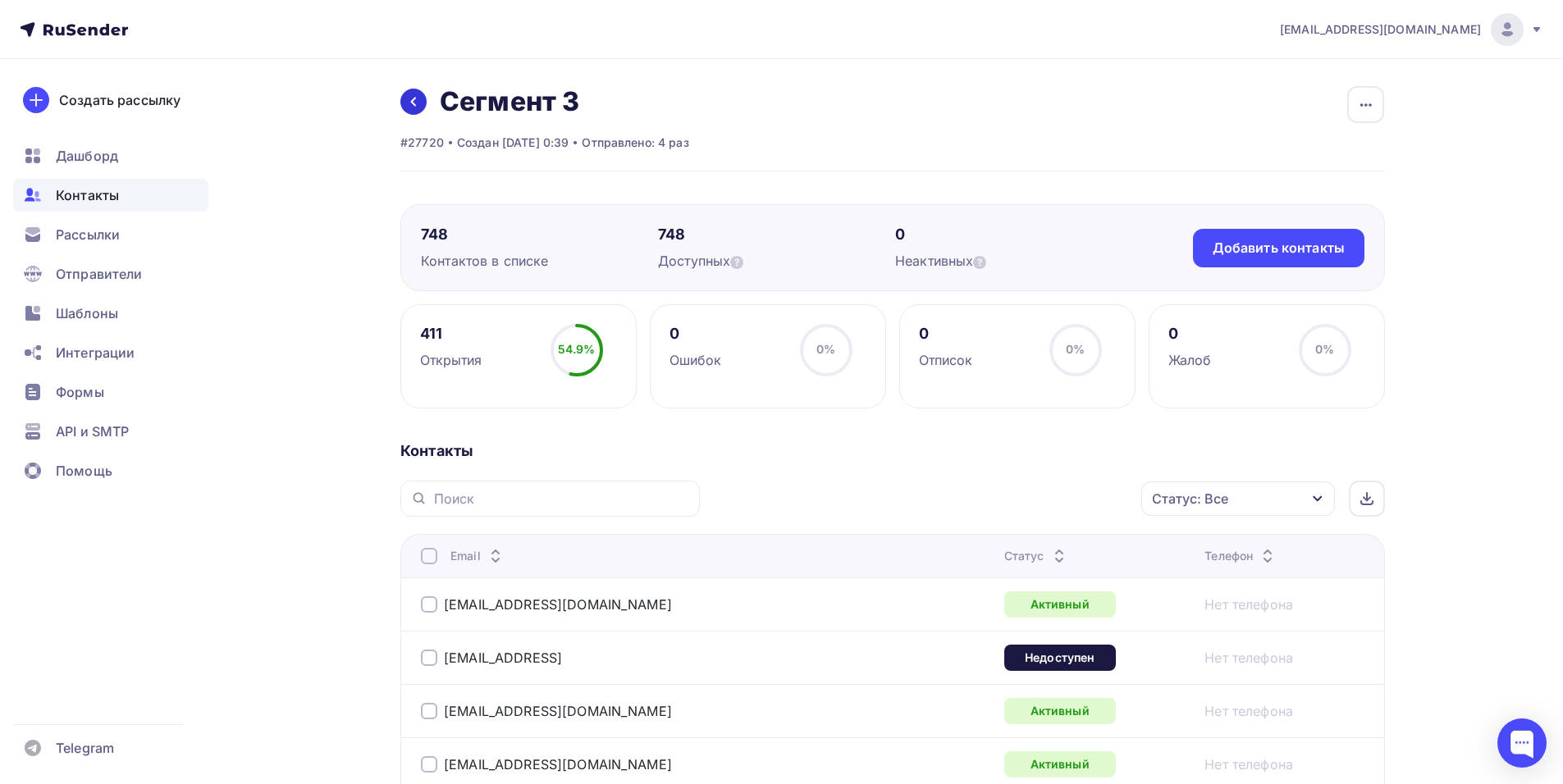
click at [411, 96] on icon at bounding box center [413, 101] width 13 height 13
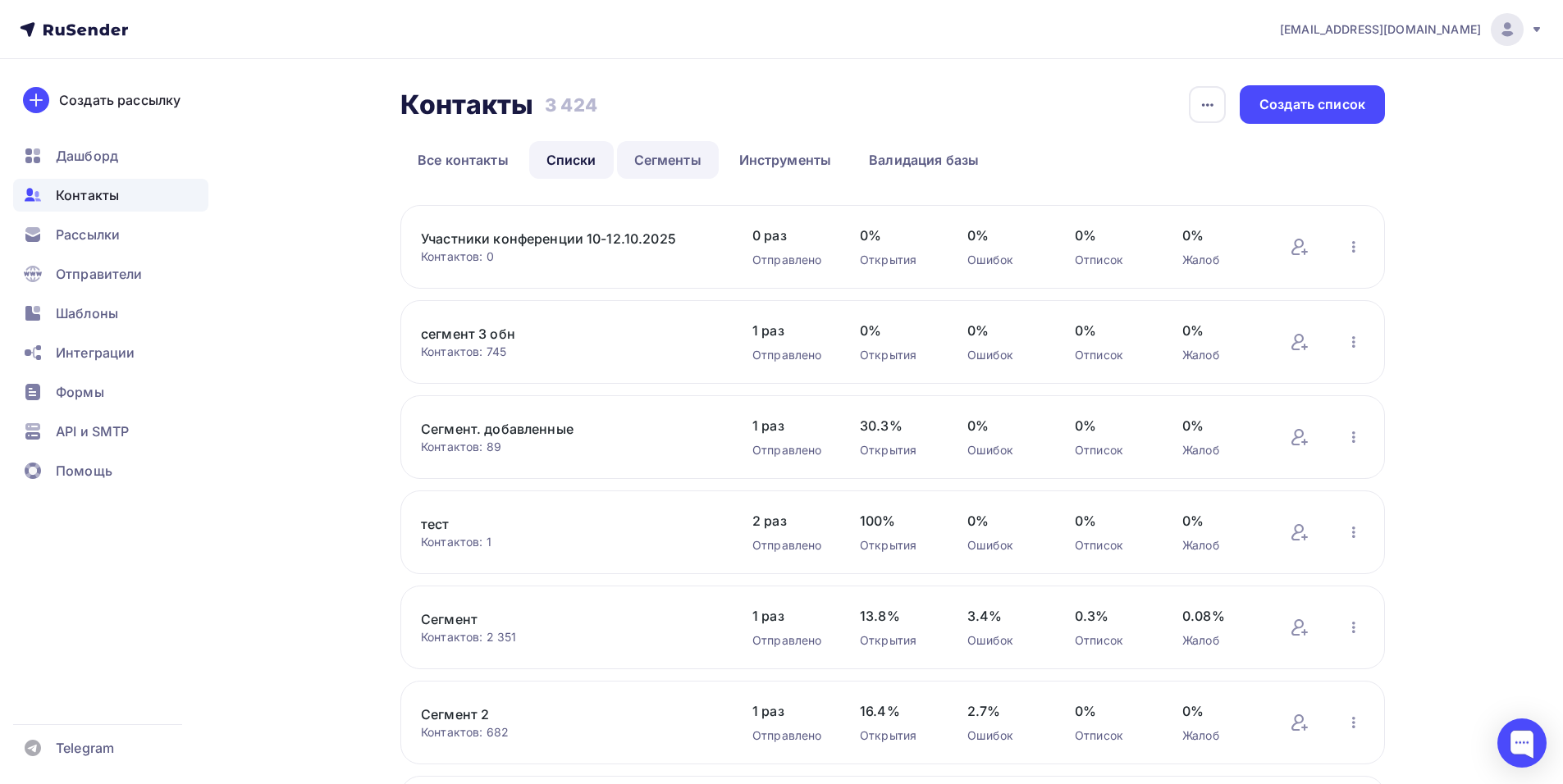
click at [673, 160] on link "Сегменты" at bounding box center [667, 159] width 101 height 38
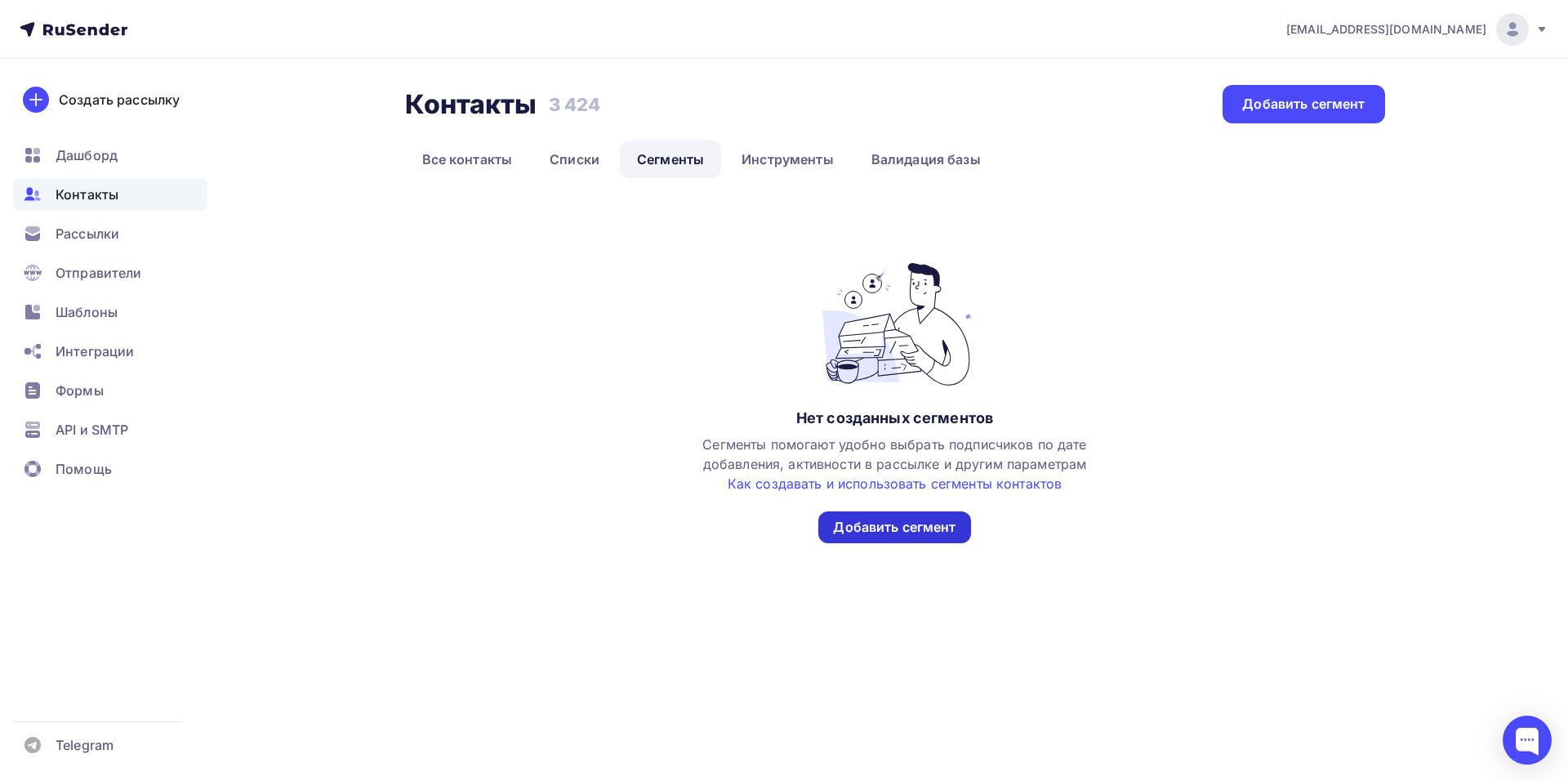
click at [878, 527] on div "Добавить сегмент" at bounding box center [894, 527] width 123 height 19
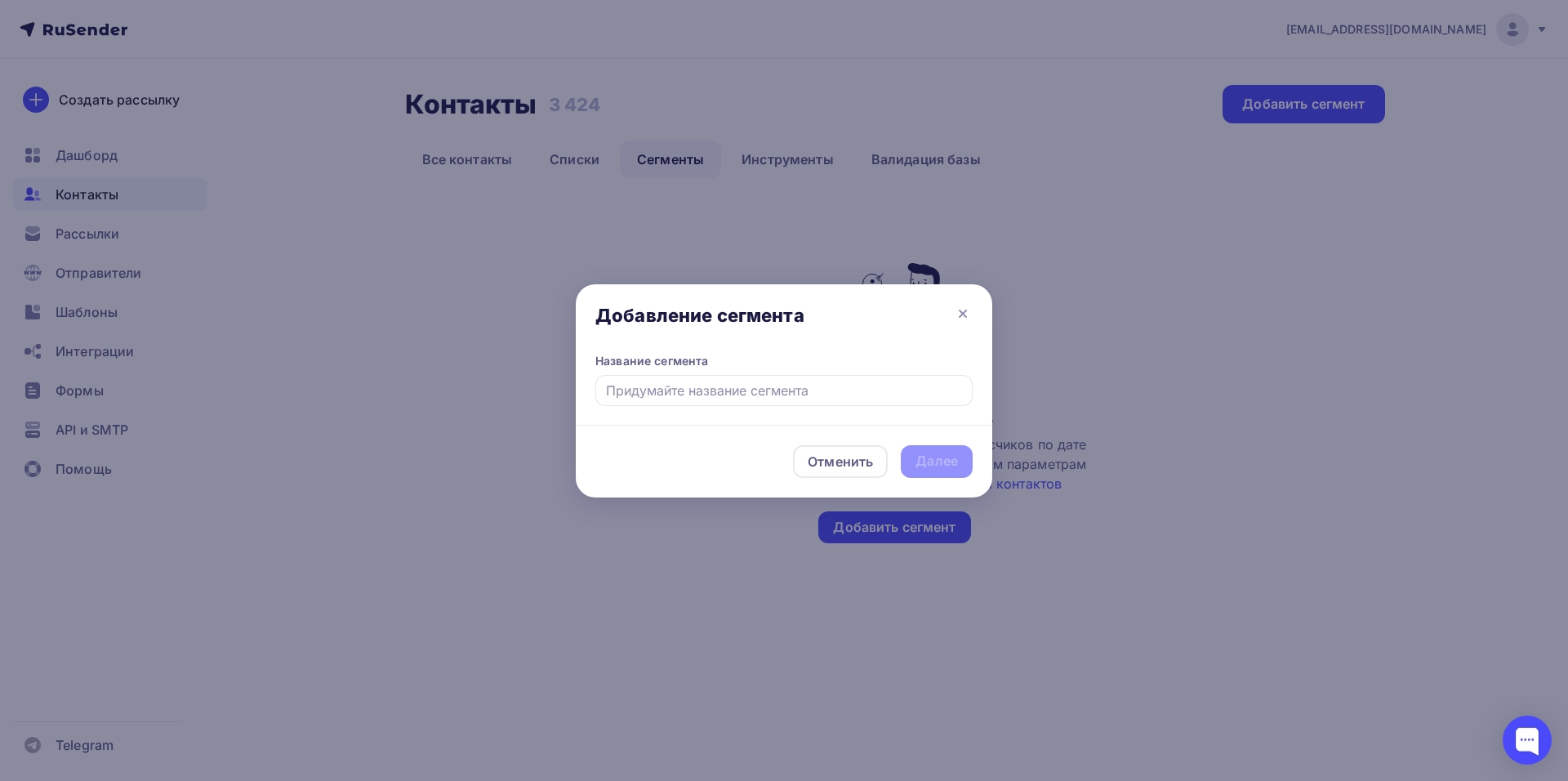
click at [707, 397] on input "text" at bounding box center [784, 390] width 377 height 31
click at [827, 393] on input "text" at bounding box center [784, 390] width 377 height 31
type input "Наблюдатели конференции 10-12.10.2025"
click at [928, 455] on div "Далее" at bounding box center [937, 461] width 43 height 19
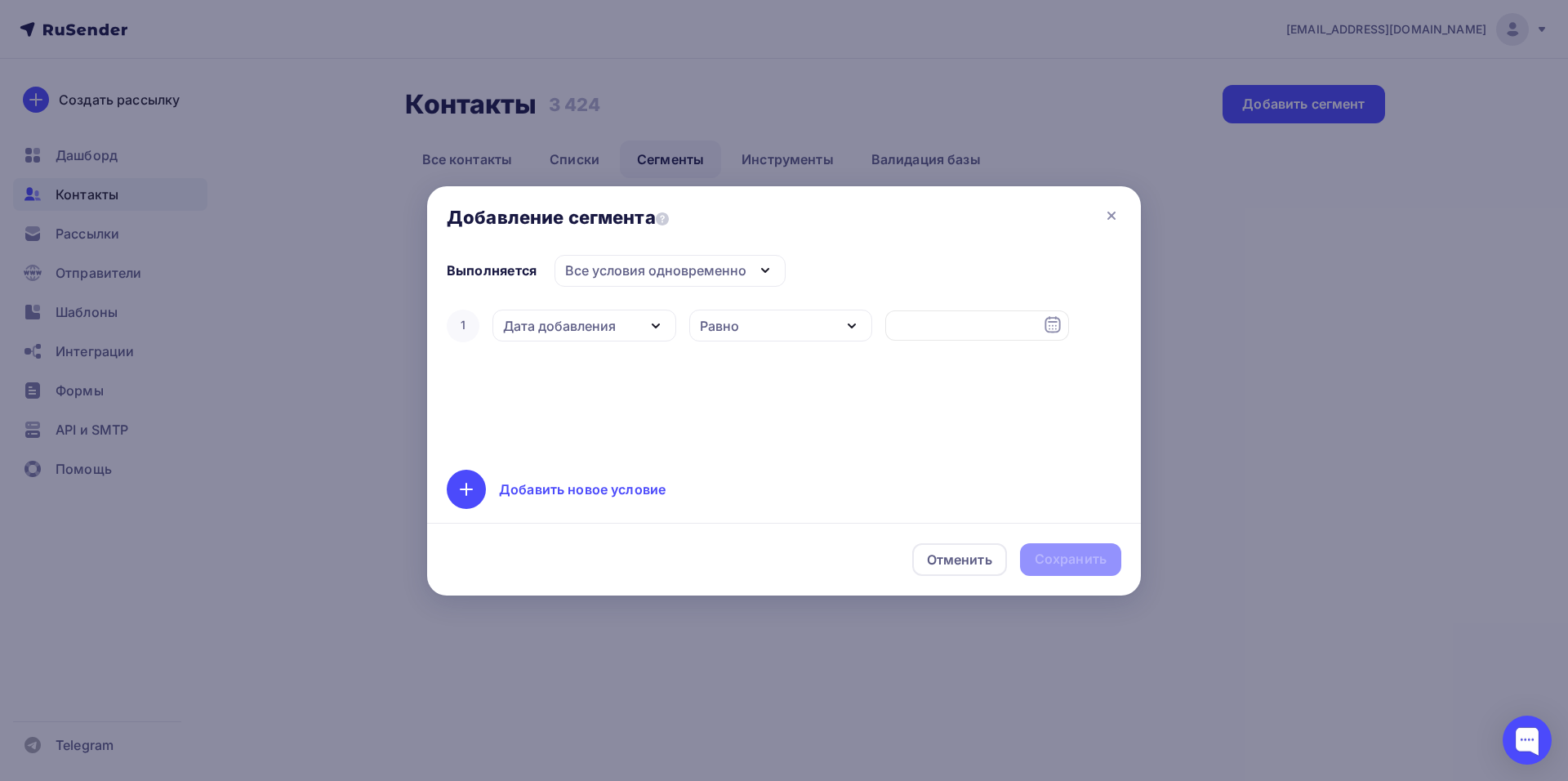
click at [617, 327] on div "Дата добавления" at bounding box center [584, 326] width 184 height 32
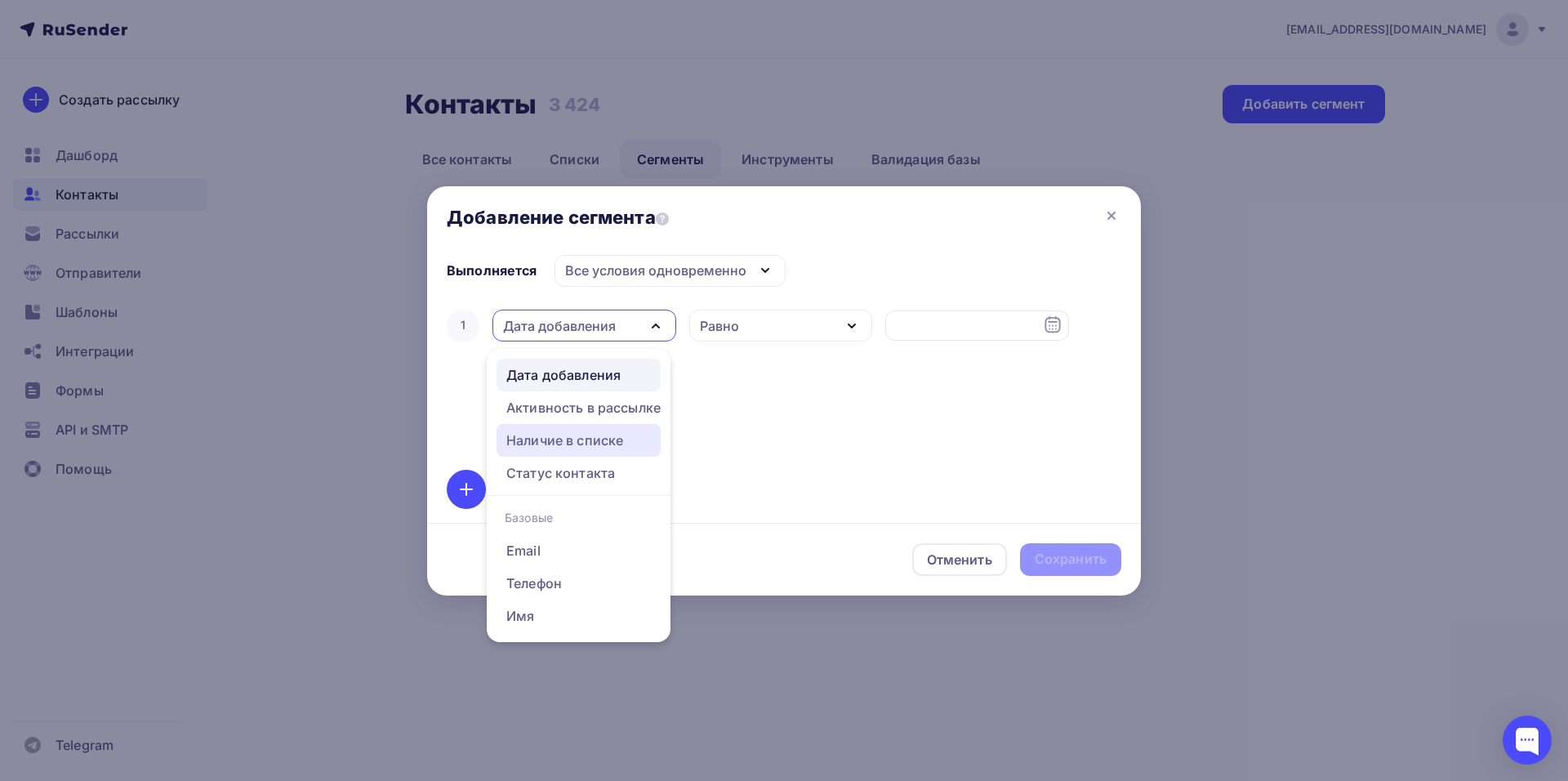
click at [556, 439] on div "Наличие в списке" at bounding box center [565, 440] width 117 height 19
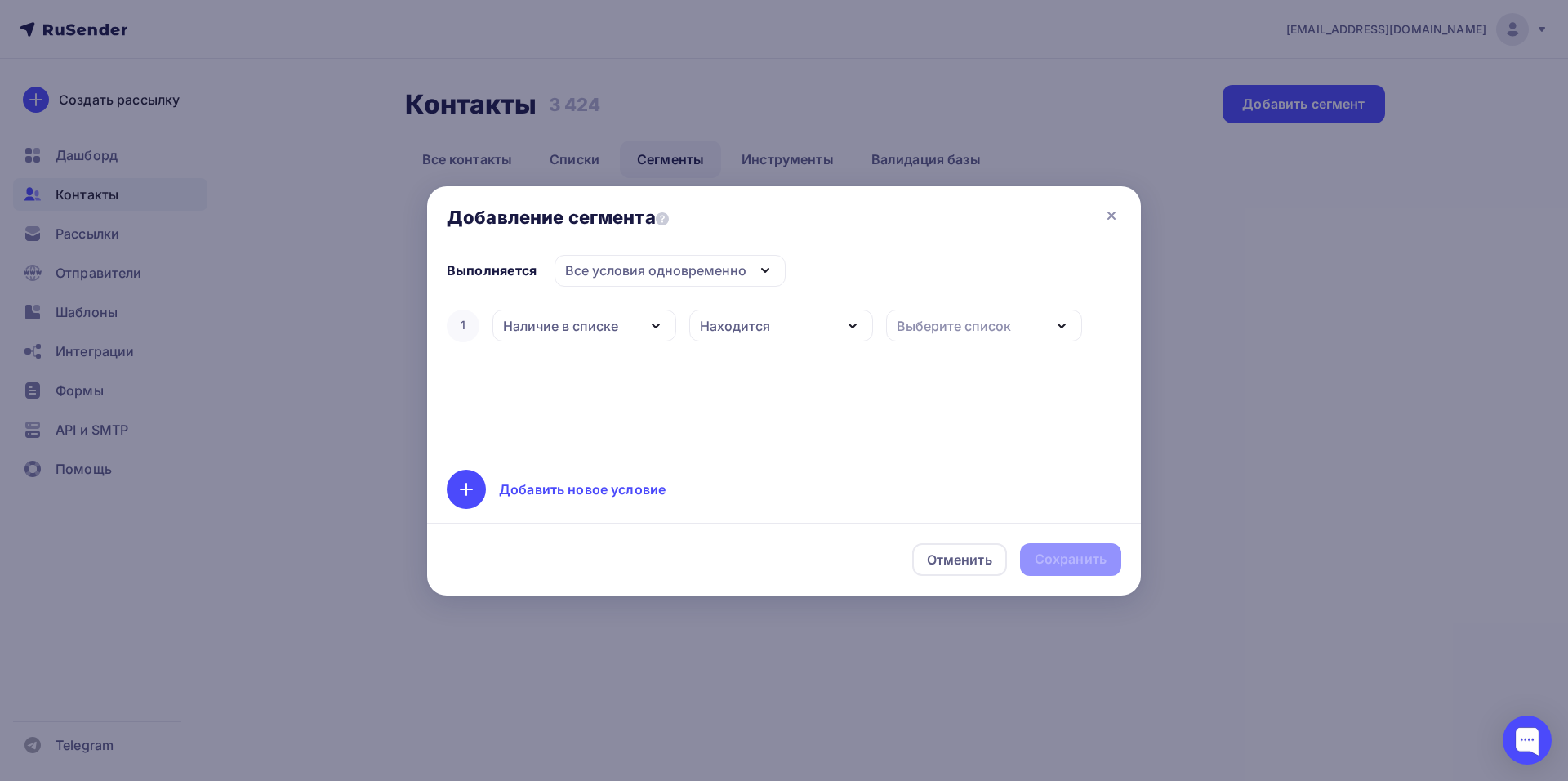
click at [836, 325] on div "Находится" at bounding box center [781, 326] width 184 height 32
click at [976, 424] on div "1 Наличие в списке Дата добавления Активность в рассылке Наличие в списке Стату…" at bounding box center [784, 378] width 675 height 144
click at [649, 330] on icon "button" at bounding box center [655, 326] width 19 height 19
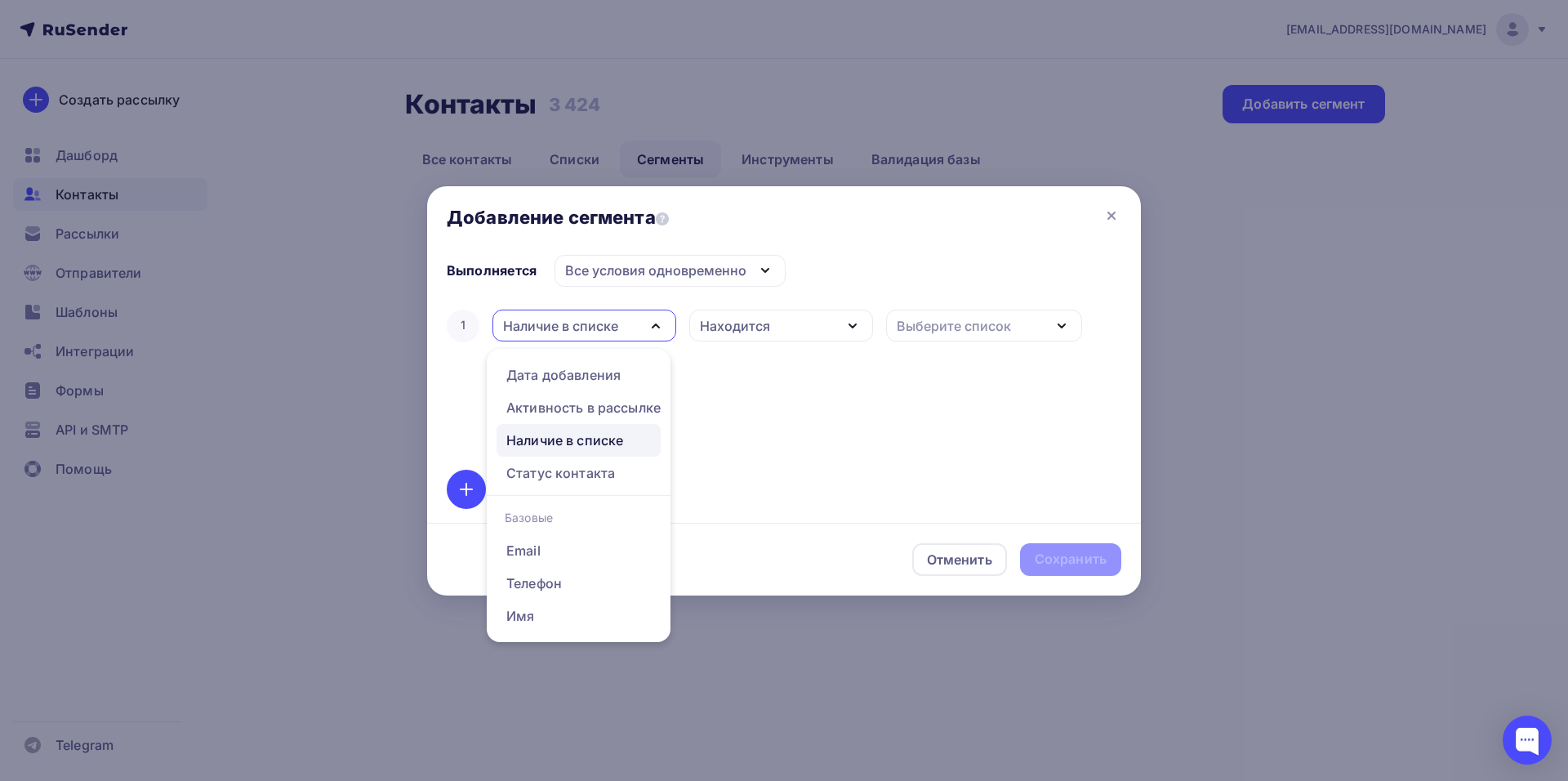
click at [655, 327] on icon "button" at bounding box center [655, 326] width 19 height 19
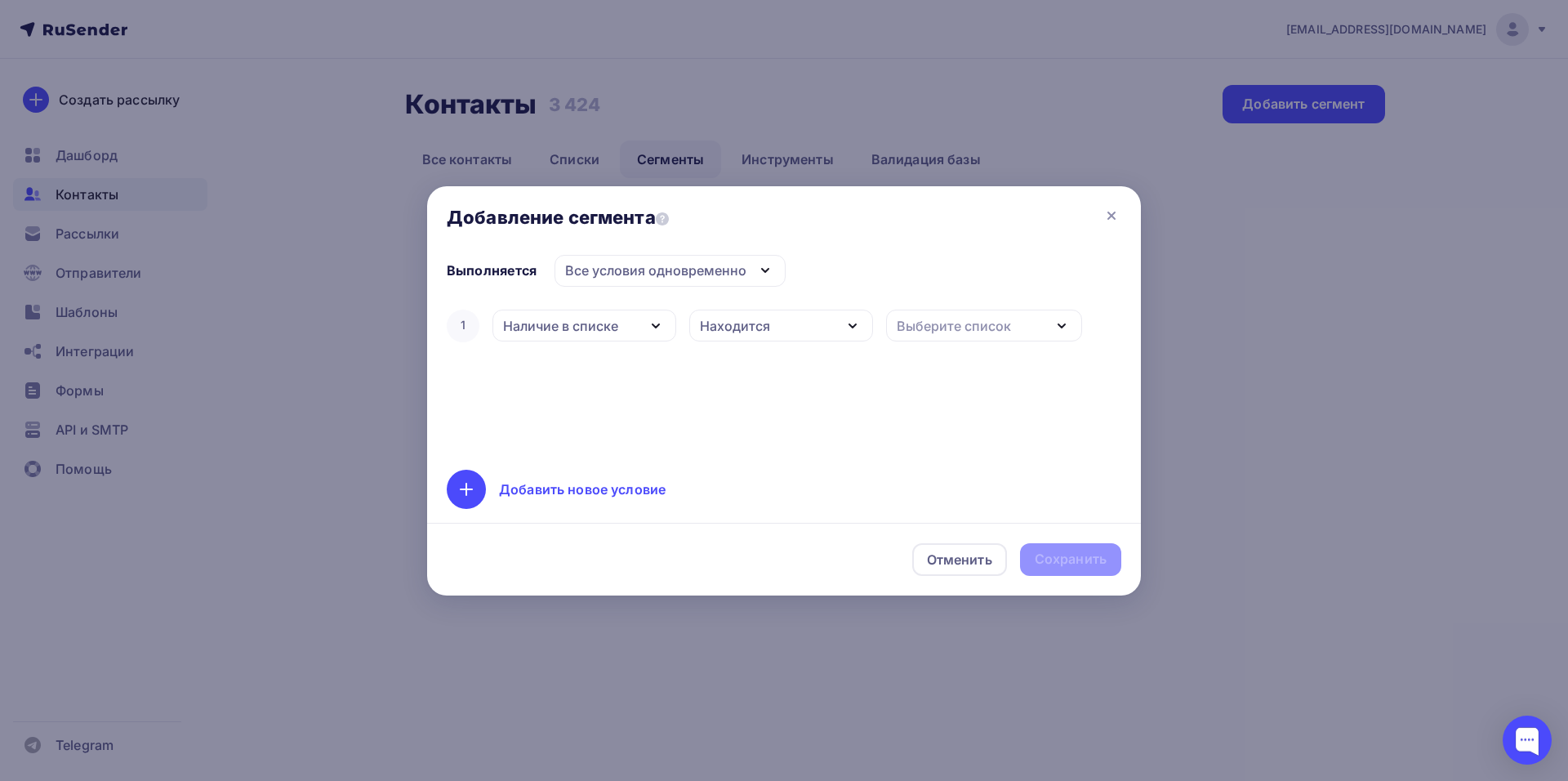
click at [844, 331] on icon "button" at bounding box center [852, 326] width 19 height 19
click at [854, 322] on icon "button" at bounding box center [852, 326] width 19 height 19
click at [987, 328] on div "Выберите список" at bounding box center [953, 326] width 114 height 19
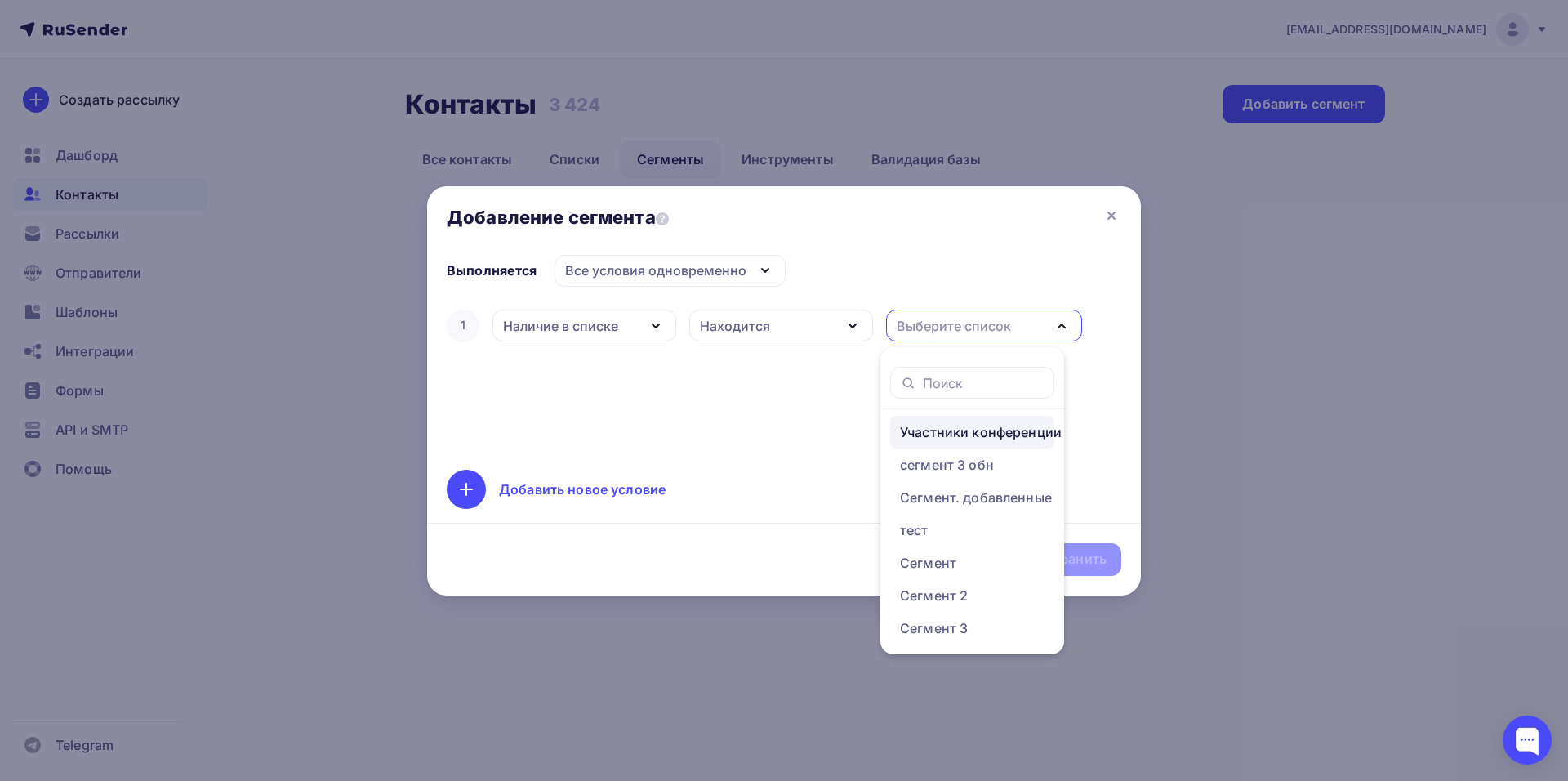
click at [965, 428] on div "Участники конференции 10-12.10.2025" at bounding box center [1027, 432] width 254 height 19
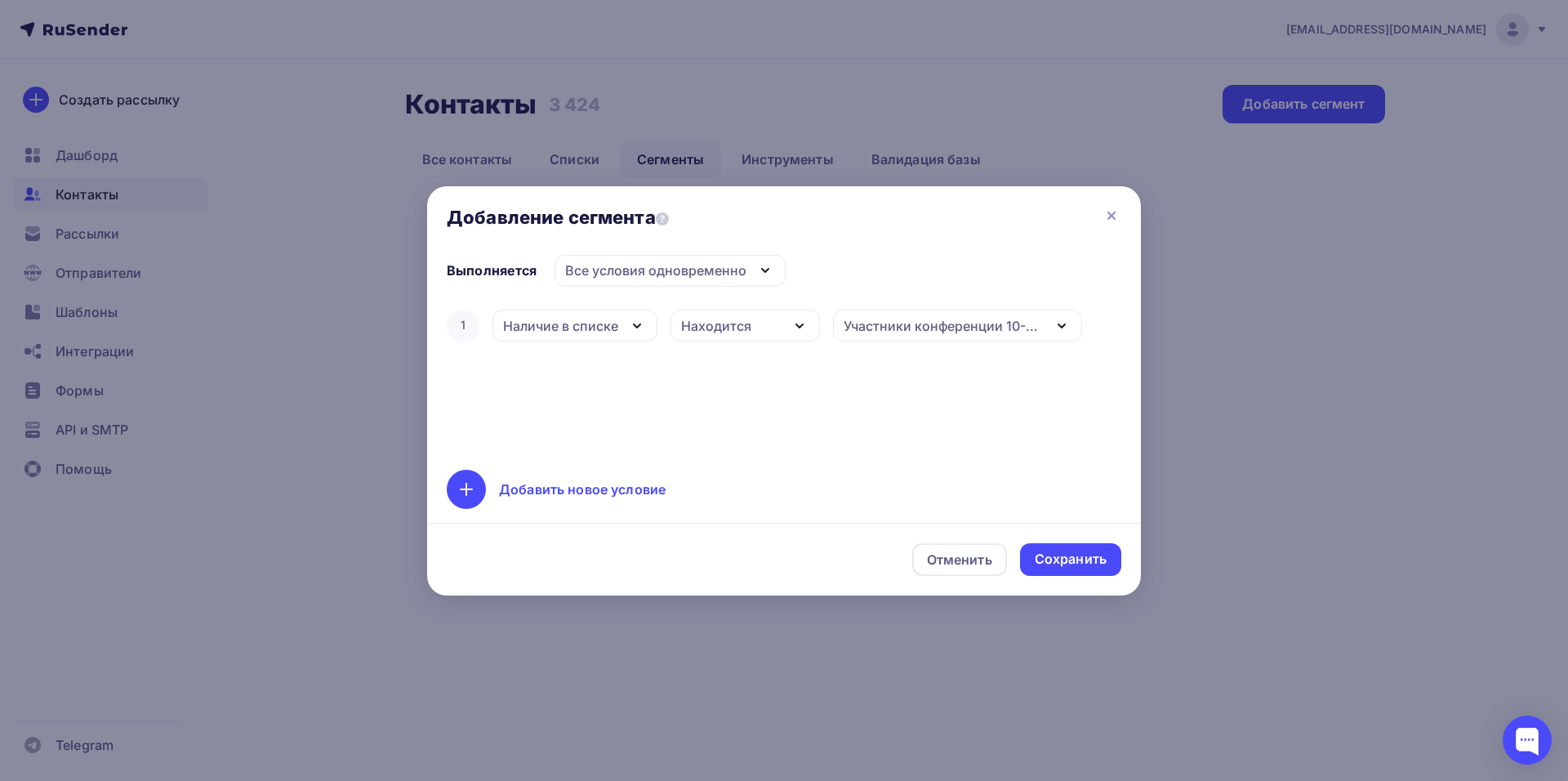
click at [765, 272] on icon "button" at bounding box center [765, 270] width 19 height 19
click at [669, 225] on icon at bounding box center [663, 219] width 13 height 13
click at [797, 324] on icon "button" at bounding box center [799, 326] width 19 height 19
click at [796, 319] on icon "button" at bounding box center [799, 326] width 19 height 19
click at [1054, 555] on div "Сохранить" at bounding box center [1071, 559] width 72 height 19
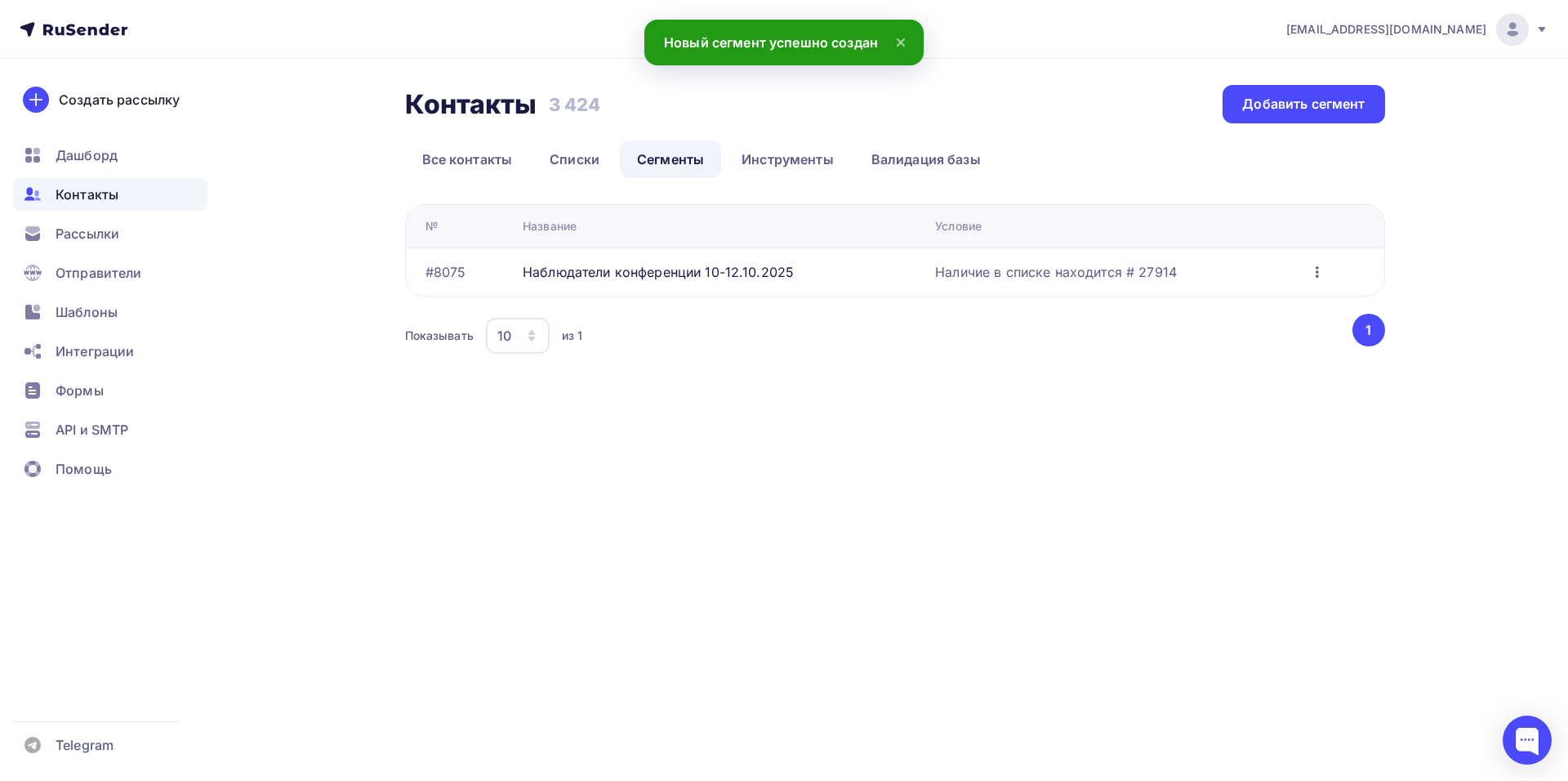
click at [1314, 268] on icon "button" at bounding box center [1317, 271] width 19 height 19
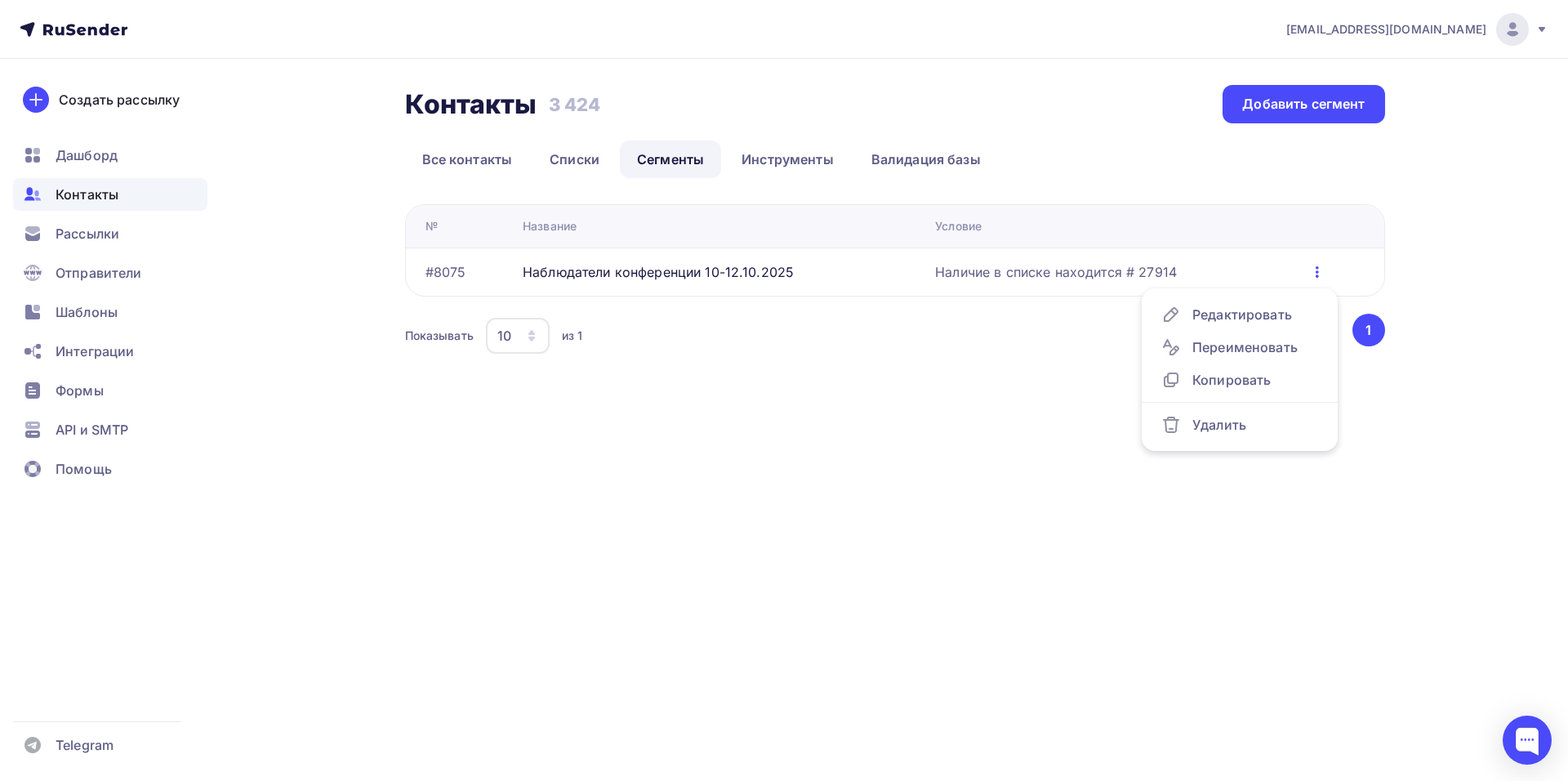
click at [933, 366] on div "Контакты Контакты 3 424 3 424 Добавить сегмент Все контакты Списки Сегменты Инс…" at bounding box center [785, 241] width 1339 height 364
